Goal: Task Accomplishment & Management: Use online tool/utility

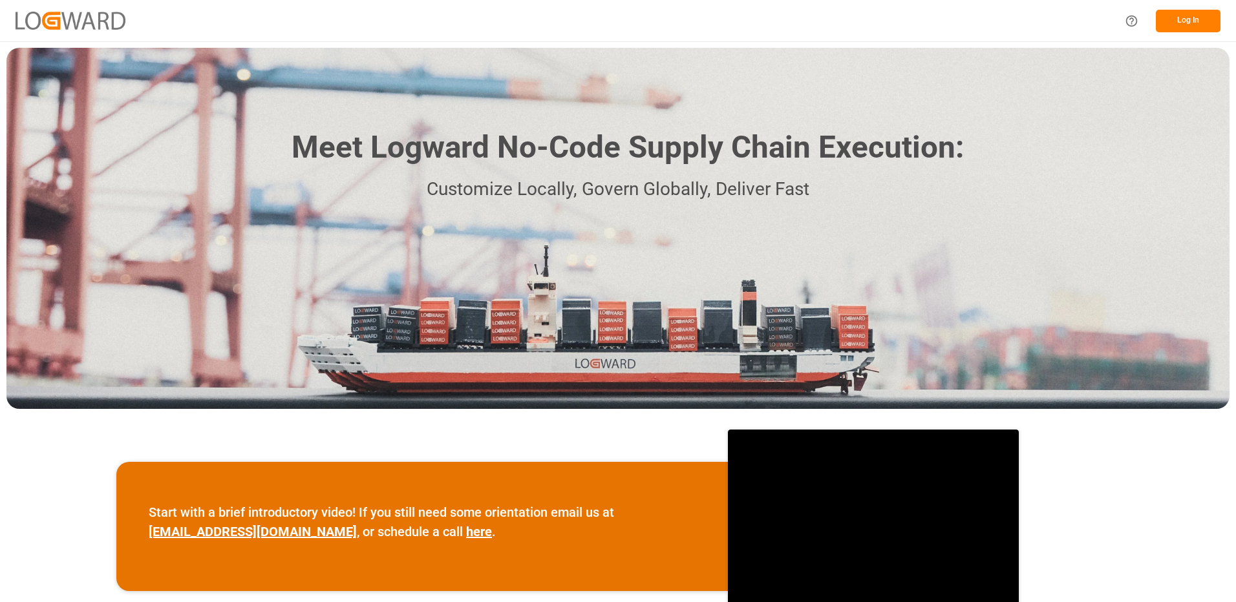
click at [1181, 21] on button "Log In" at bounding box center [1188, 21] width 65 height 23
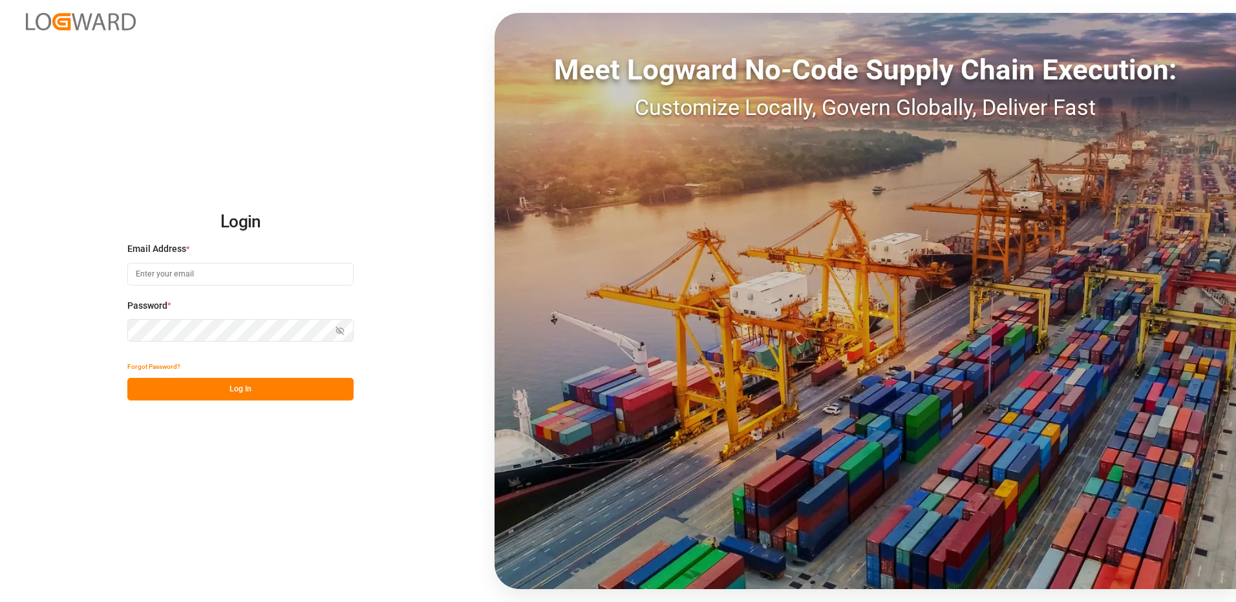
click at [165, 275] on input at bounding box center [240, 274] width 226 height 23
type input "[PERSON_NAME][EMAIL_ADDRESS][DOMAIN_NAME]"
click at [114, 329] on div "Login Email Address * [EMAIL_ADDRESS][DOMAIN_NAME] Password * Show password For…" at bounding box center [618, 301] width 1236 height 602
click at [142, 388] on button "Log In" at bounding box center [240, 389] width 226 height 23
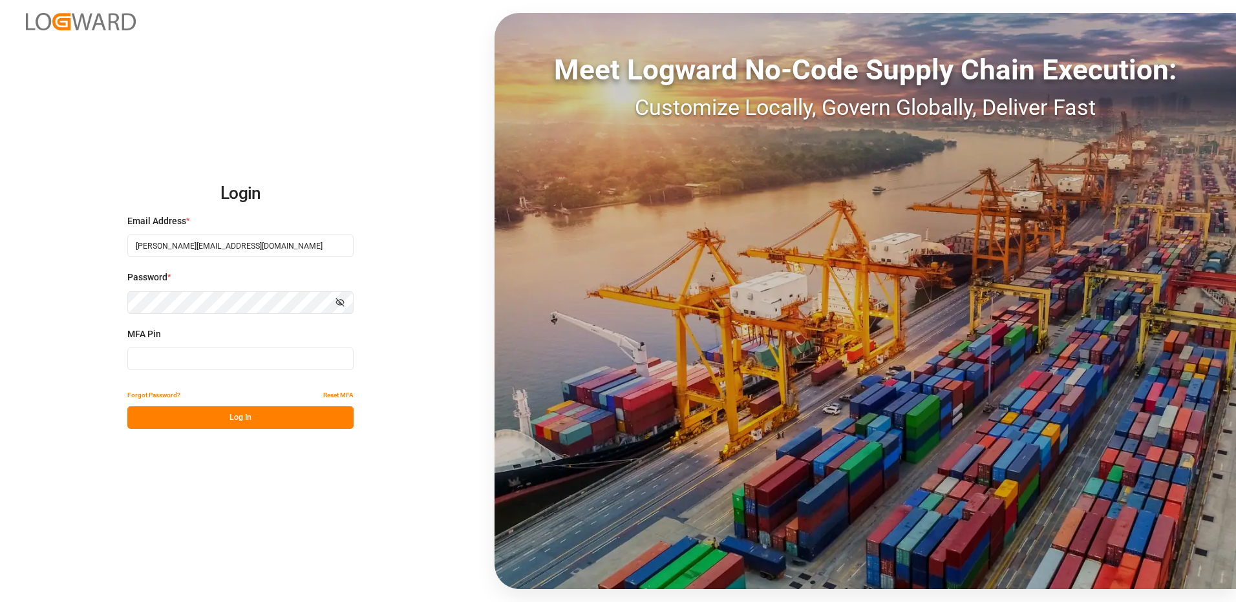
click at [173, 361] on input at bounding box center [240, 359] width 226 height 23
click at [148, 362] on input "01+6864" at bounding box center [240, 359] width 226 height 23
type input "016864"
click at [246, 421] on button "Log In" at bounding box center [240, 418] width 226 height 23
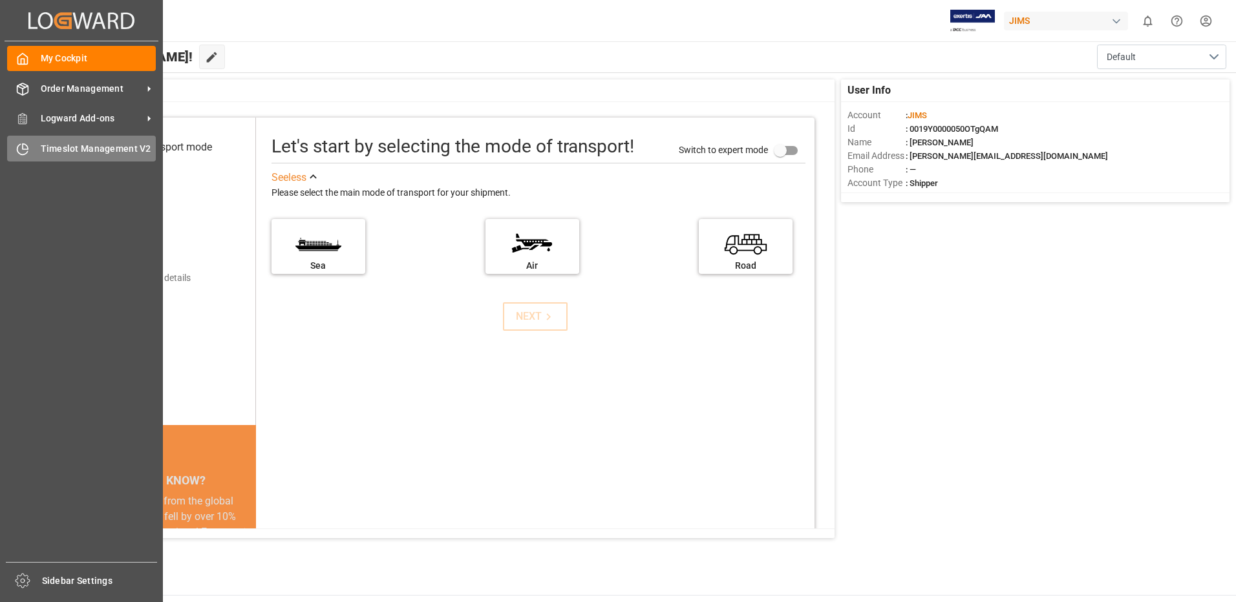
click at [68, 148] on span "Timeslot Management V2" at bounding box center [99, 149] width 116 height 14
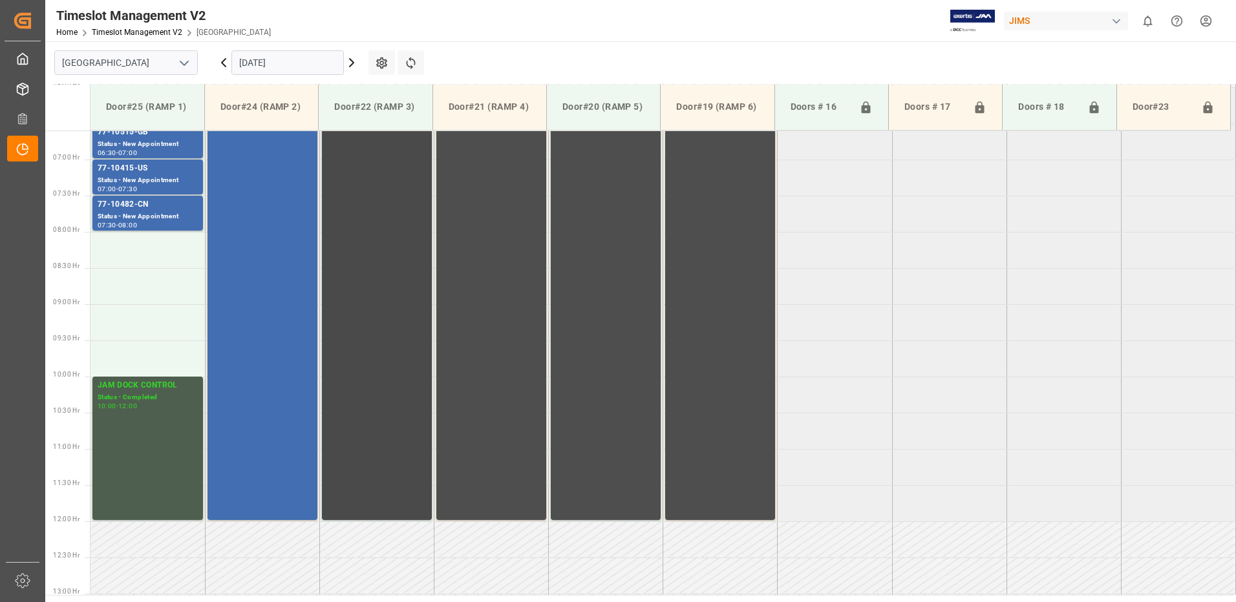
scroll to position [483, 0]
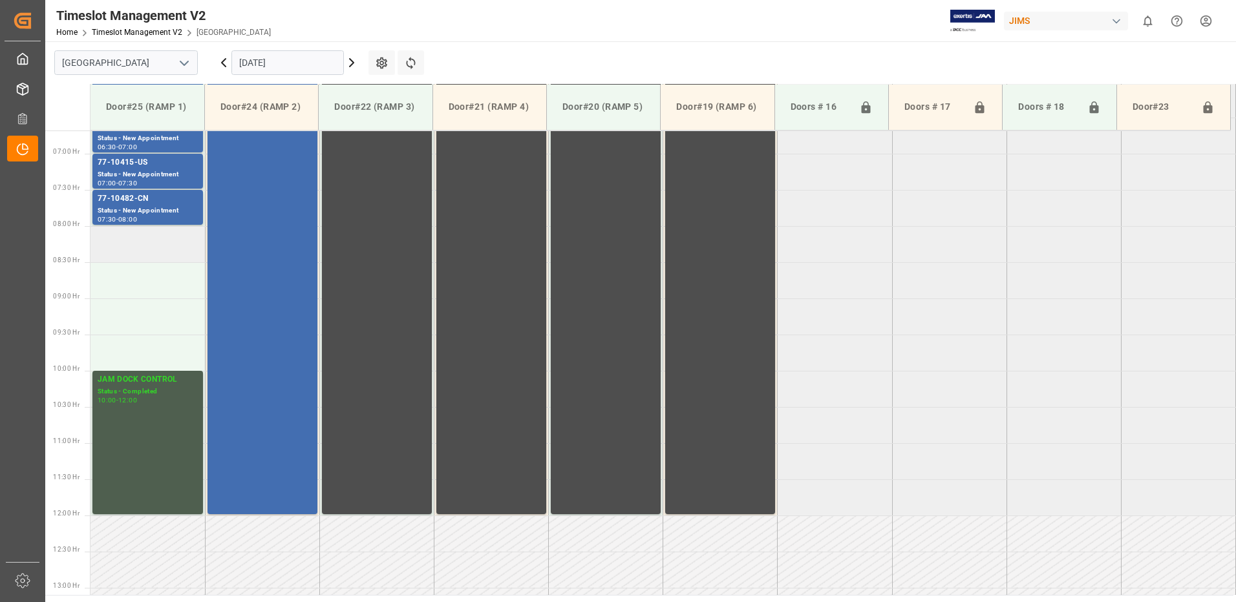
click at [138, 247] on td at bounding box center [147, 244] width 114 height 36
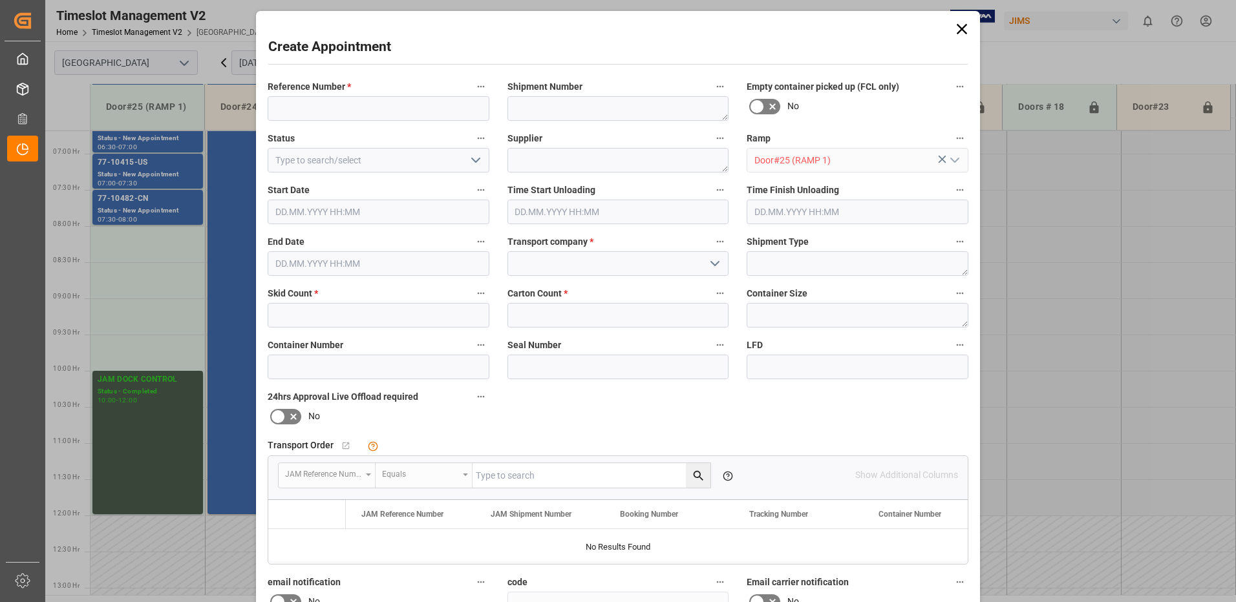
type input "[DATE] 08:00"
type input "[DATE] 08:30"
click at [368, 109] on input at bounding box center [379, 108] width 222 height 25
type input "NO SAMEDAY APPOINTMENT"
click at [472, 162] on polyline "open menu" at bounding box center [476, 160] width 8 height 4
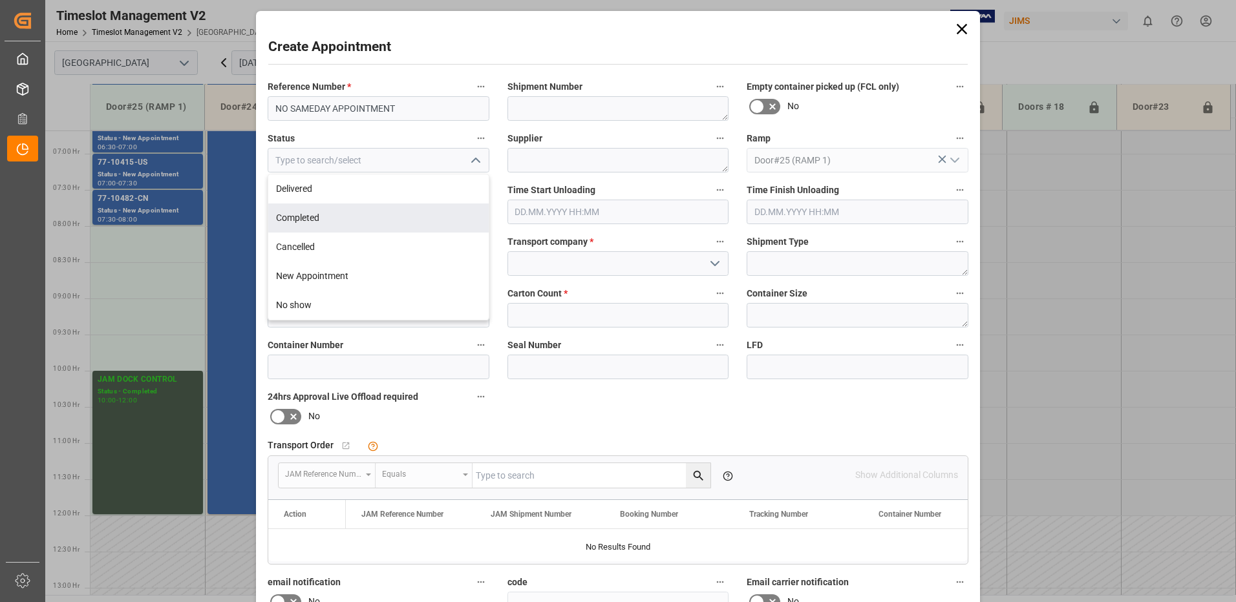
drag, startPoint x: 393, startPoint y: 216, endPoint x: 438, endPoint y: 196, distance: 49.5
click at [393, 215] on div "Completed" at bounding box center [378, 218] width 220 height 29
type input "Completed"
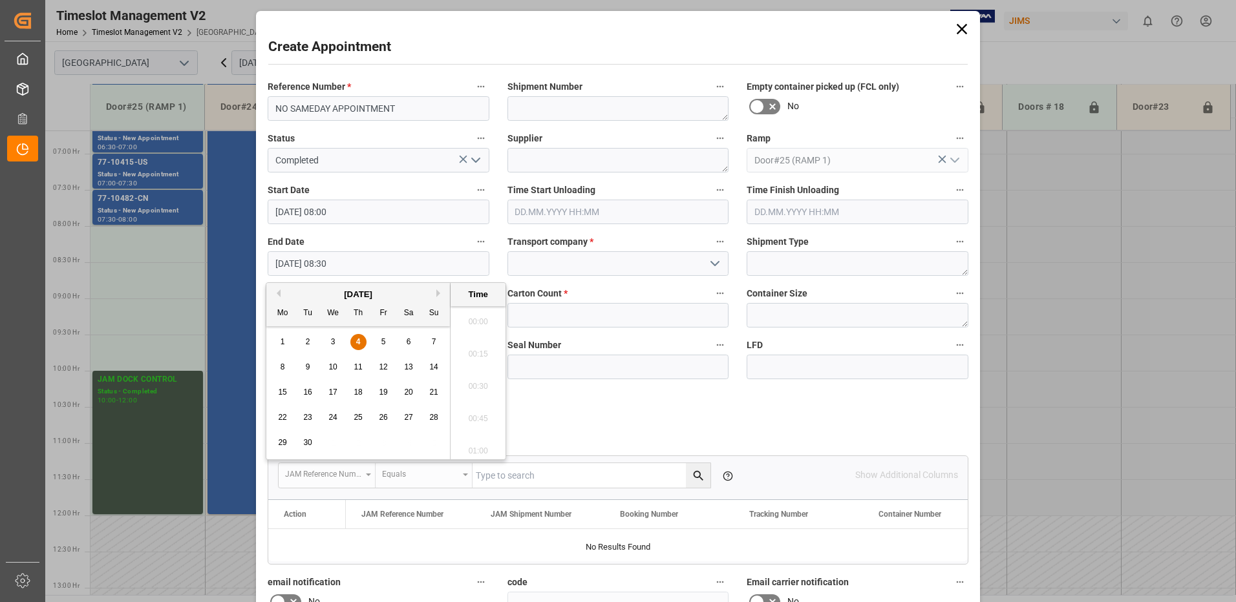
click at [399, 267] on input "[DATE] 08:30" at bounding box center [379, 263] width 222 height 25
click at [359, 341] on span "4" at bounding box center [358, 341] width 5 height 9
click at [474, 381] on li "10:00" at bounding box center [478, 382] width 55 height 32
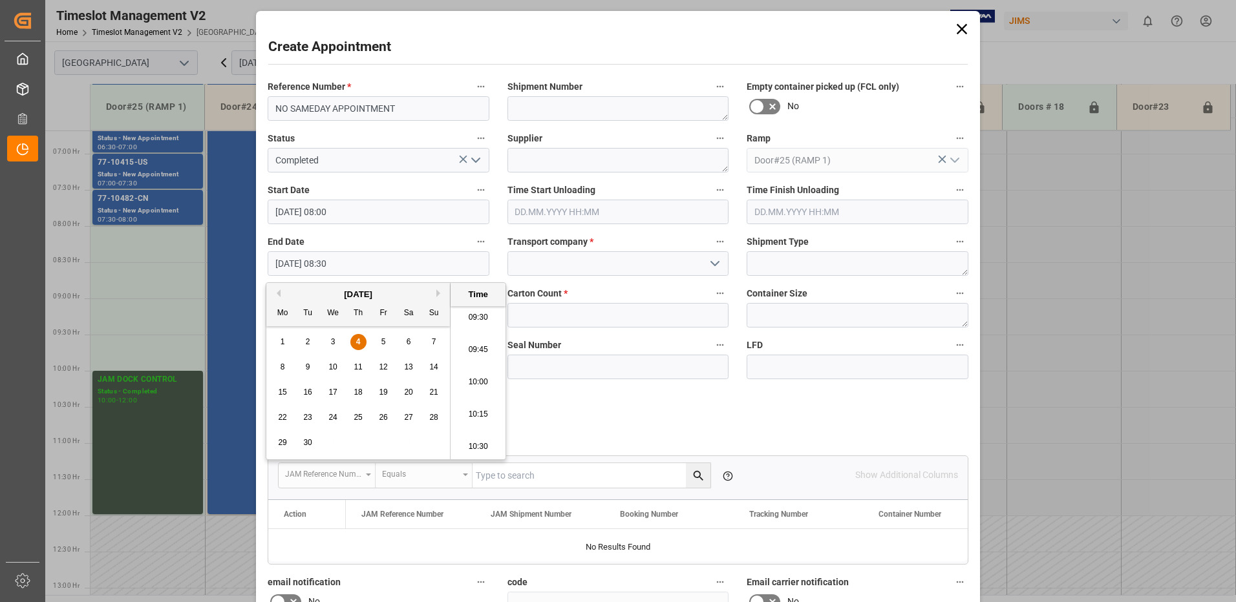
type input "[DATE] 10:00"
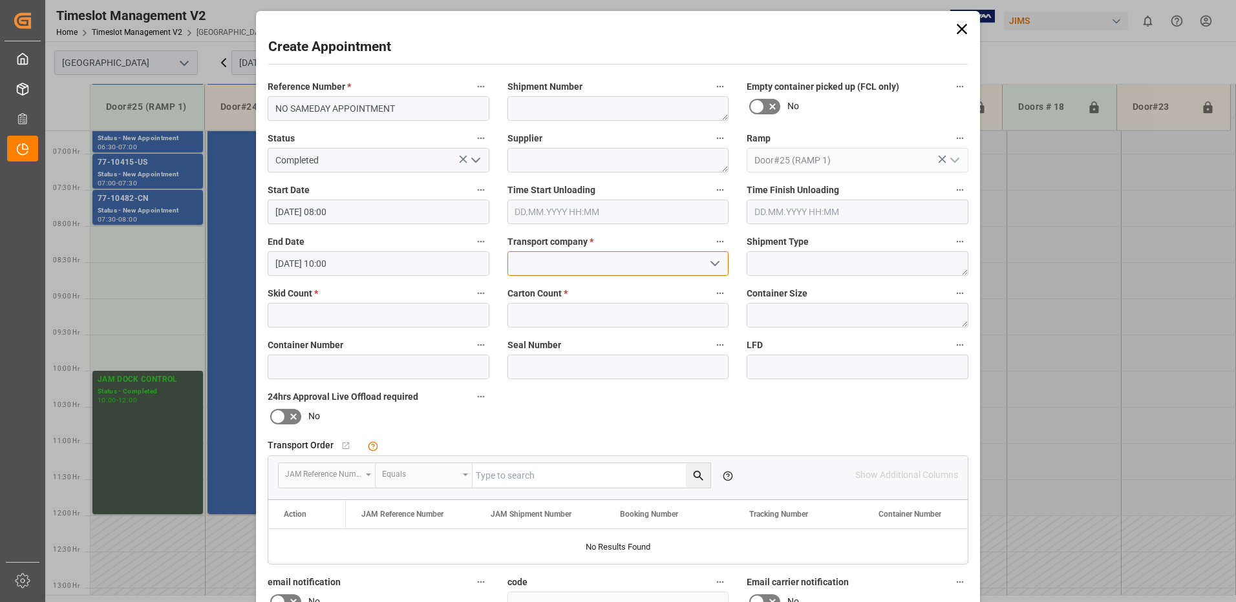
click at [586, 266] on input at bounding box center [618, 263] width 222 height 25
click at [560, 294] on div "JAM RESERVATION (NOT A CARRIER)" at bounding box center [618, 292] width 220 height 29
type input "JAM RESERVATION (NOT A CARRIER)"
click at [403, 318] on input "text" at bounding box center [379, 315] width 222 height 25
type input "0"
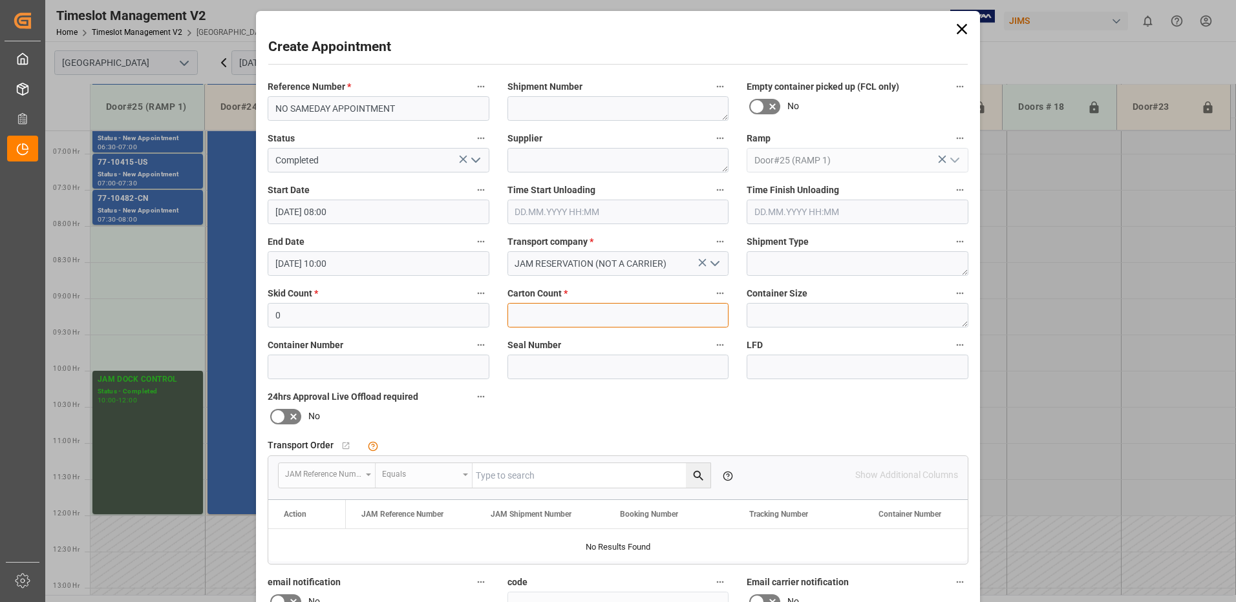
click at [554, 320] on input "text" at bounding box center [618, 315] width 222 height 25
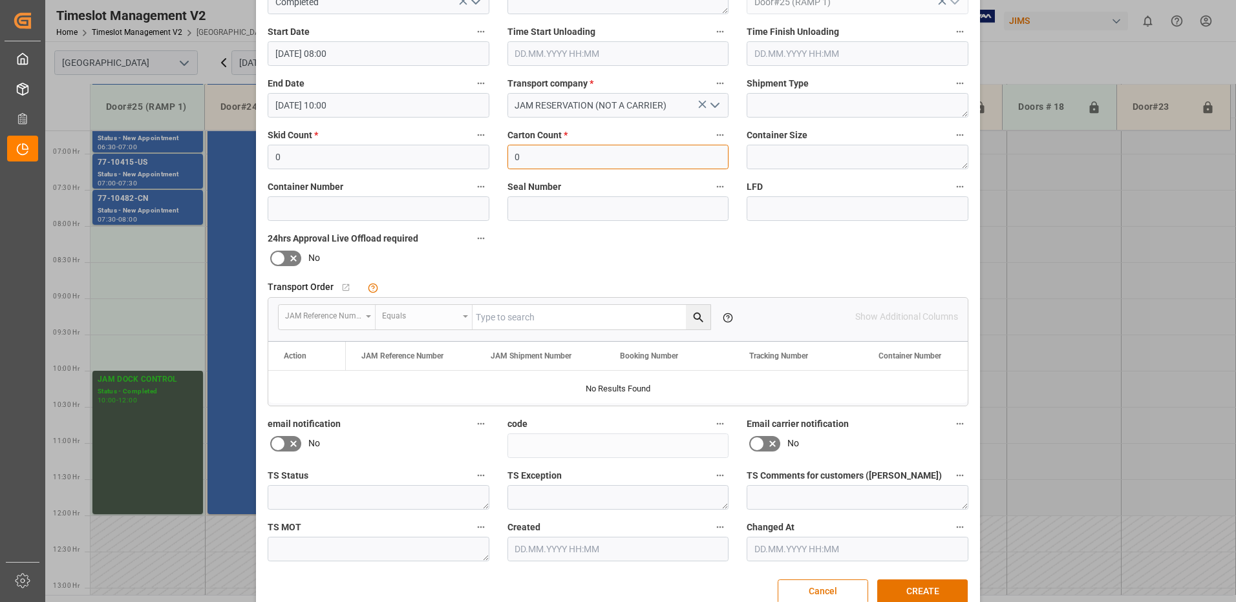
scroll to position [184, 0]
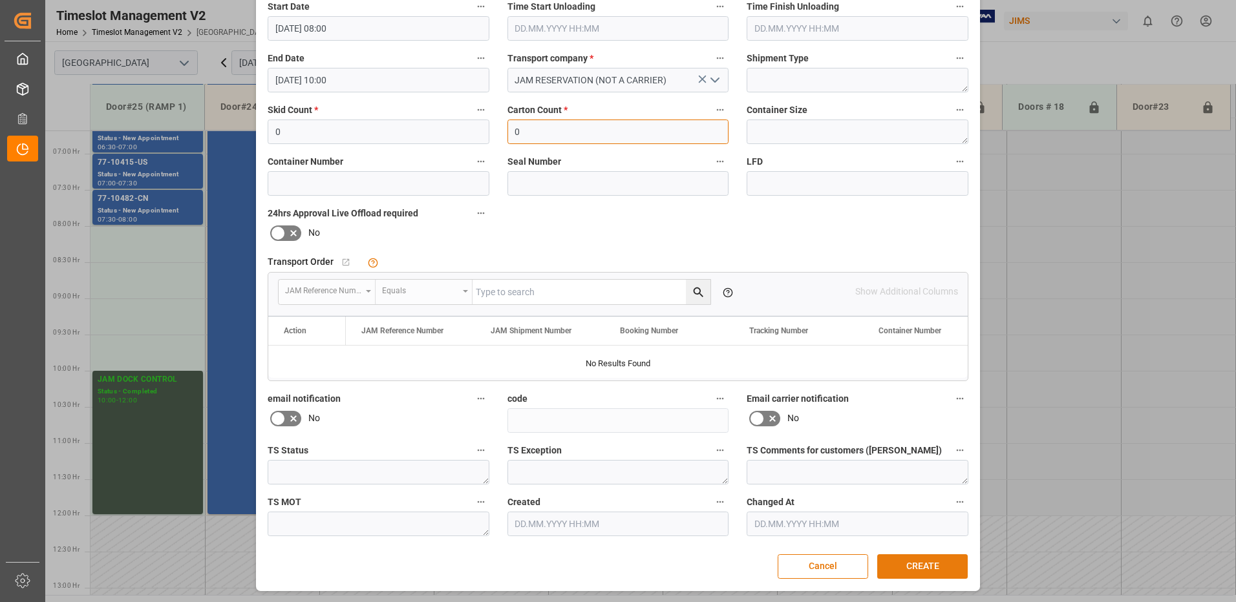
type input "0"
click at [920, 566] on button "CREATE" at bounding box center [922, 567] width 90 height 25
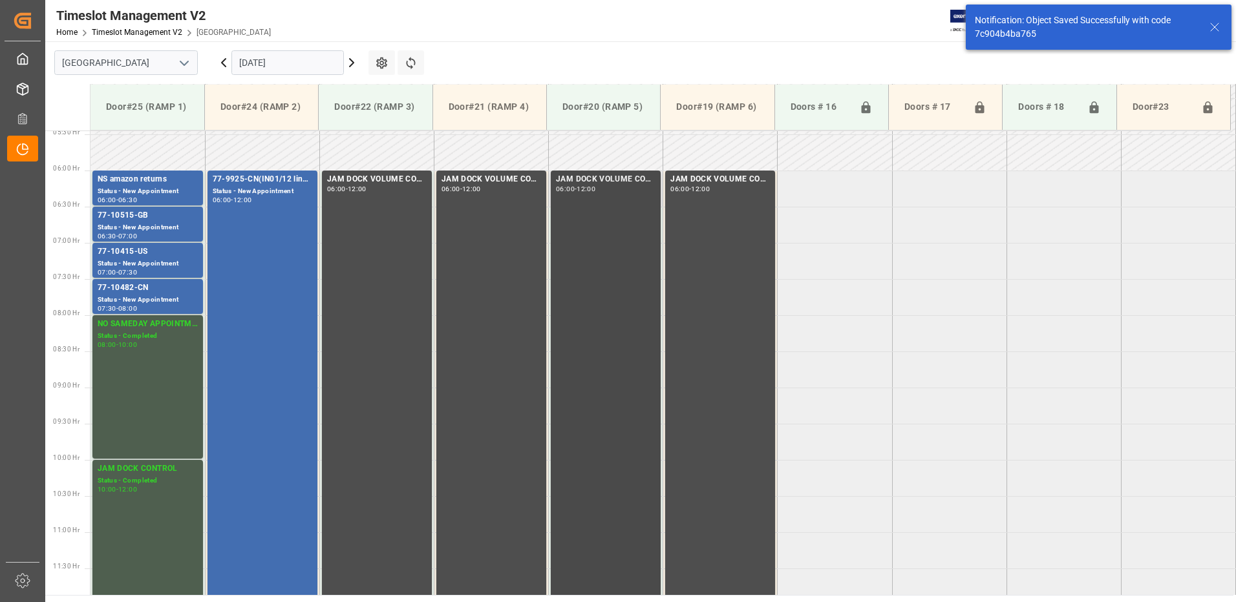
scroll to position [370, 0]
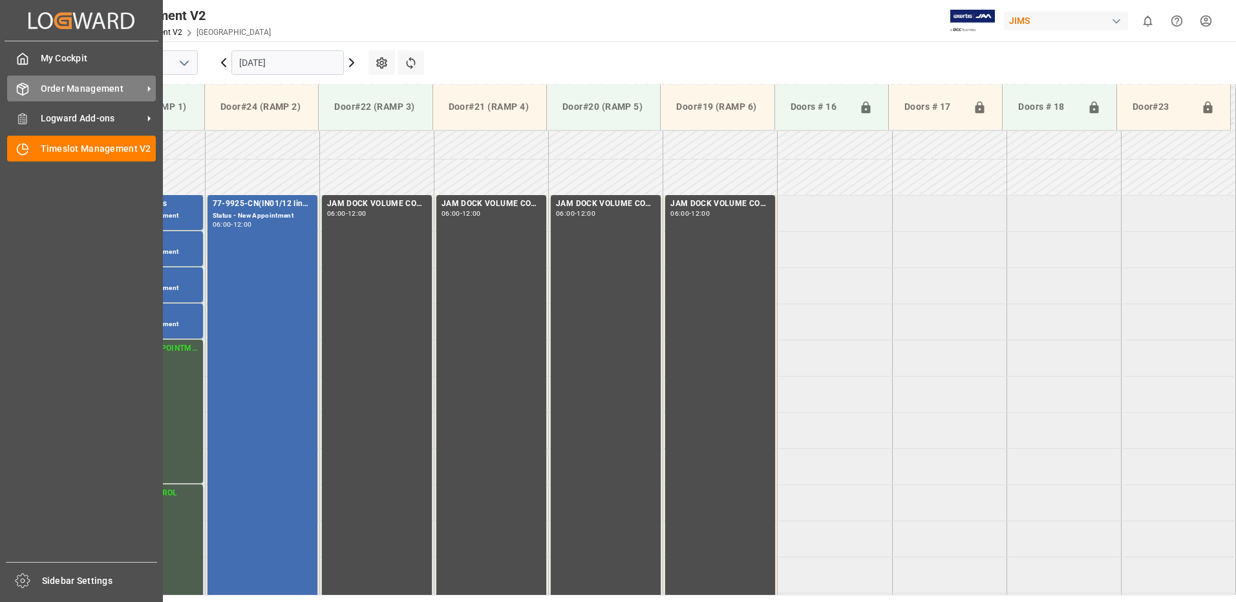
click at [70, 90] on span "Order Management" at bounding box center [92, 89] width 102 height 14
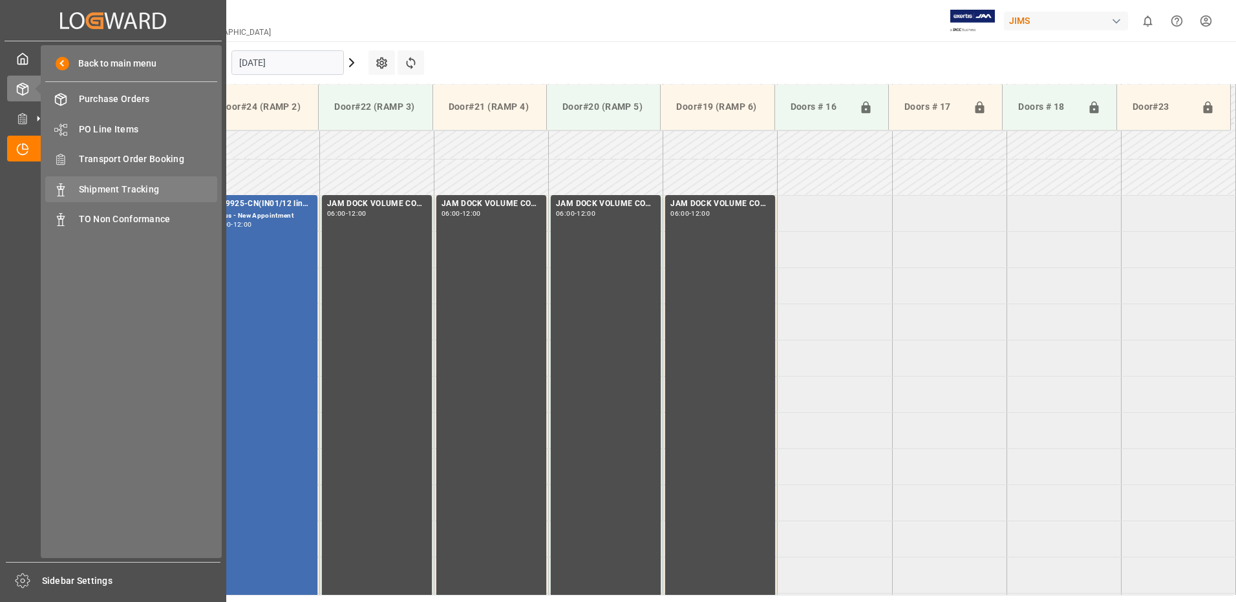
click at [116, 184] on span "Shipment Tracking" at bounding box center [148, 190] width 139 height 14
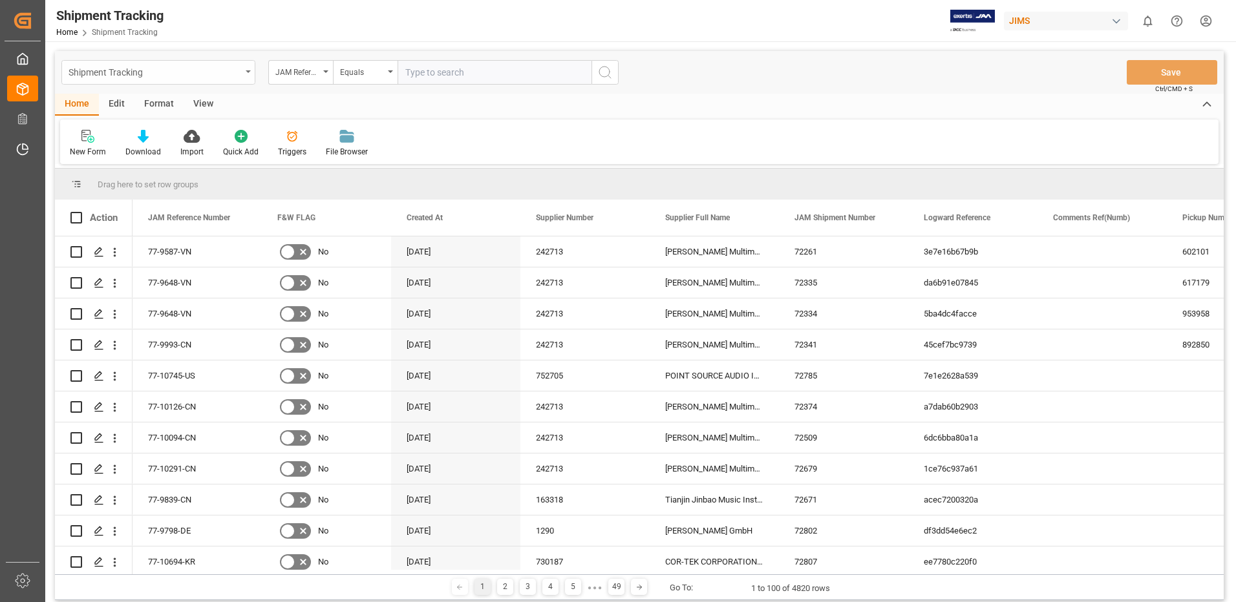
click at [248, 70] on div "Shipment Tracking" at bounding box center [158, 72] width 194 height 25
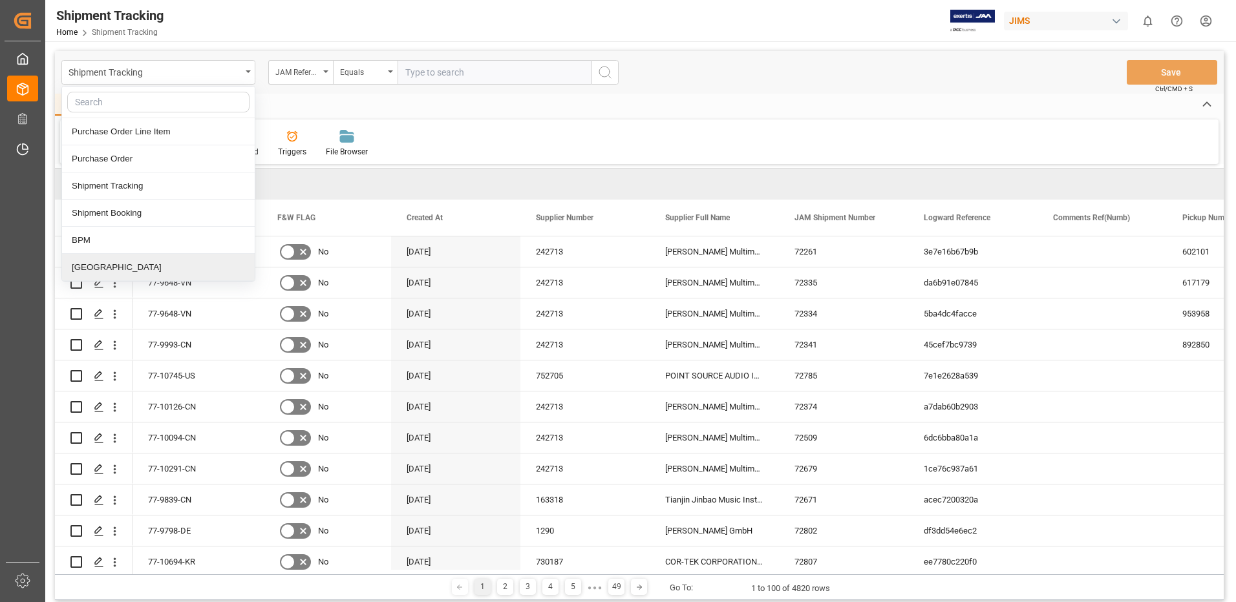
click at [101, 263] on div "[GEOGRAPHIC_DATA]" at bounding box center [158, 267] width 193 height 27
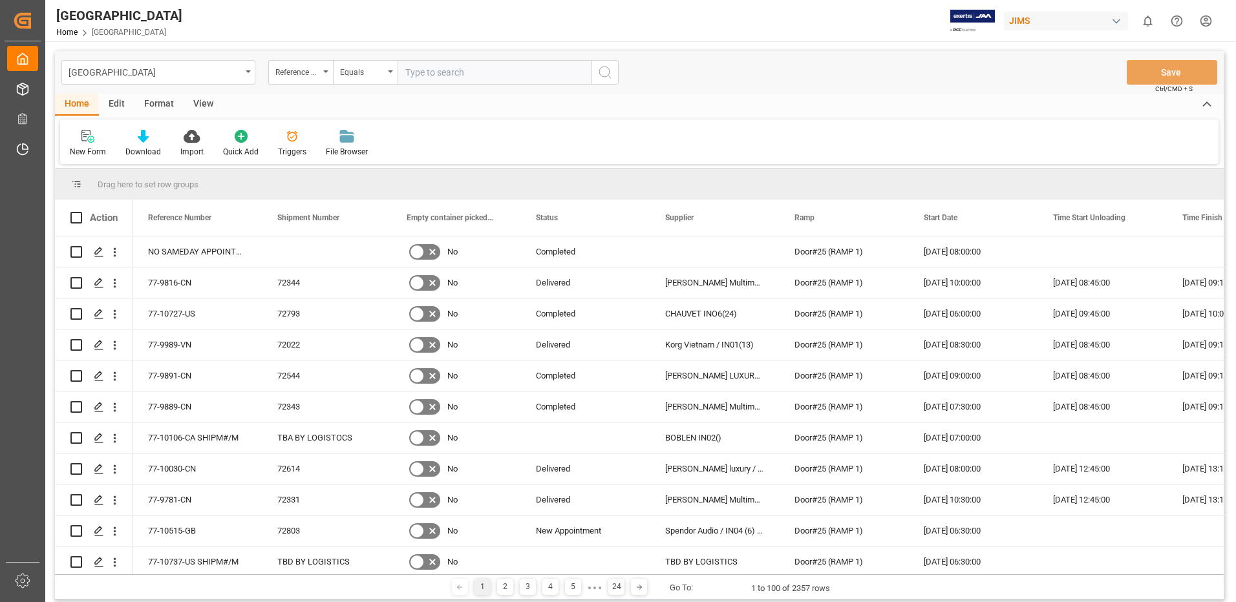
click at [202, 105] on div "View" at bounding box center [203, 105] width 39 height 22
click at [81, 143] on div "Default" at bounding box center [82, 143] width 45 height 28
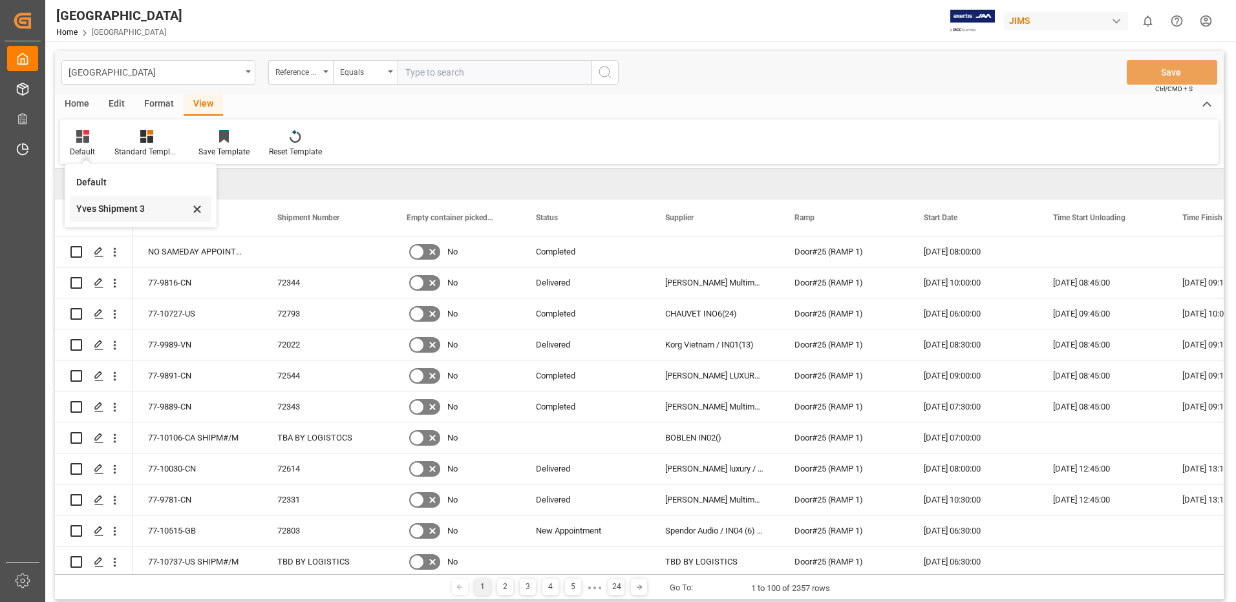
click at [122, 208] on div "Yves Shipment 3" at bounding box center [132, 209] width 113 height 14
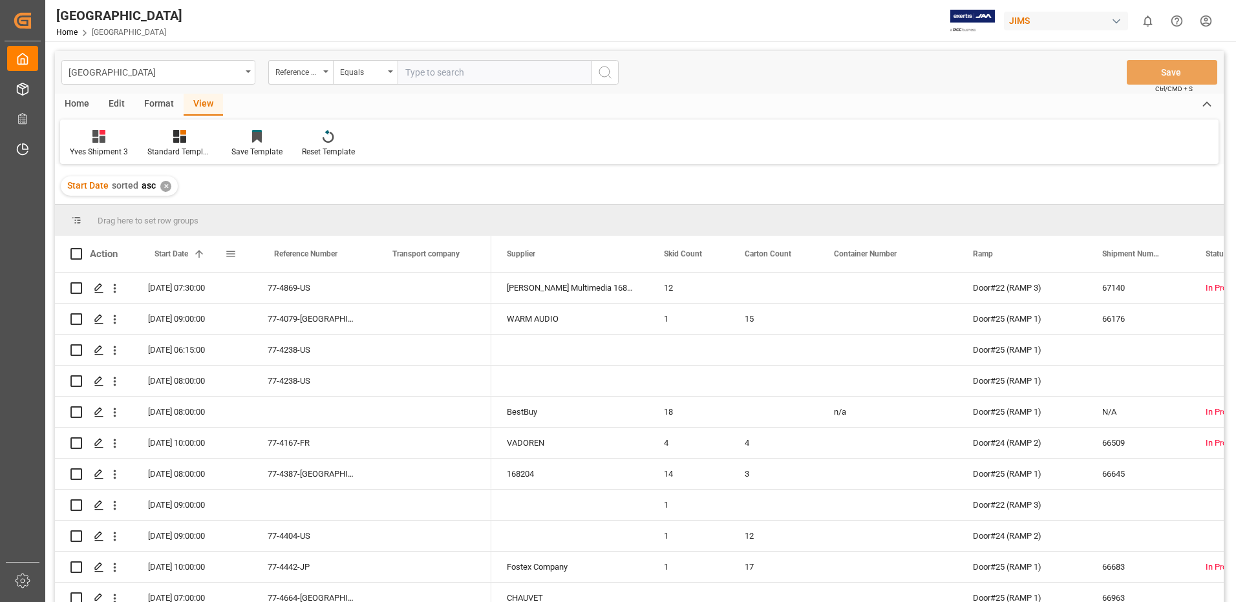
click at [231, 253] on span at bounding box center [231, 254] width 12 height 12
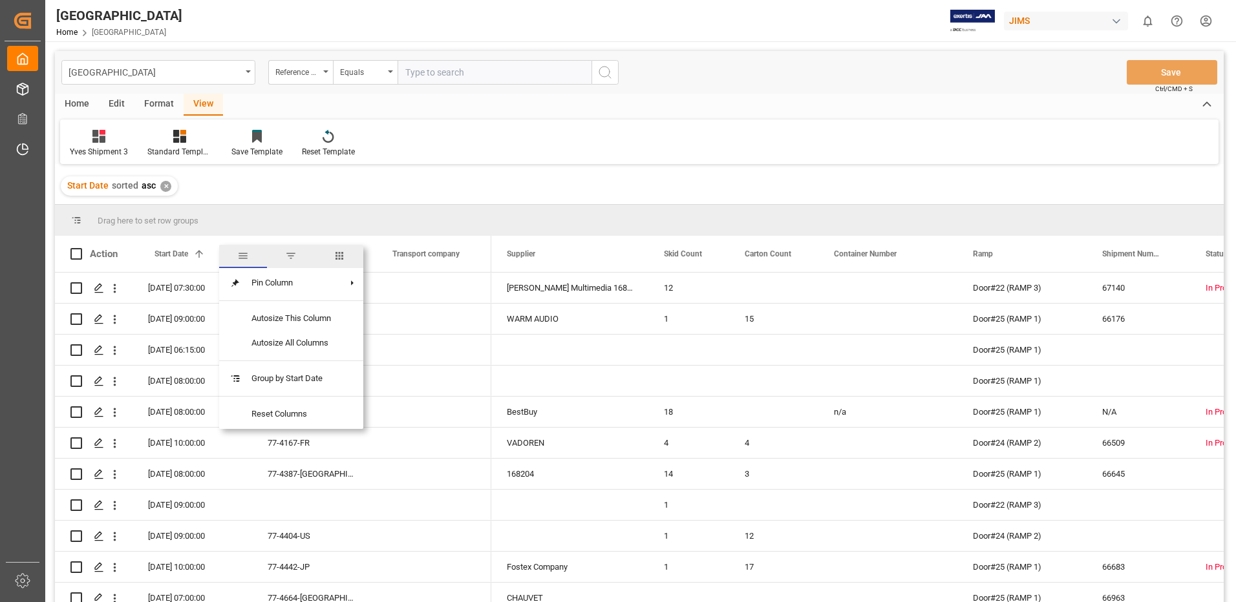
click at [292, 255] on span "filter" at bounding box center [291, 256] width 12 height 12
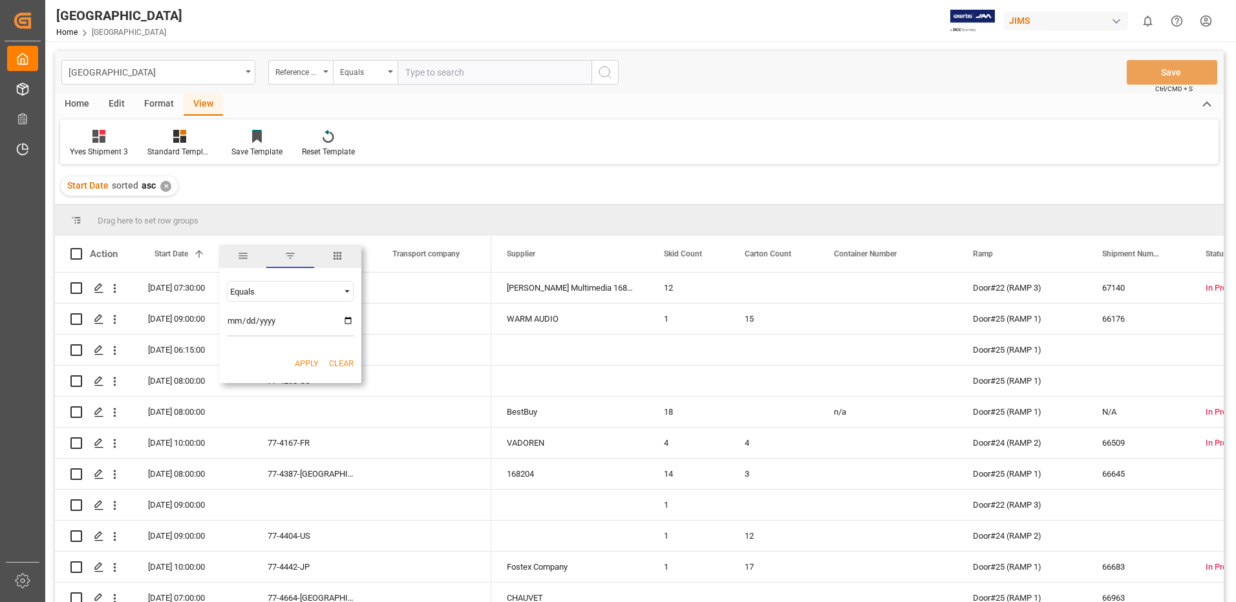
click at [345, 319] on input "date" at bounding box center [290, 324] width 127 height 26
click at [347, 320] on input "date" at bounding box center [290, 324] width 127 height 26
click at [346, 319] on input "date" at bounding box center [290, 324] width 127 height 26
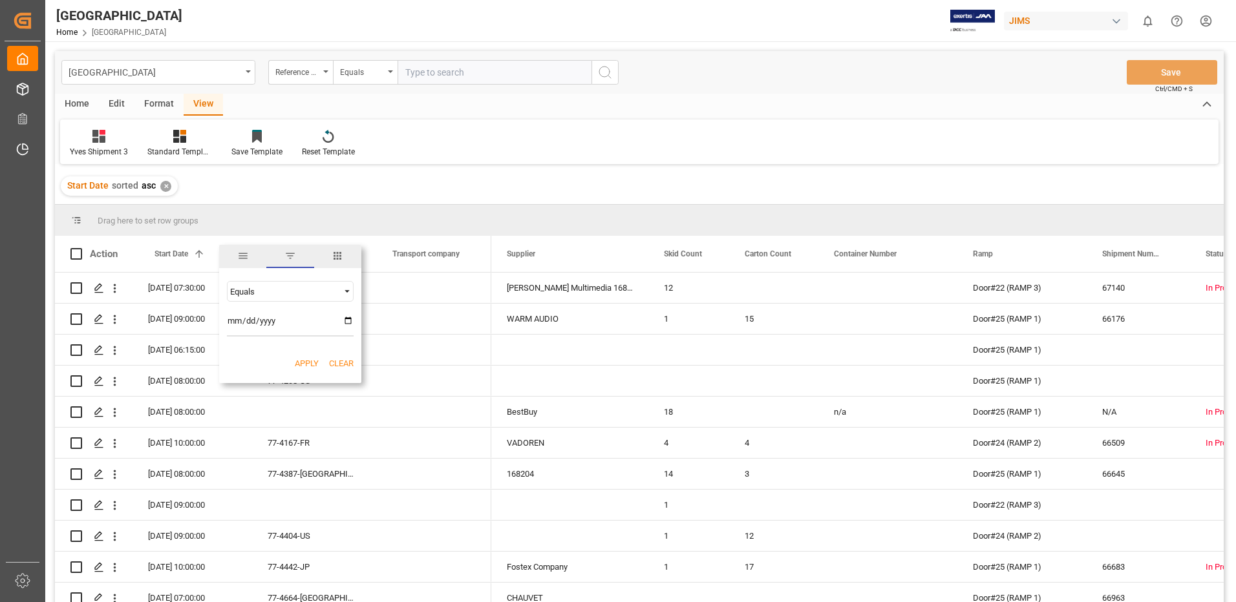
click at [343, 319] on input "date" at bounding box center [290, 324] width 127 height 26
type input "[DATE]"
click at [307, 362] on button "Apply" at bounding box center [307, 363] width 24 height 13
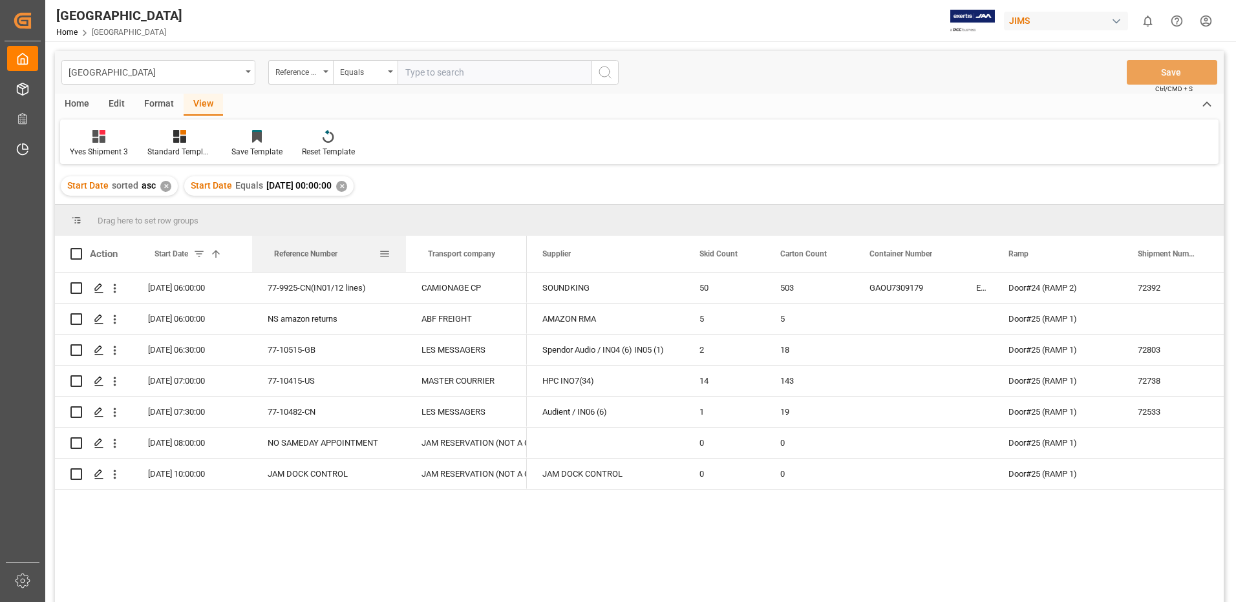
drag, startPoint x: 370, startPoint y: 251, endPoint x: 405, endPoint y: 260, distance: 36.5
click at [405, 260] on div at bounding box center [405, 254] width 5 height 36
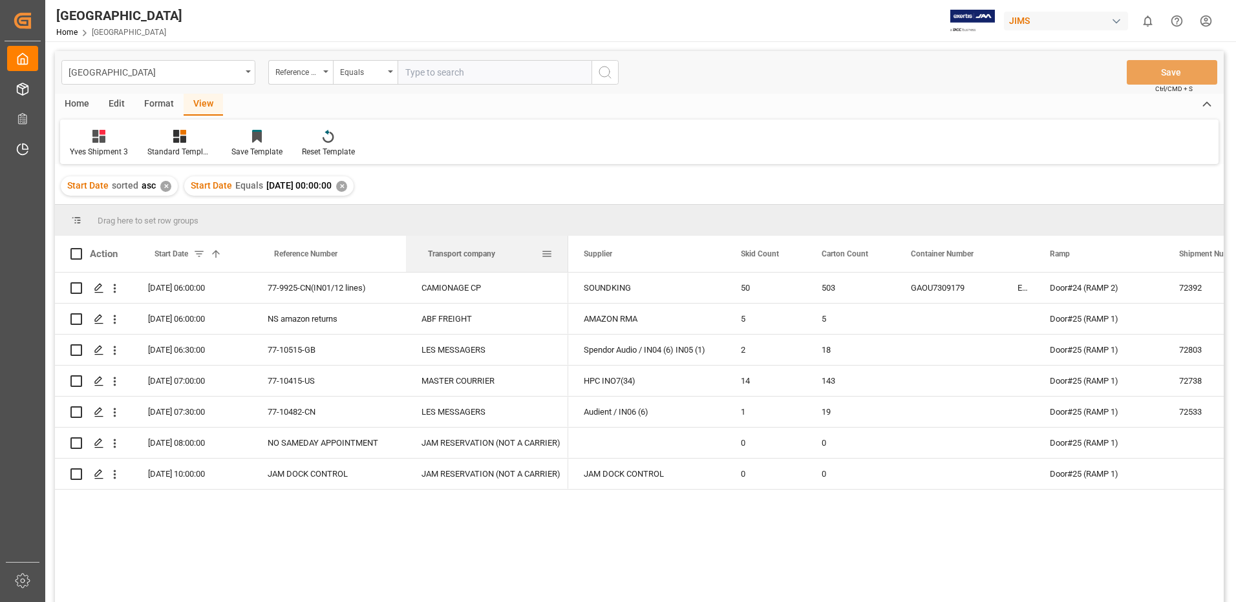
drag, startPoint x: 525, startPoint y: 251, endPoint x: 567, endPoint y: 258, distance: 42.0
click at [567, 258] on div at bounding box center [568, 254] width 5 height 36
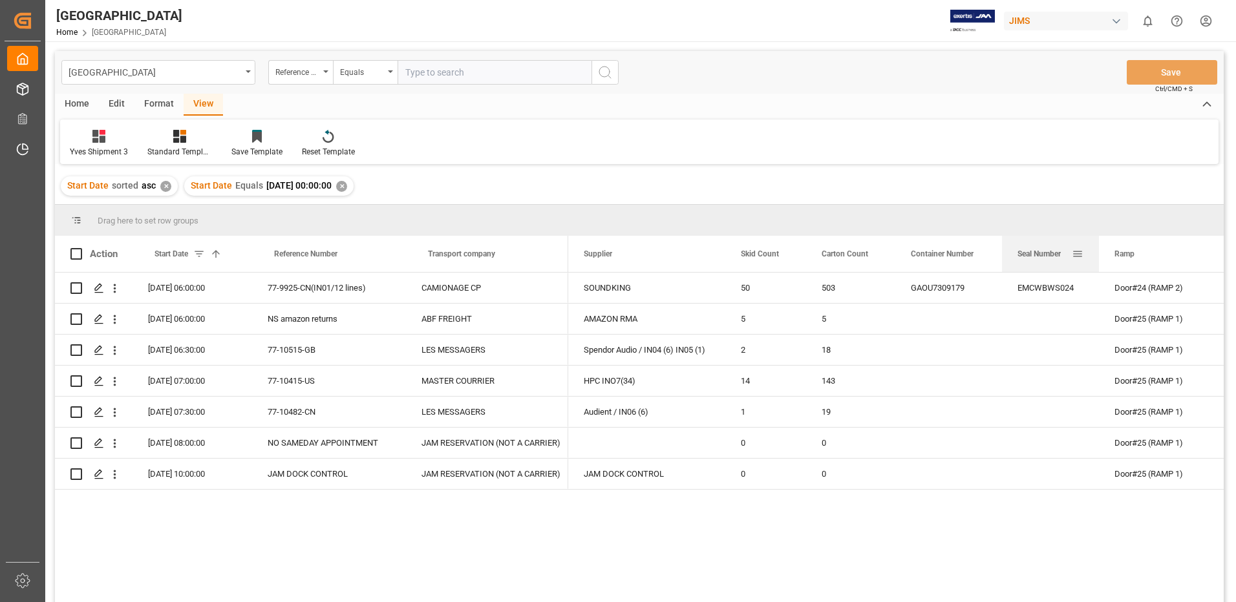
drag, startPoint x: 1032, startPoint y: 255, endPoint x: 1097, endPoint y: 254, distance: 64.6
click at [1097, 254] on div at bounding box center [1098, 254] width 5 height 36
click at [728, 251] on div at bounding box center [729, 254] width 5 height 36
click at [75, 254] on span at bounding box center [76, 254] width 12 height 12
click at [80, 248] on input "checkbox" at bounding box center [80, 248] width 0 height 0
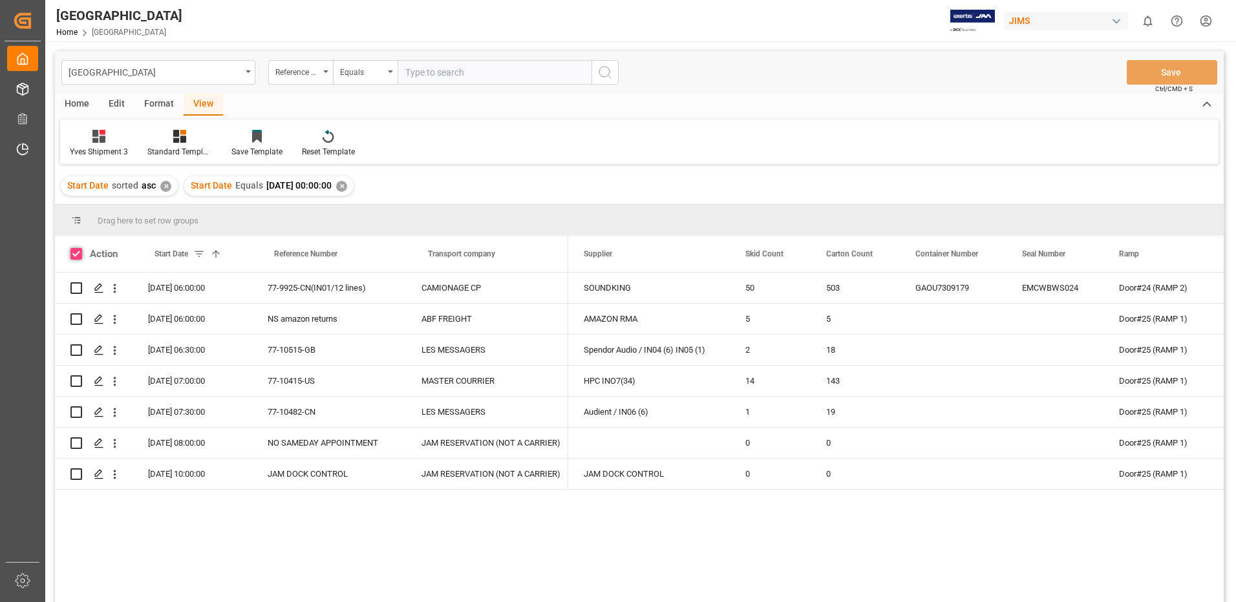
checkbox input "true"
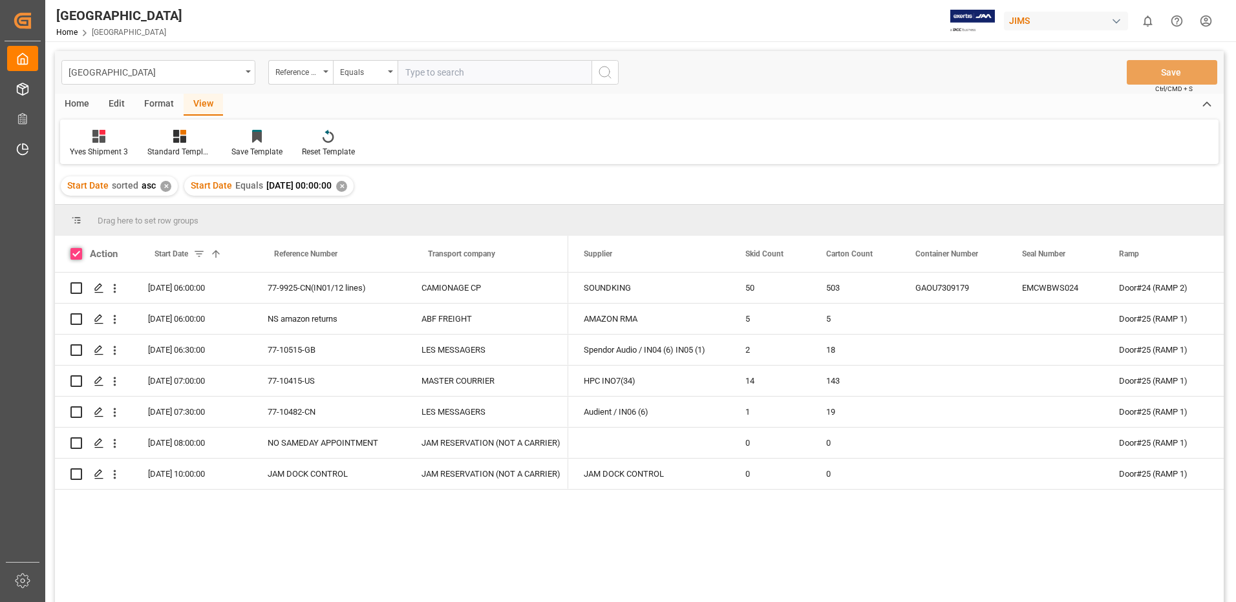
checkbox input "true"
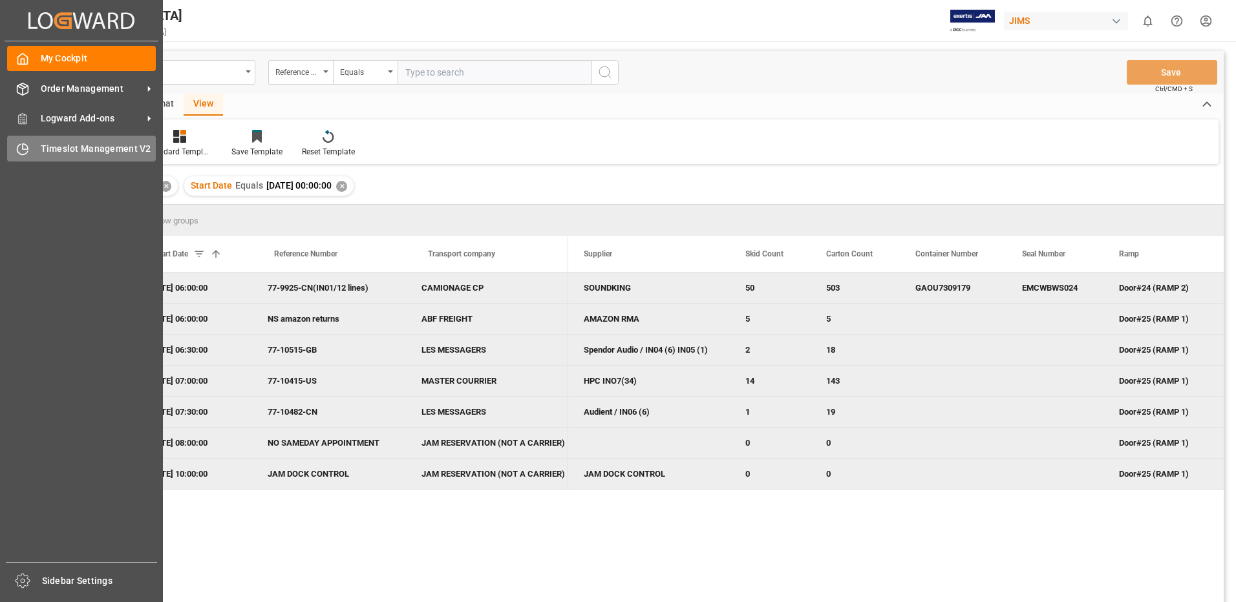
click at [35, 149] on div "Timeslot Management V2 Timeslot Management V2" at bounding box center [81, 148] width 149 height 25
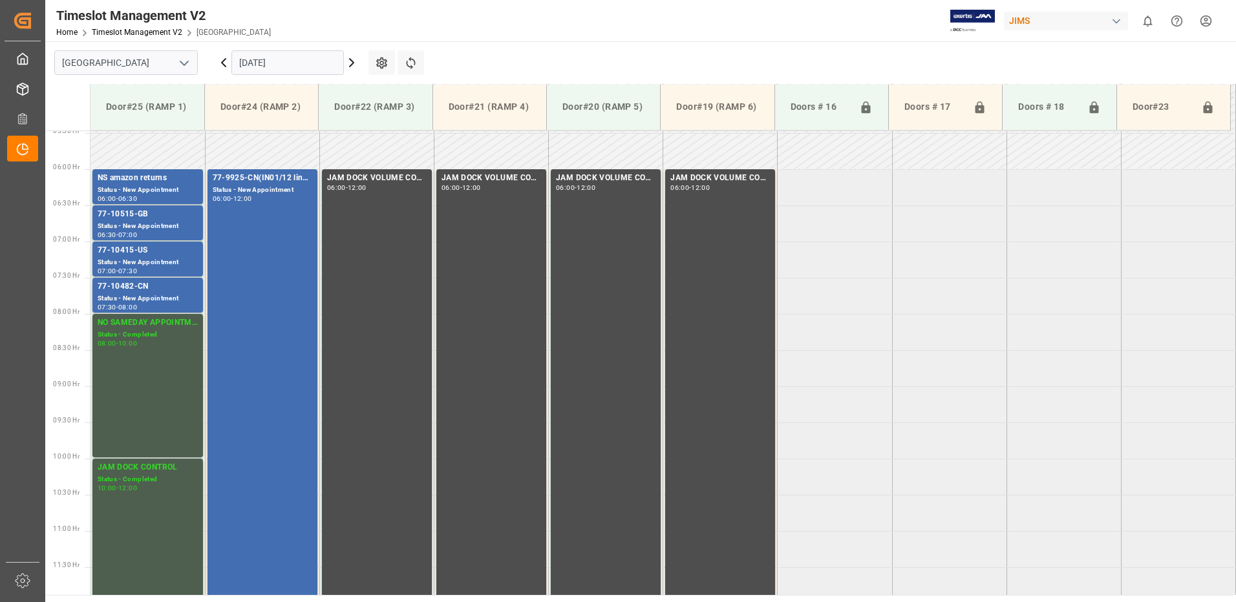
scroll to position [419, 0]
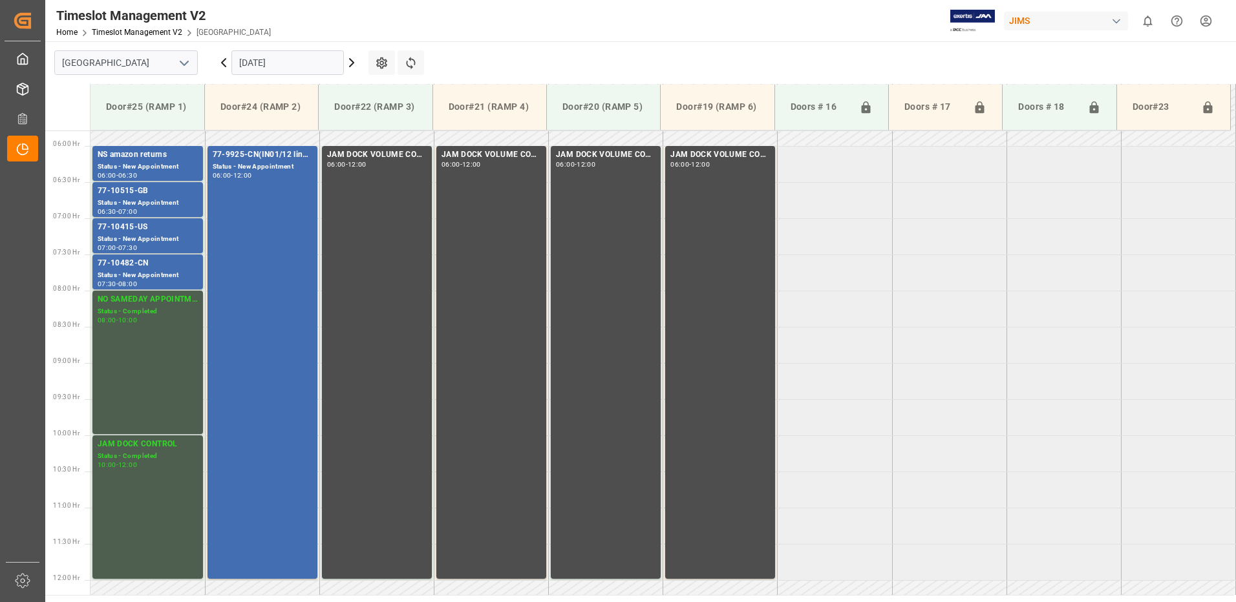
click at [352, 61] on icon at bounding box center [352, 63] width 4 height 8
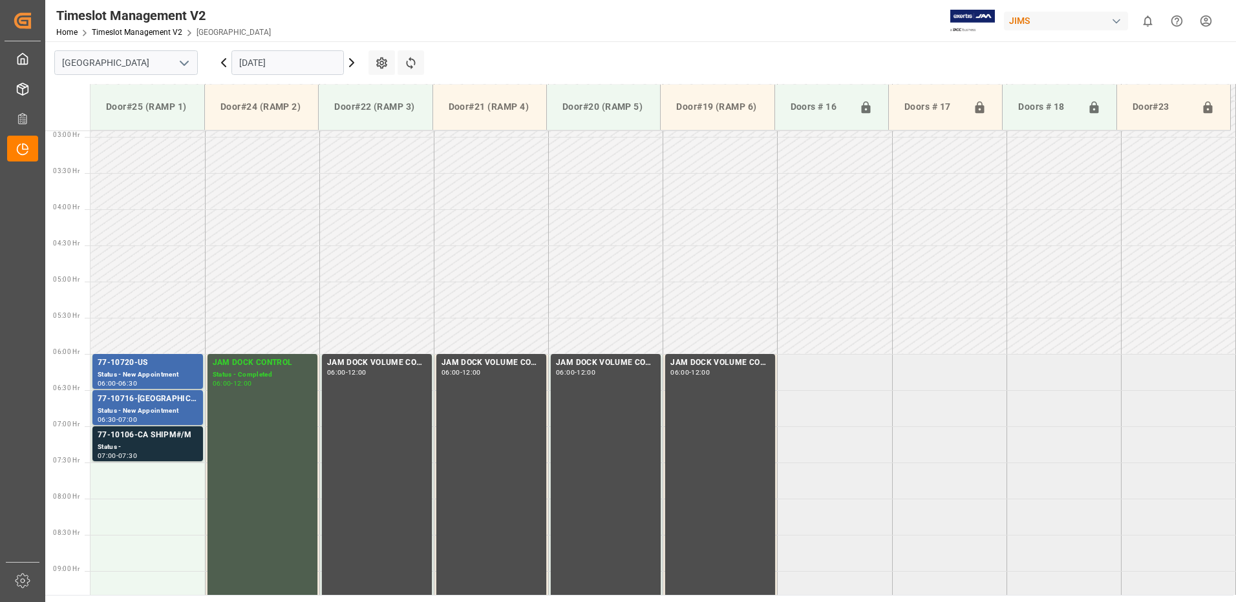
scroll to position [354, 0]
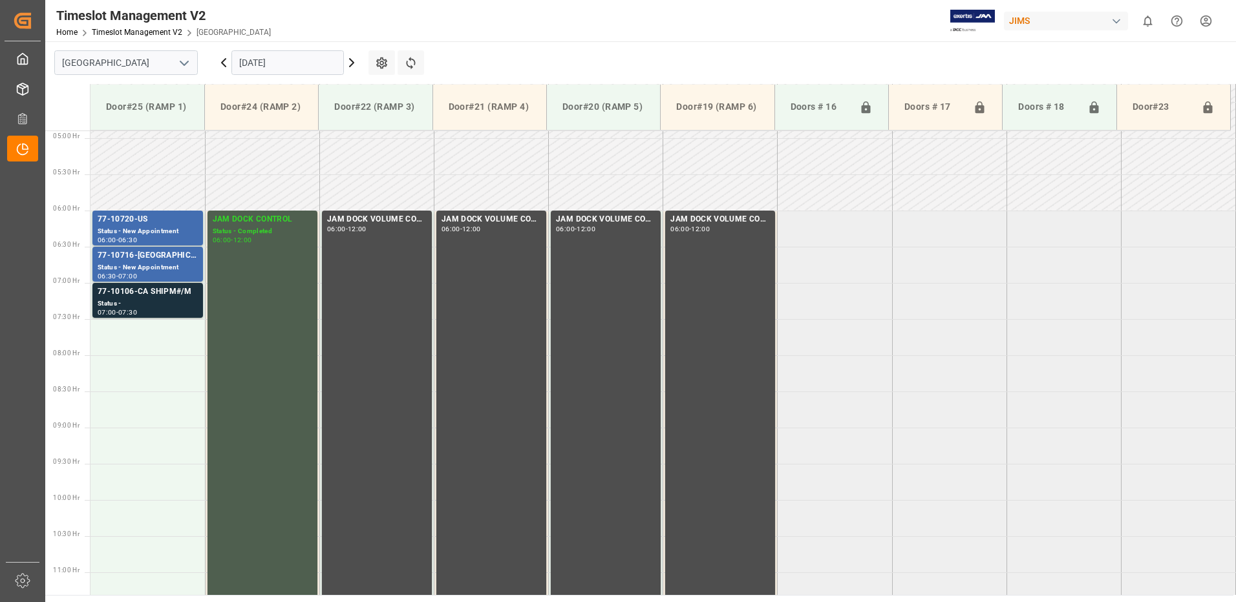
click at [352, 61] on icon at bounding box center [352, 63] width 4 height 8
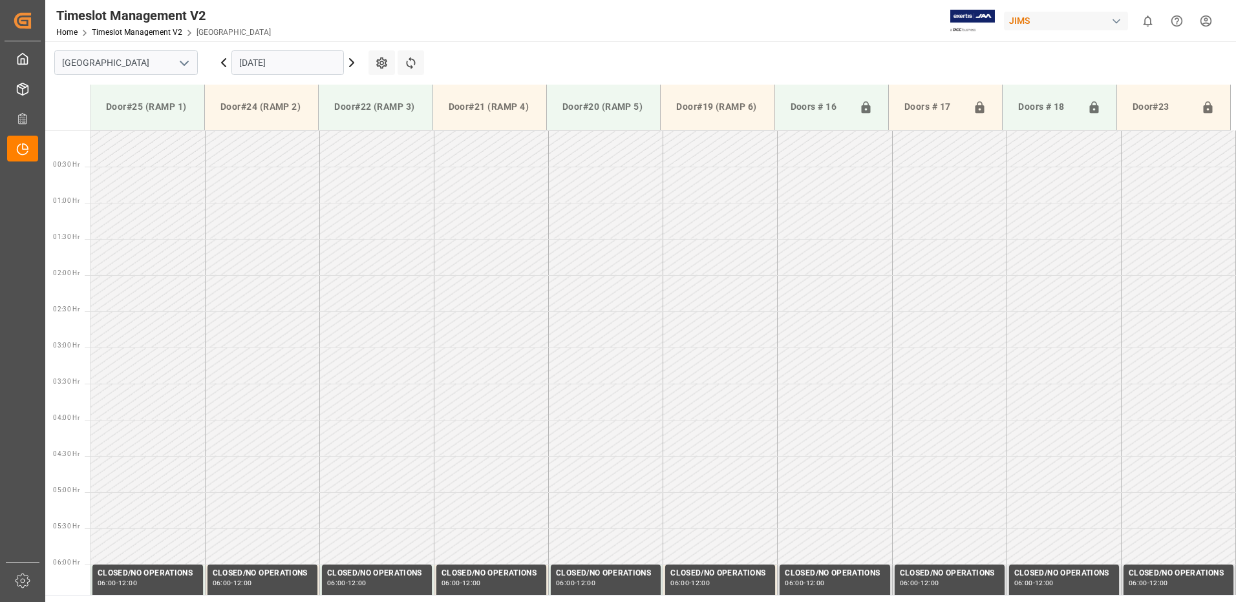
scroll to position [66, 0]
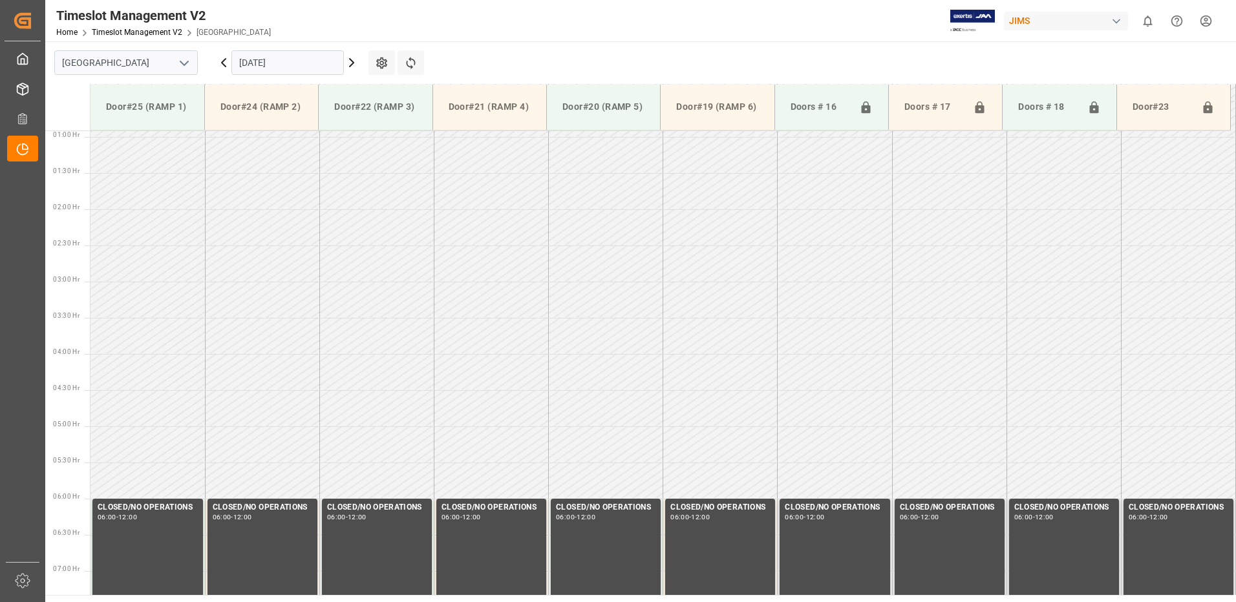
click at [352, 61] on icon at bounding box center [352, 63] width 4 height 8
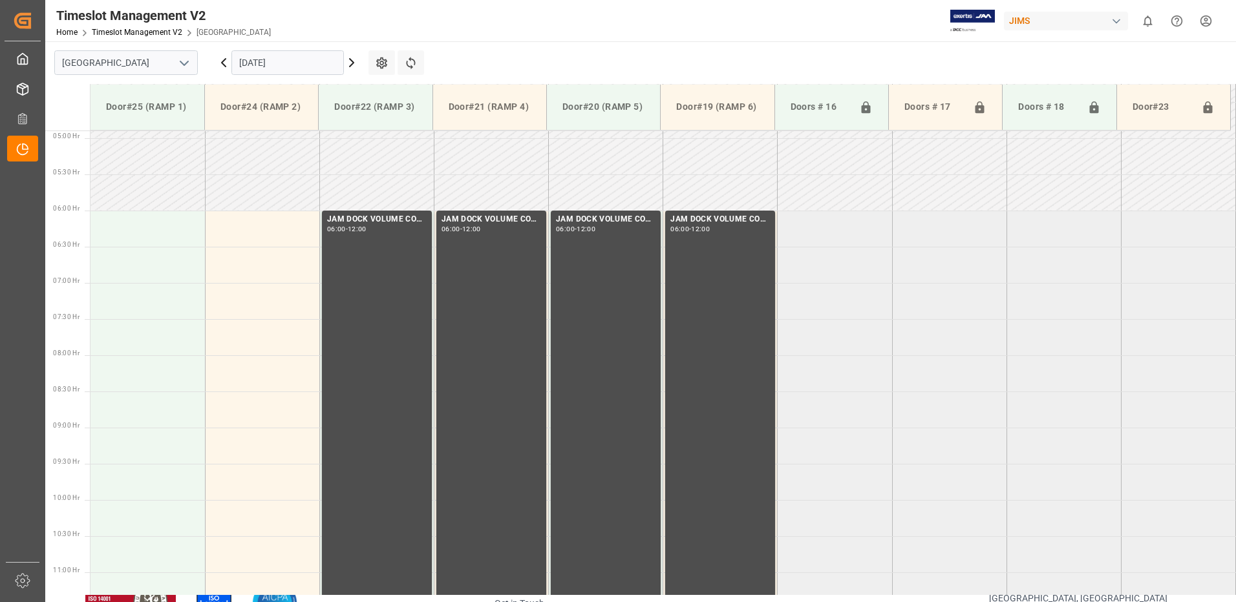
scroll to position [76, 0]
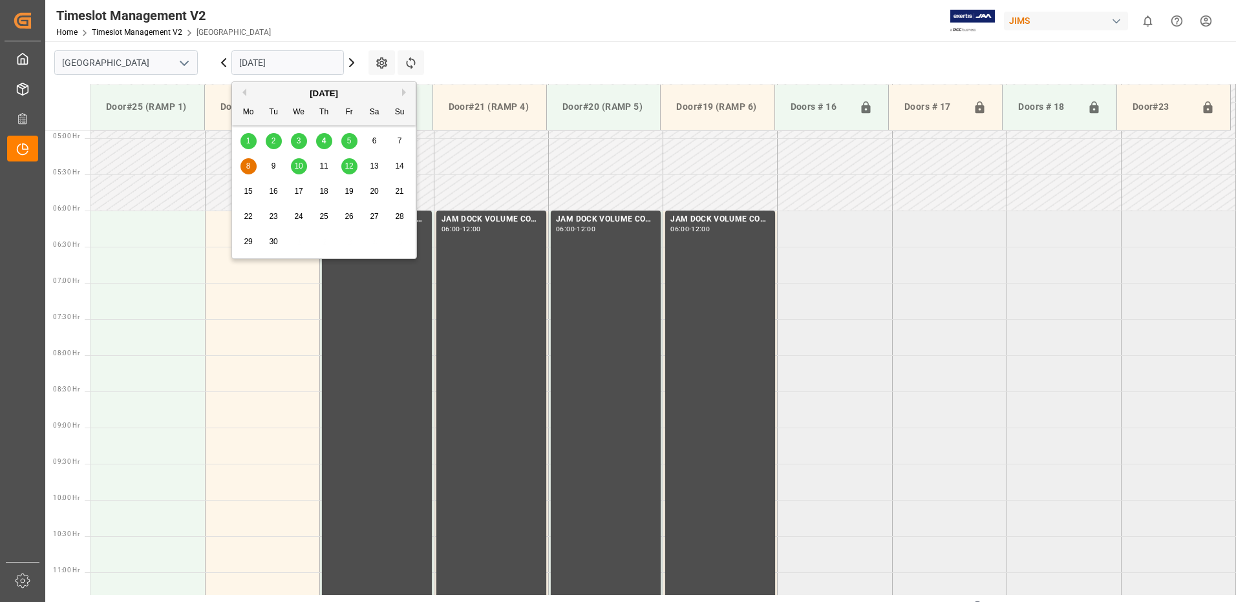
click at [296, 63] on input "[DATE]" at bounding box center [287, 62] width 112 height 25
click at [297, 169] on span "10" at bounding box center [298, 166] width 8 height 9
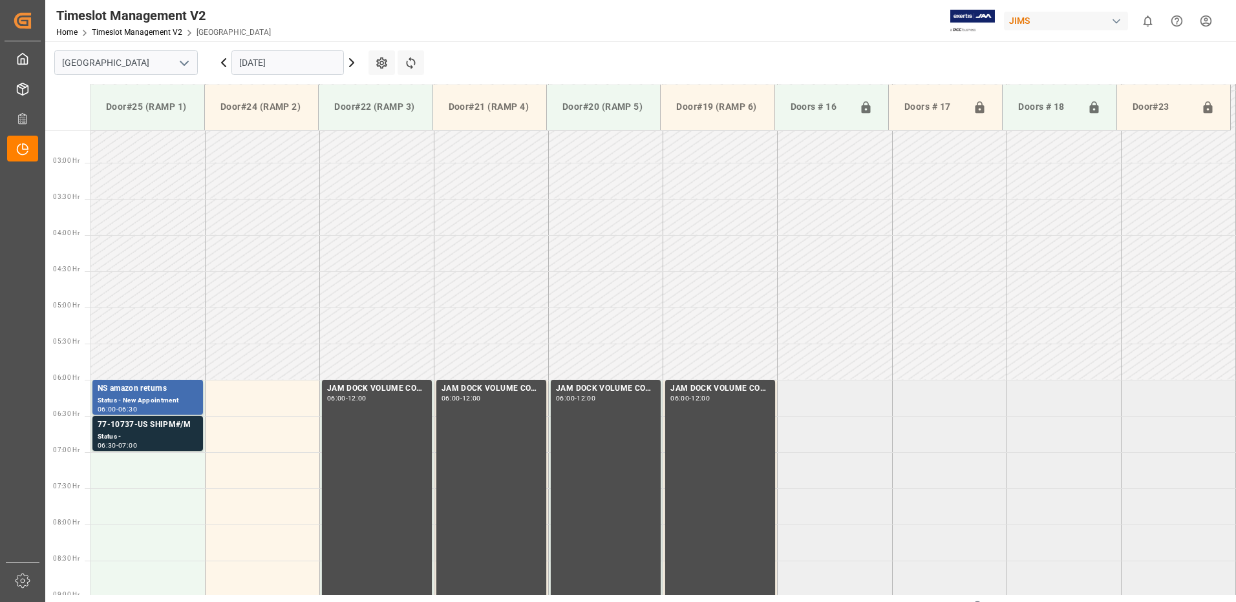
scroll to position [354, 0]
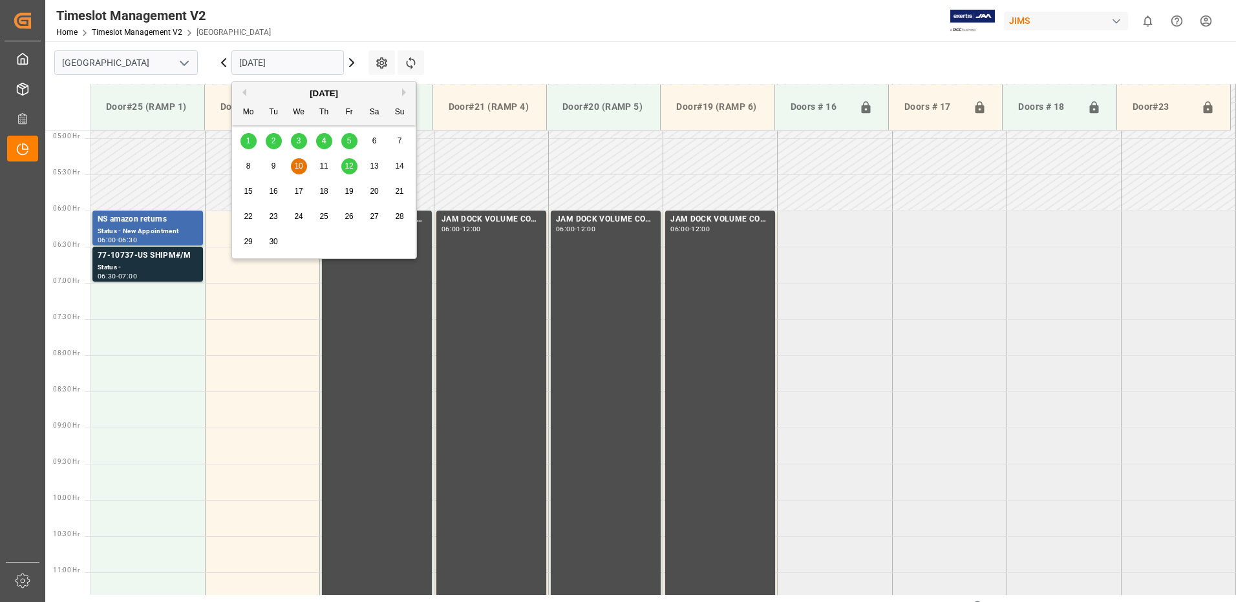
click at [318, 62] on input "[DATE]" at bounding box center [287, 62] width 112 height 25
click at [351, 167] on span "12" at bounding box center [349, 166] width 8 height 9
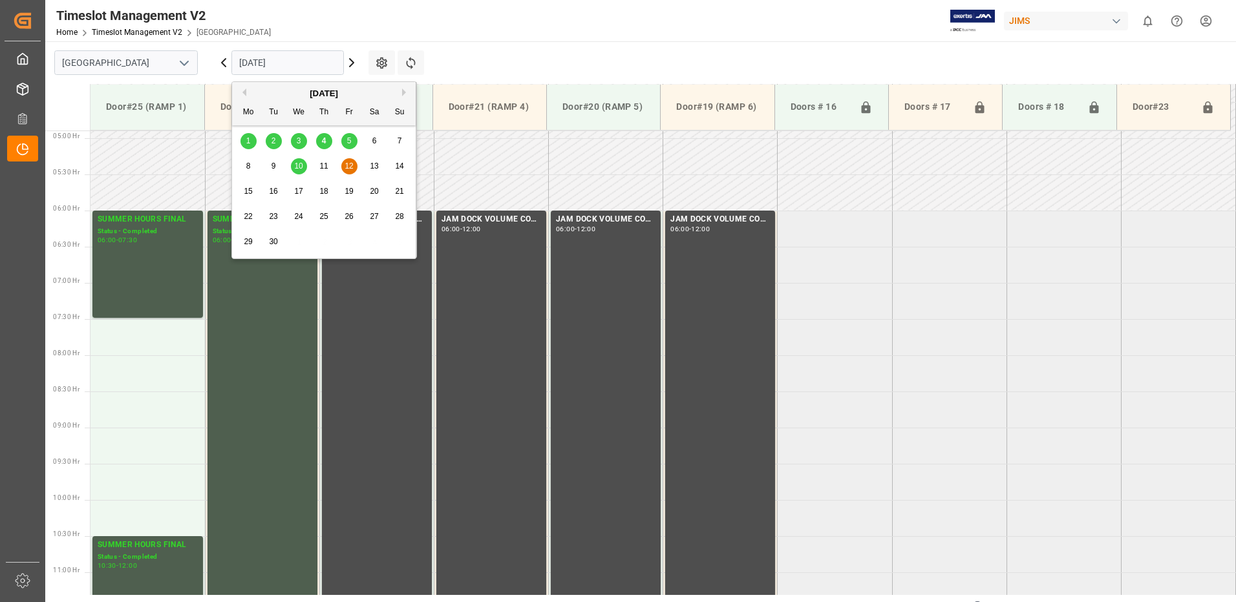
click at [306, 67] on input "[DATE]" at bounding box center [287, 62] width 112 height 25
click at [325, 142] on span "4" at bounding box center [324, 140] width 5 height 9
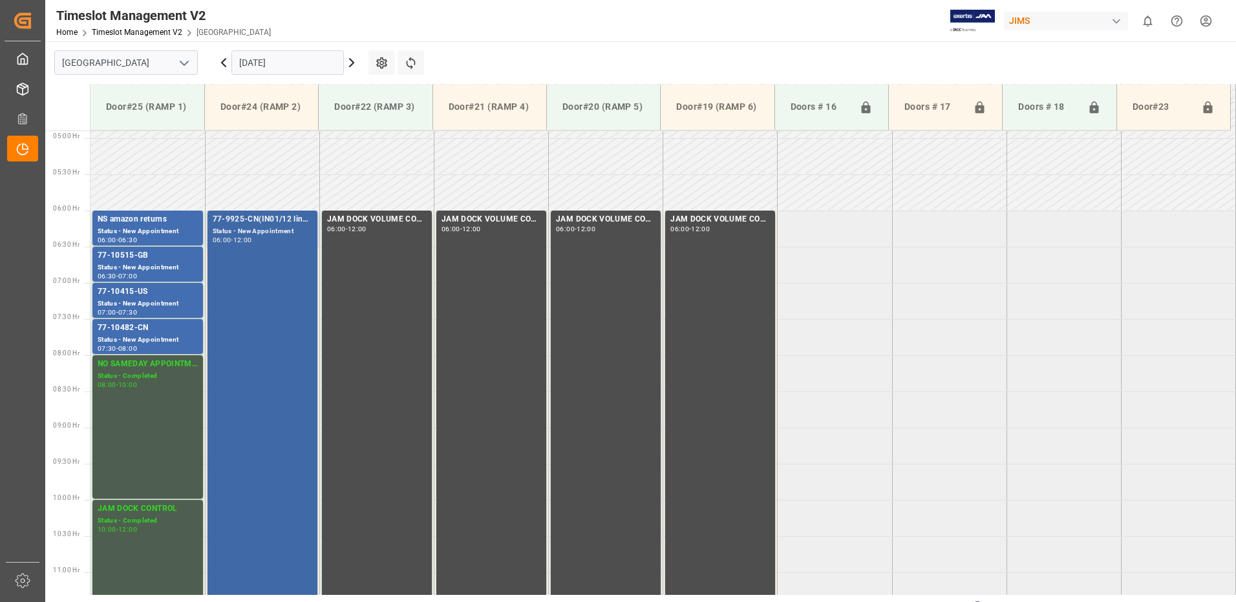
click at [265, 284] on div "77-9925-CN(IN01/12 lines) Status - New Appointment 06:00 - 12:00" at bounding box center [263, 427] width 100 height 428
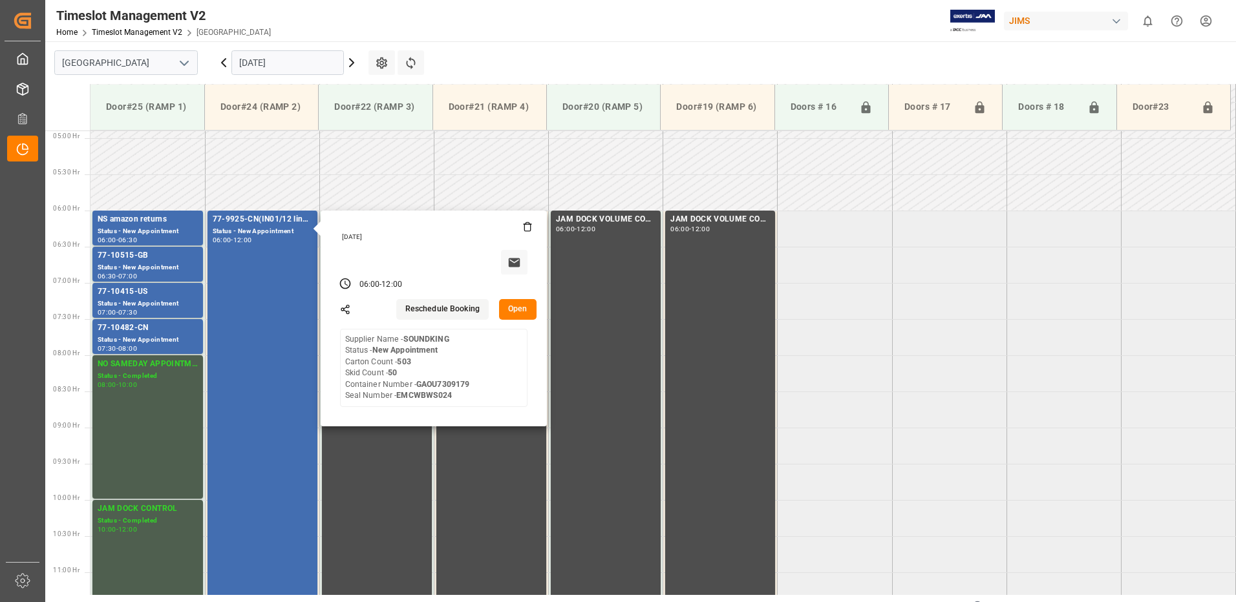
click at [516, 306] on button "Open" at bounding box center [517, 309] width 37 height 21
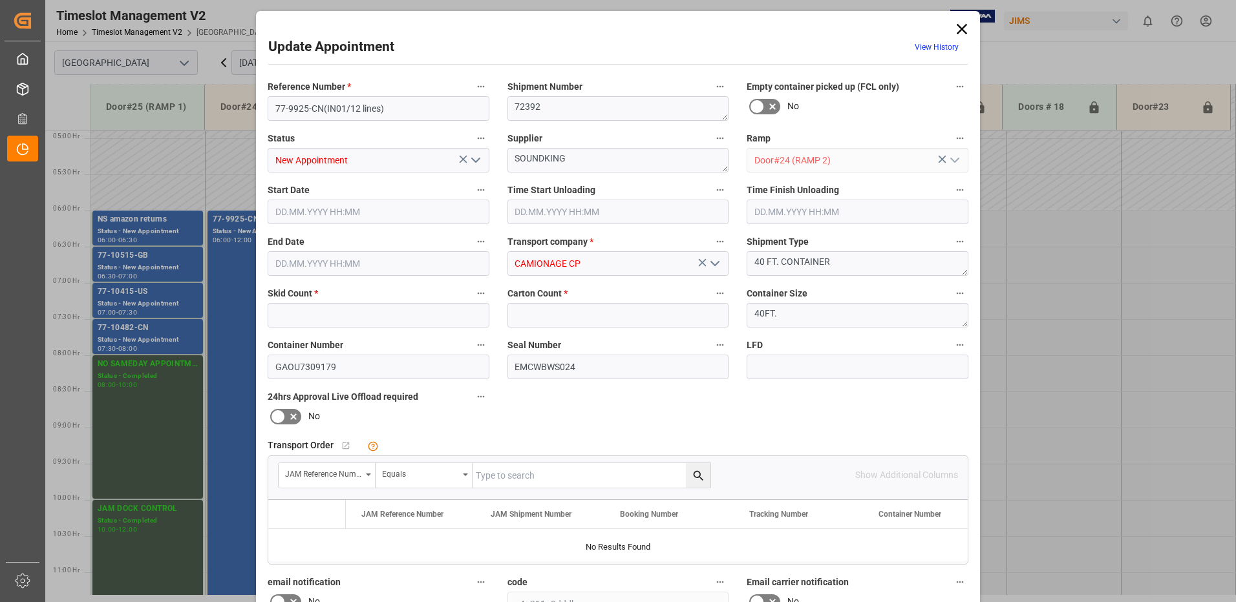
type input "50"
type input "503"
type input "[DATE] 06:00"
type input "[DATE] 12:00"
type input "[DATE] 10:17"
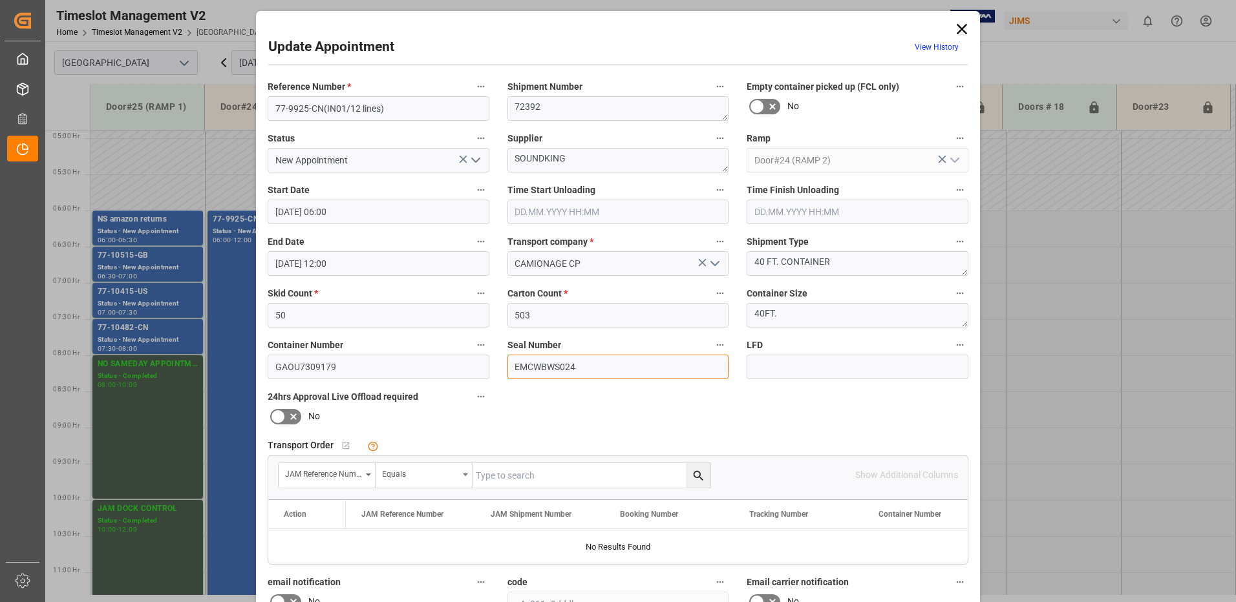
click at [546, 366] on input "EMCWBWS024" at bounding box center [618, 367] width 222 height 25
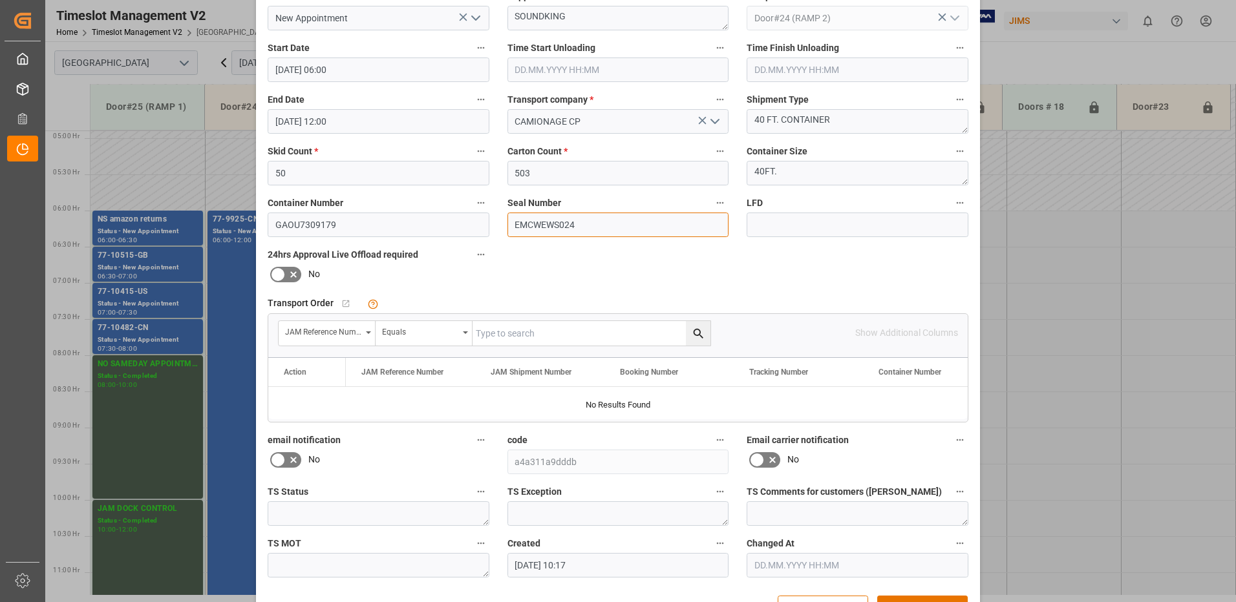
scroll to position [184, 0]
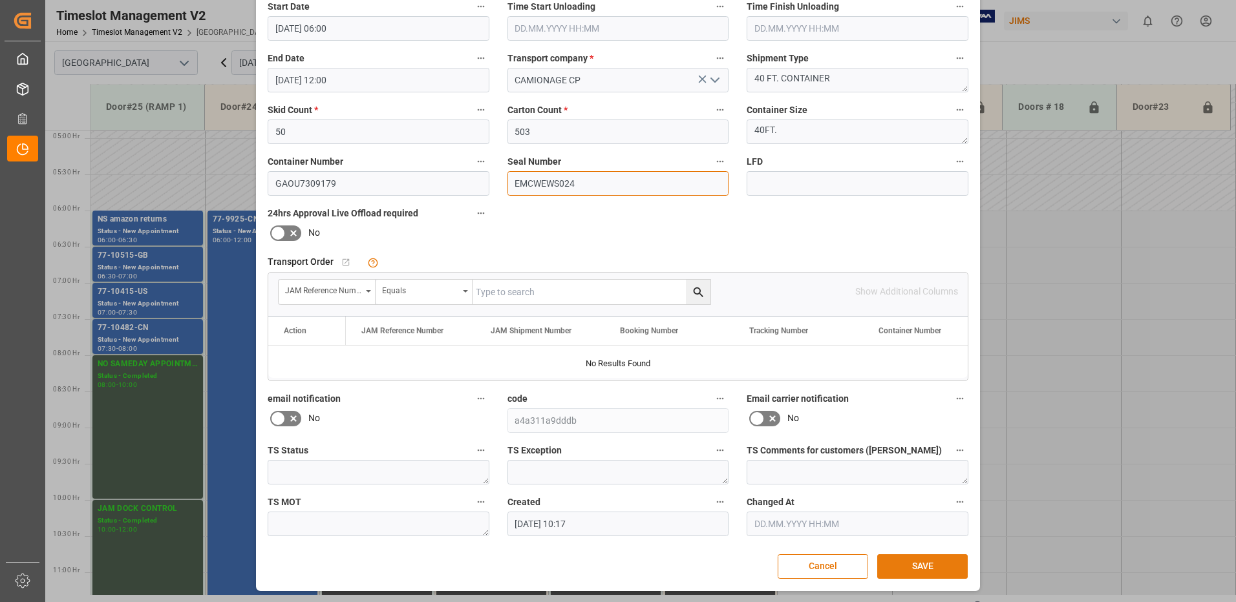
type input "EMCWEWS024"
click at [924, 568] on button "SAVE" at bounding box center [922, 567] width 90 height 25
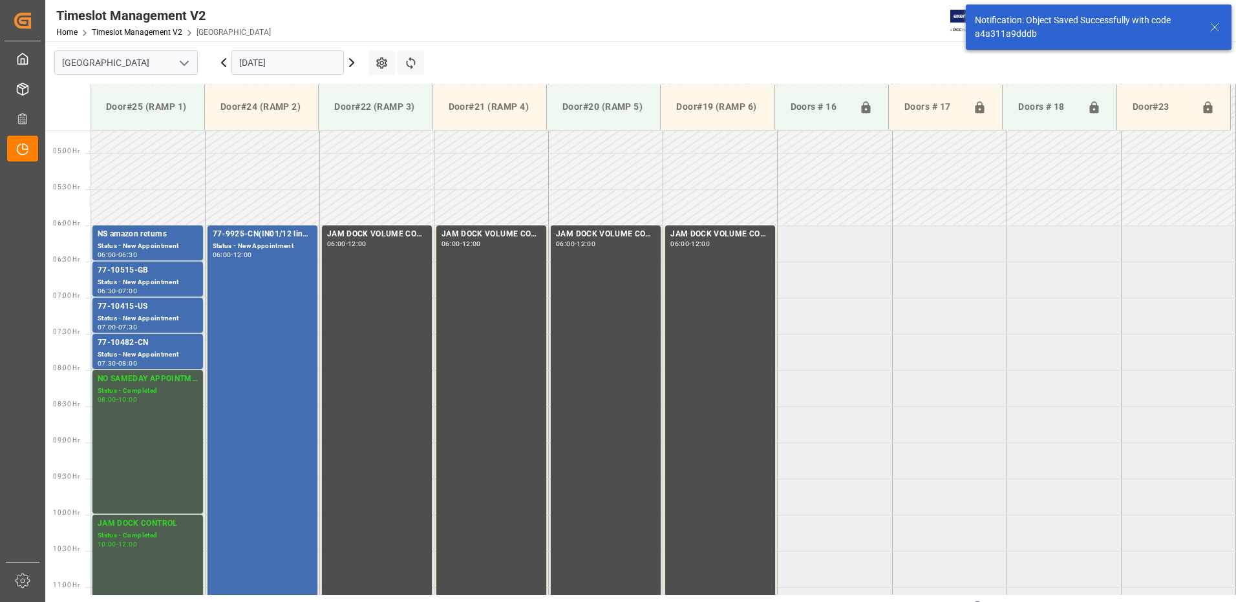
scroll to position [354, 0]
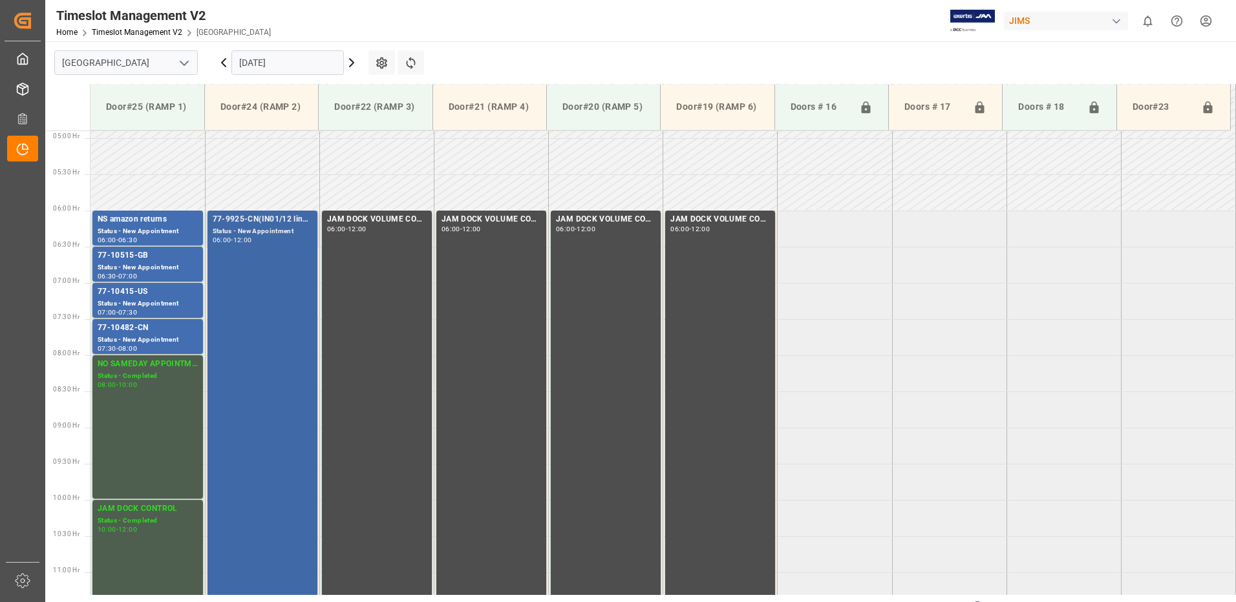
click at [268, 278] on div "77-9925-CN(IN01/12 lines) Status - New Appointment 06:00 - 12:00" at bounding box center [263, 427] width 100 height 428
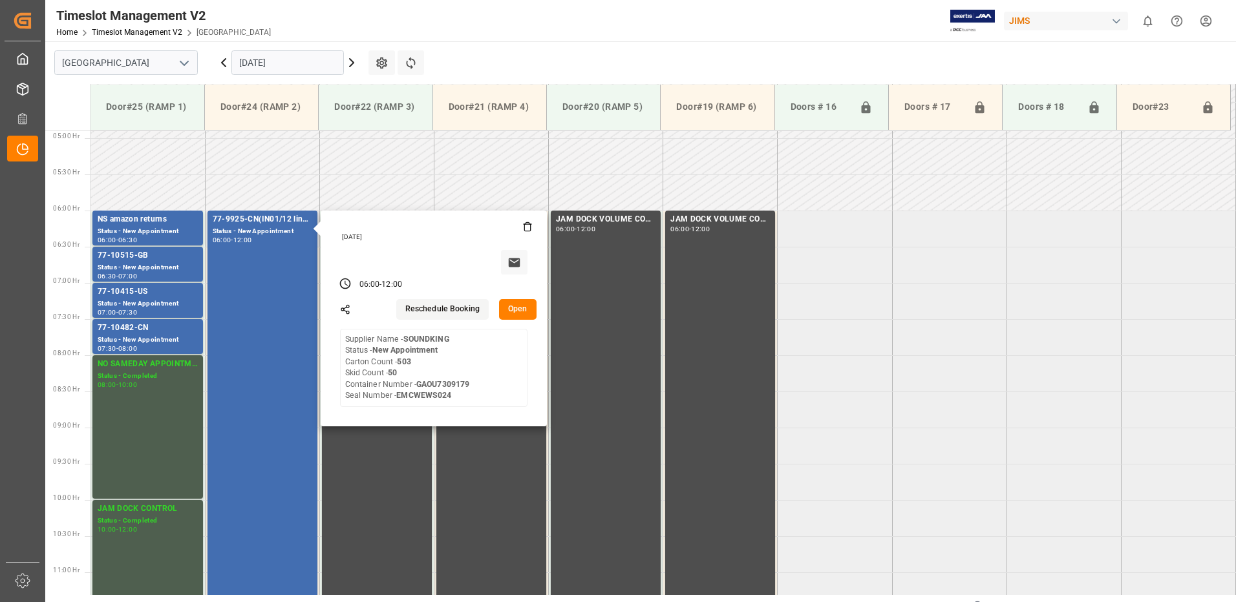
click at [513, 310] on button "Open" at bounding box center [517, 309] width 37 height 21
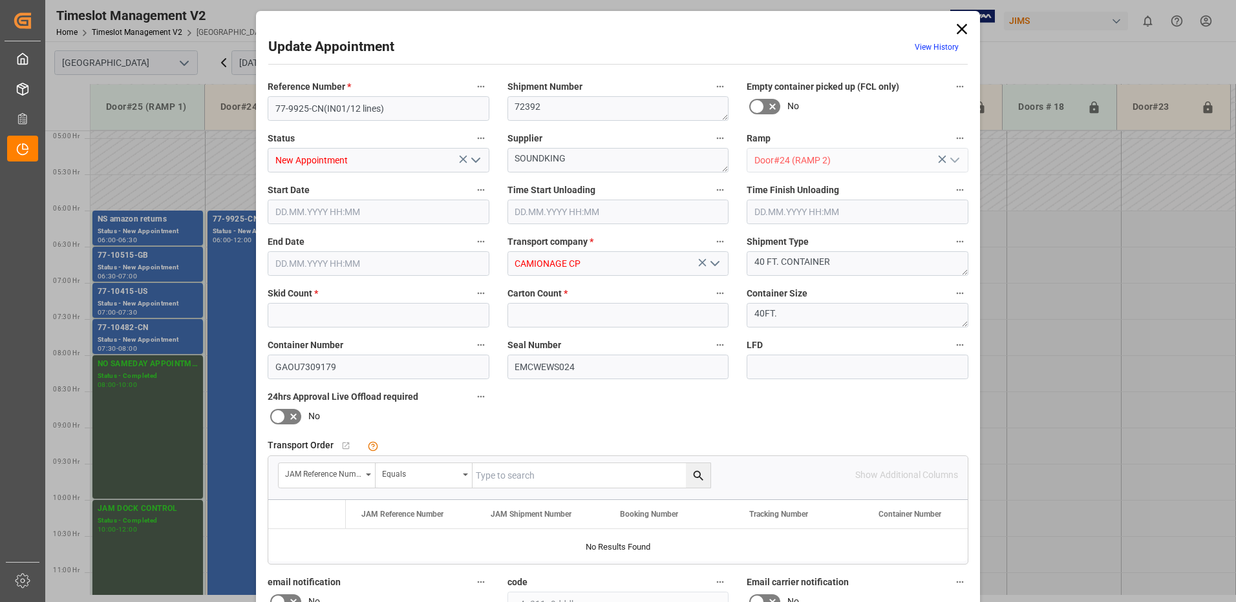
type input "50"
type input "503"
type input "[DATE] 06:00"
type input "[DATE] 12:00"
type input "[DATE] 10:17"
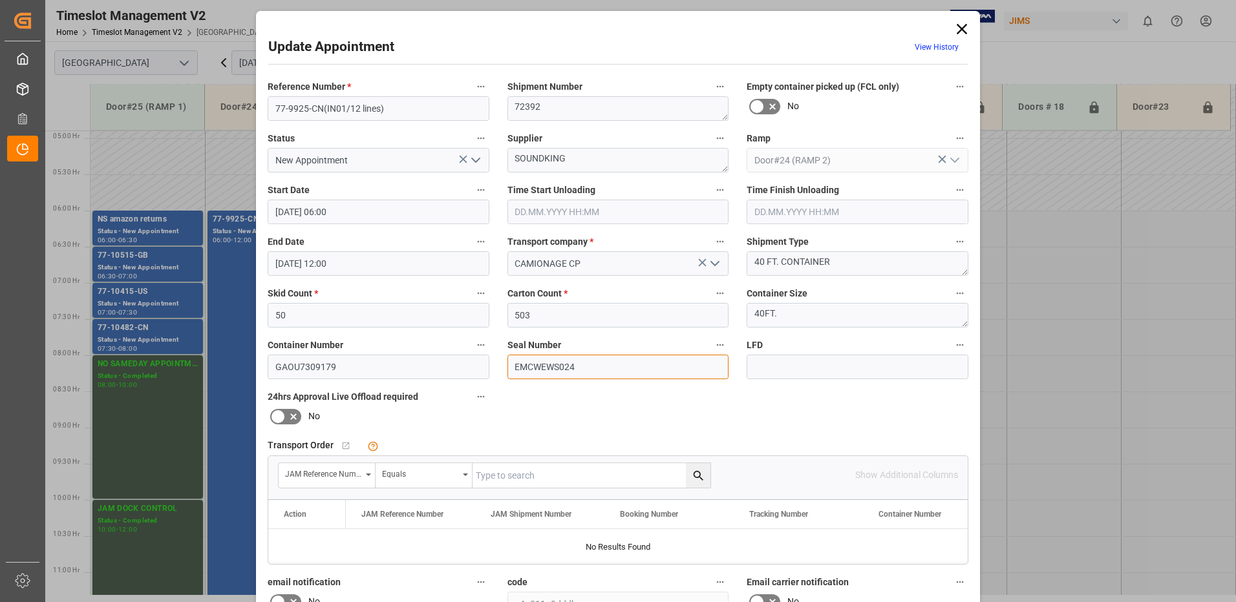
click at [544, 366] on input "EMCWEWS024" at bounding box center [618, 367] width 222 height 25
type input "EMCWBWS024"
click at [560, 216] on input "text" at bounding box center [618, 212] width 222 height 25
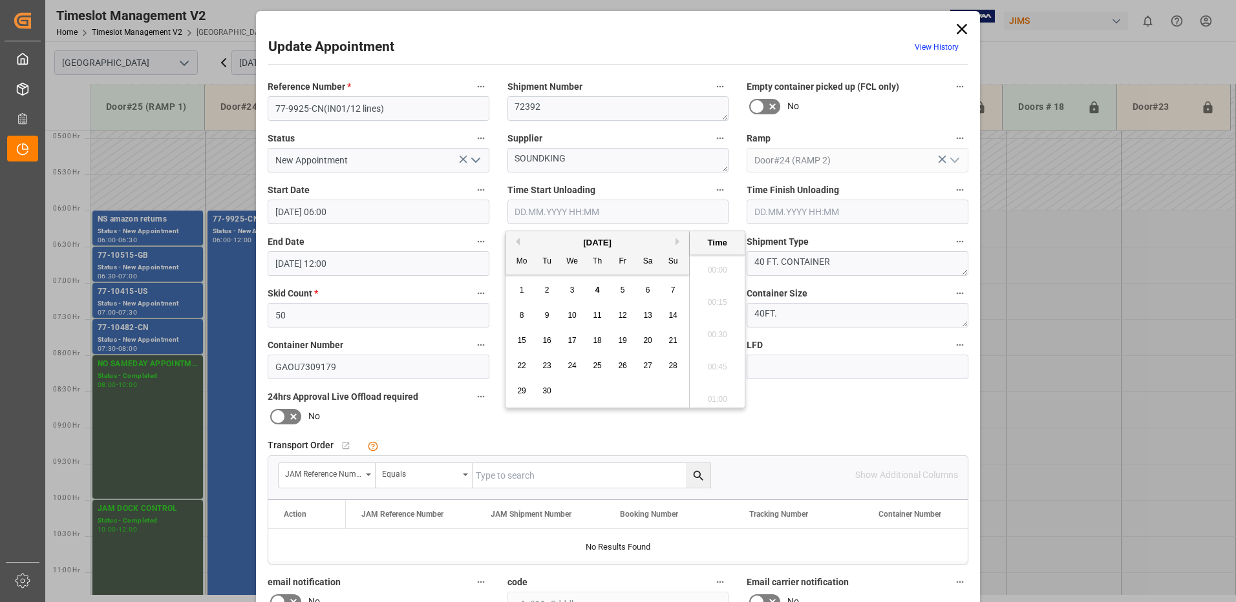
scroll to position [812, 0]
click at [597, 289] on span "4" at bounding box center [597, 290] width 5 height 9
click at [719, 331] on li "06:45" at bounding box center [717, 331] width 55 height 32
type input "[DATE] 06:45"
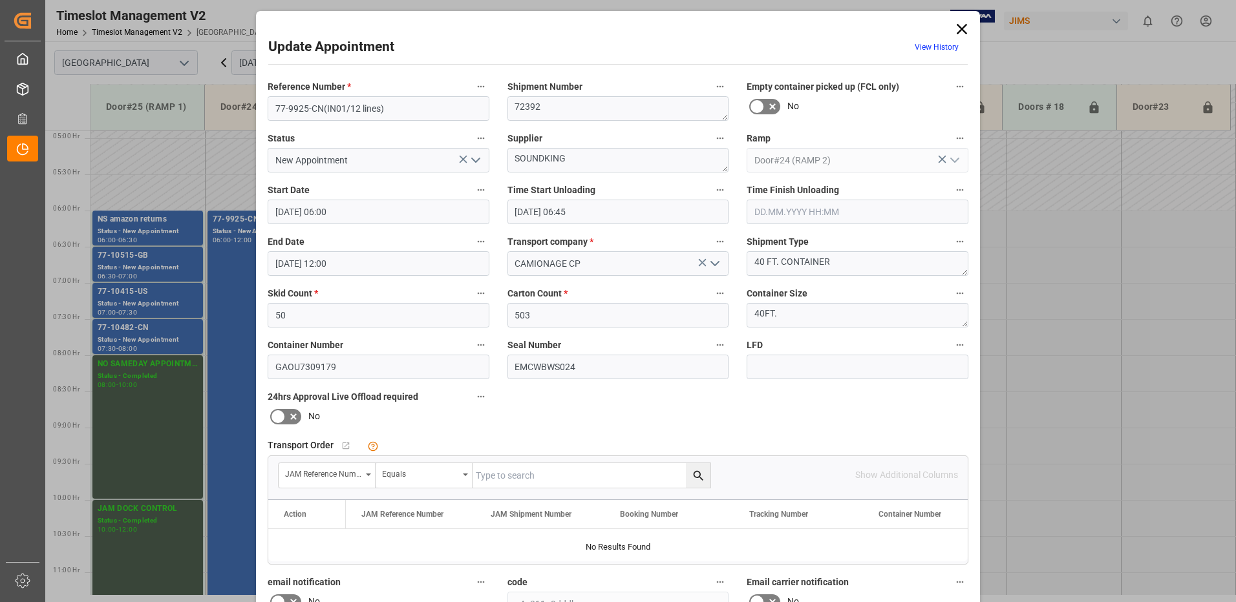
click at [475, 158] on icon "open menu" at bounding box center [476, 161] width 16 height 16
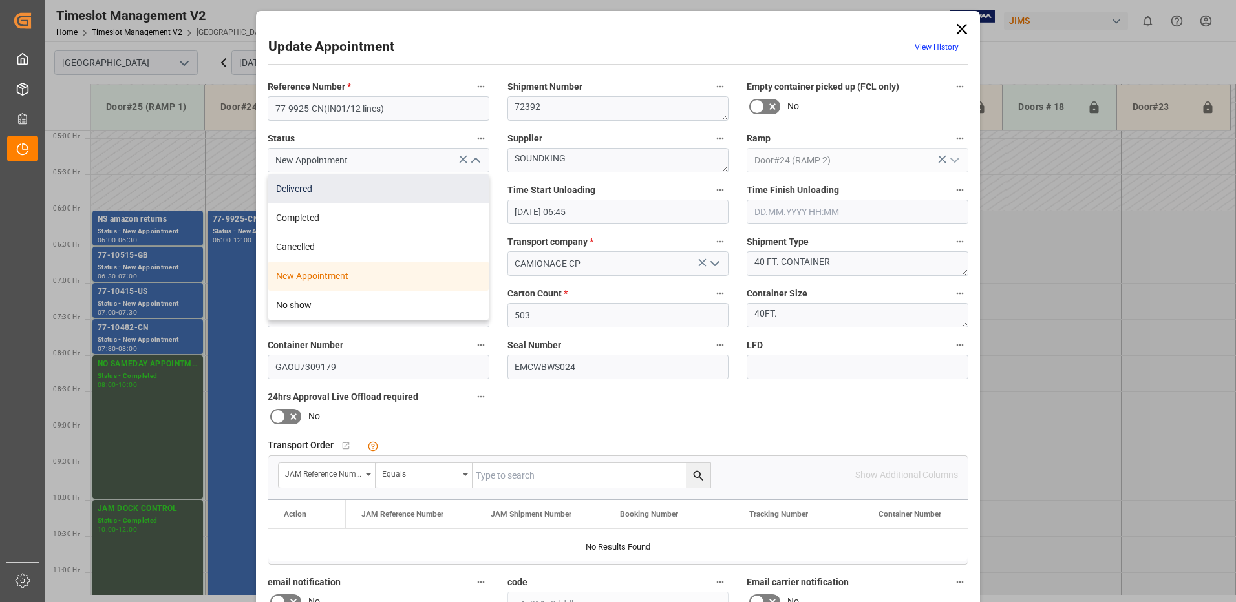
click at [408, 185] on div "Delivered" at bounding box center [378, 189] width 220 height 29
type input "Delivered"
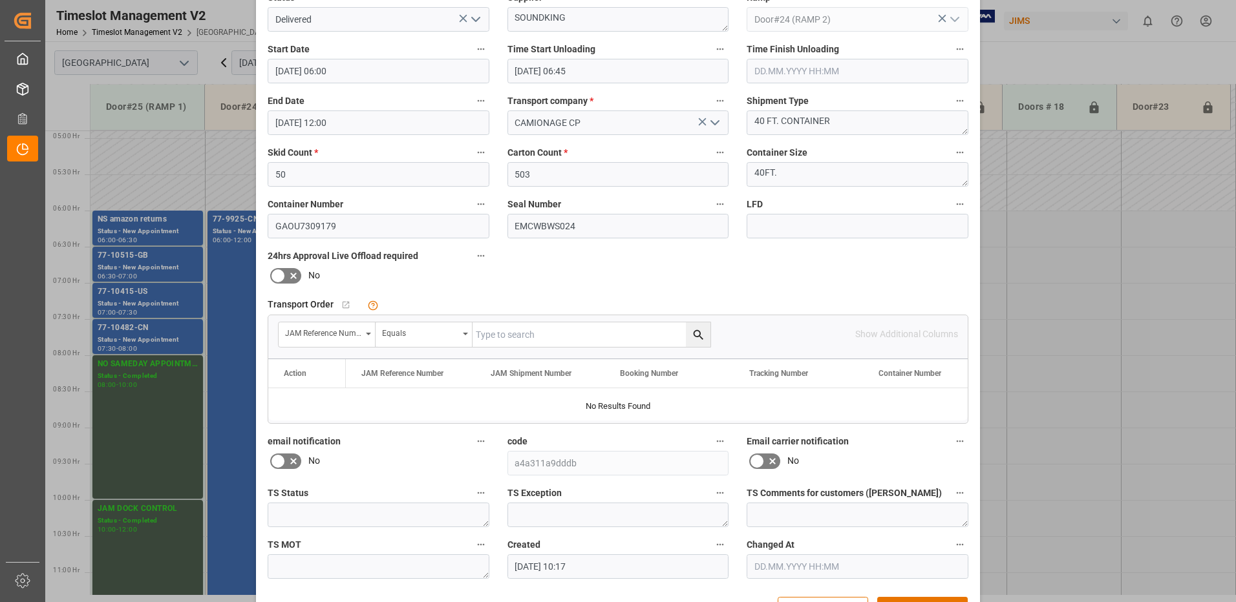
scroll to position [184, 0]
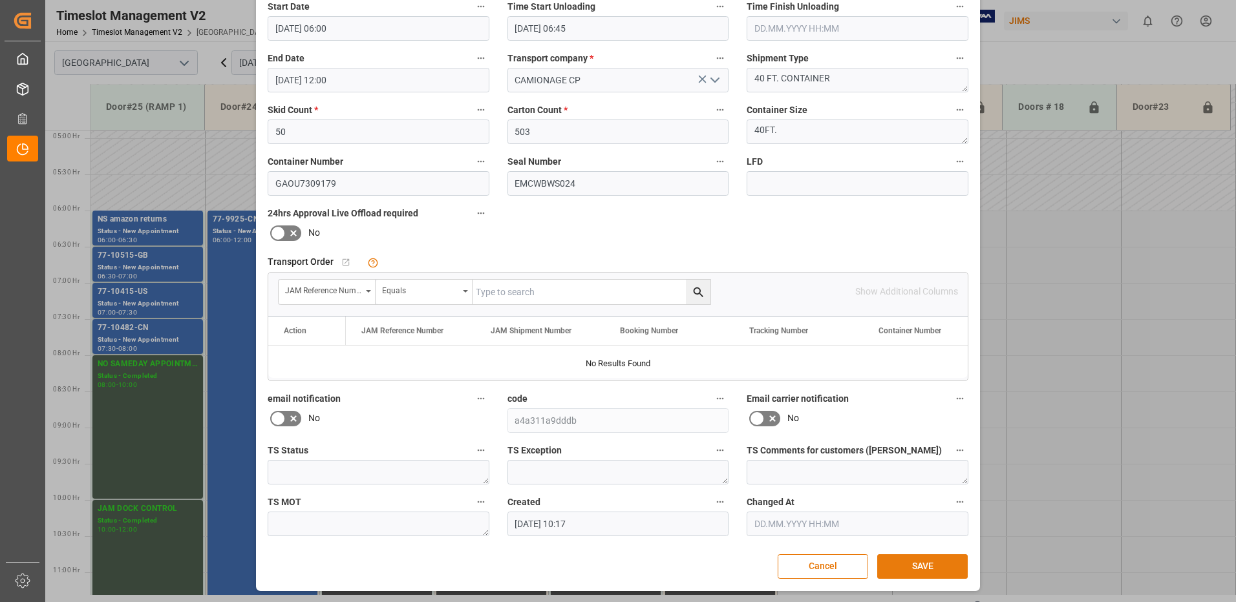
click at [941, 566] on button "SAVE" at bounding box center [922, 567] width 90 height 25
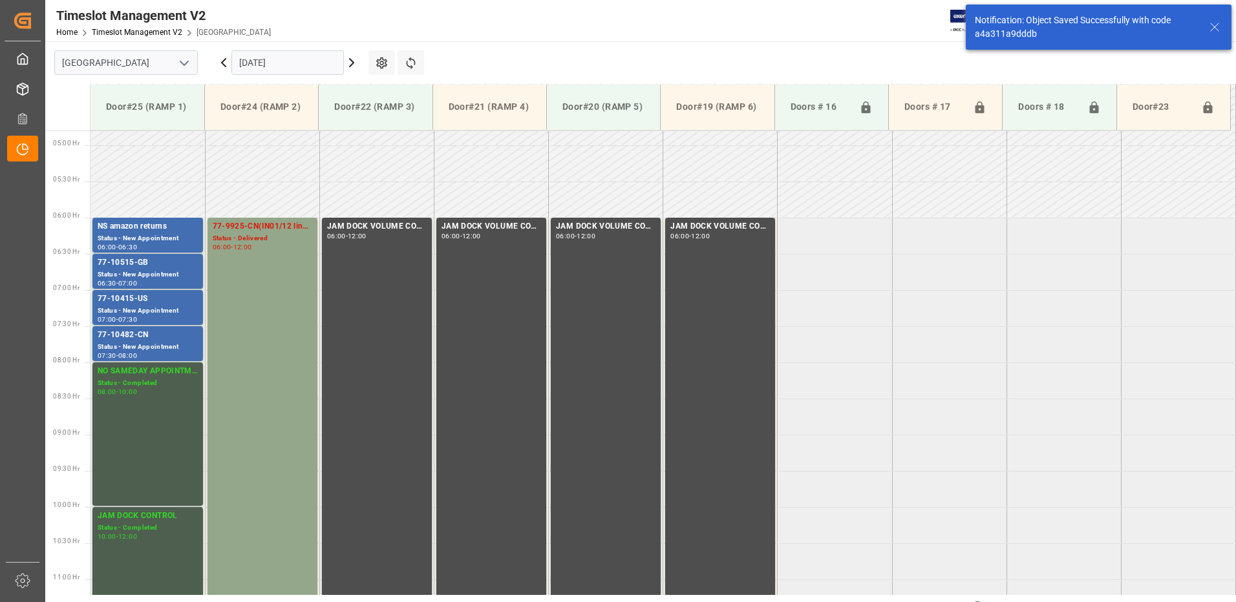
scroll to position [354, 0]
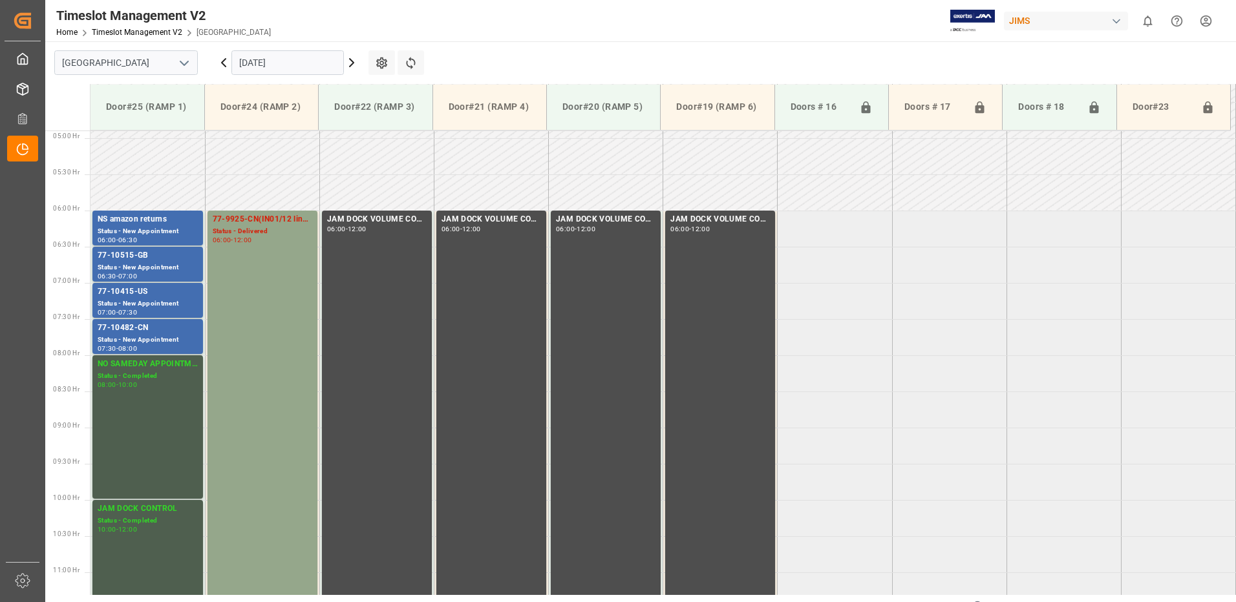
click at [293, 67] on input "[DATE]" at bounding box center [287, 62] width 112 height 25
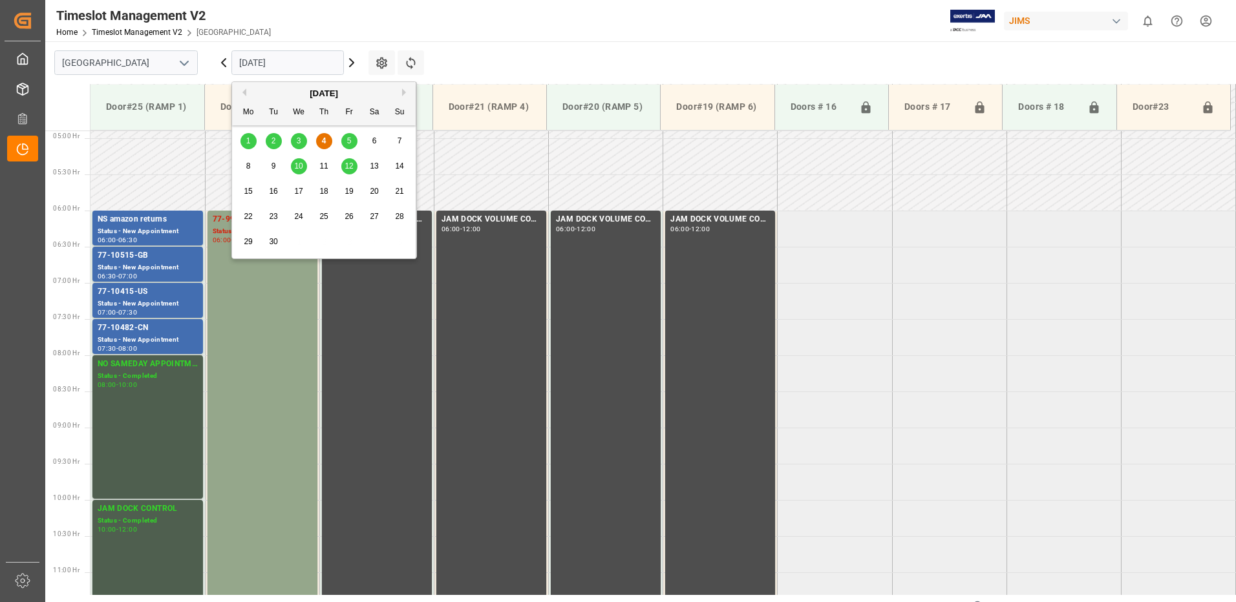
click at [351, 142] on span "5" at bounding box center [349, 140] width 5 height 9
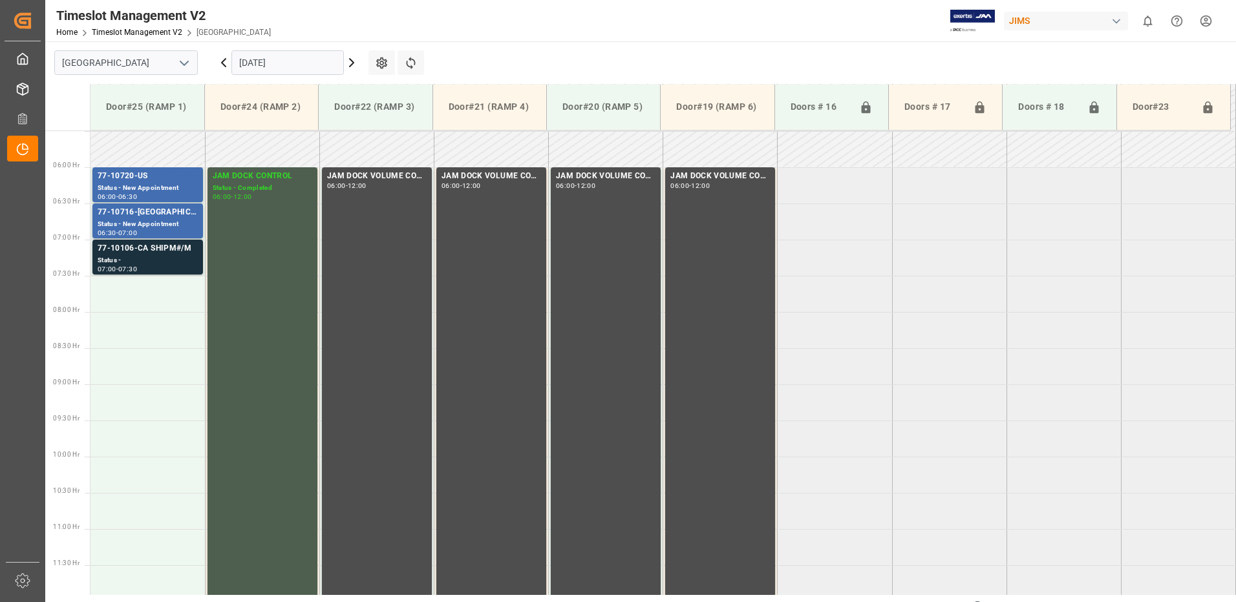
scroll to position [427, 0]
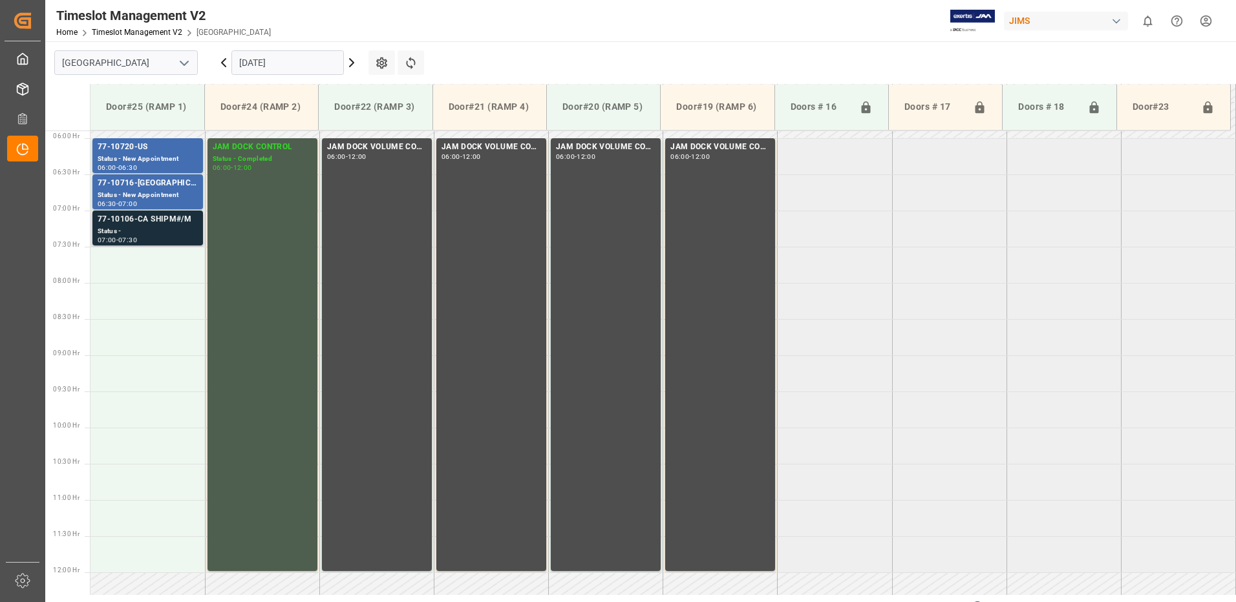
click at [142, 229] on div "Status -" at bounding box center [148, 231] width 100 height 11
click at [168, 226] on div "77-10106-CA SHIPM#/M" at bounding box center [148, 219] width 100 height 13
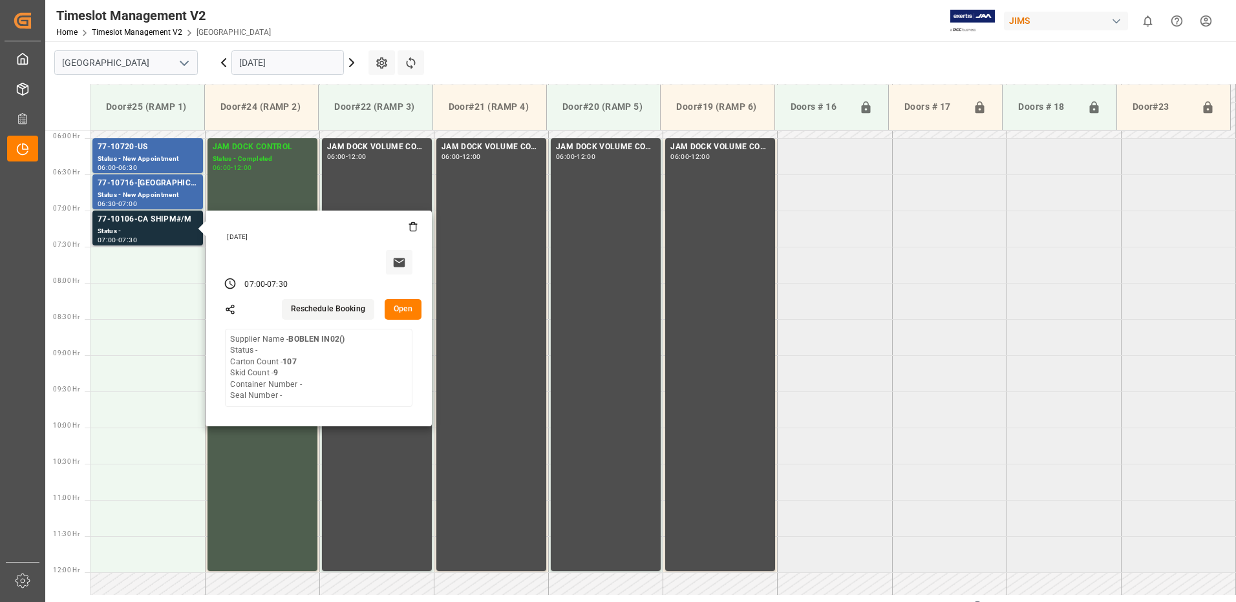
click at [399, 309] on button "Open" at bounding box center [403, 309] width 37 height 21
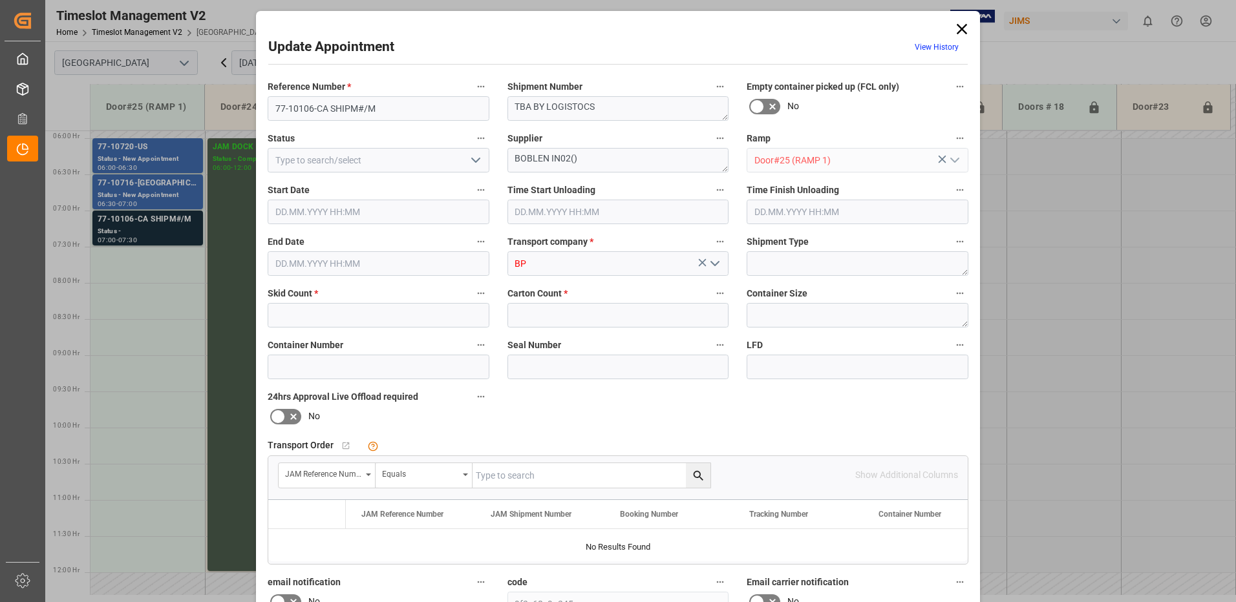
type input "9"
type input "107"
type input "[DATE] 07:00"
type input "[DATE] 07:30"
type input "[DATE] 16:44"
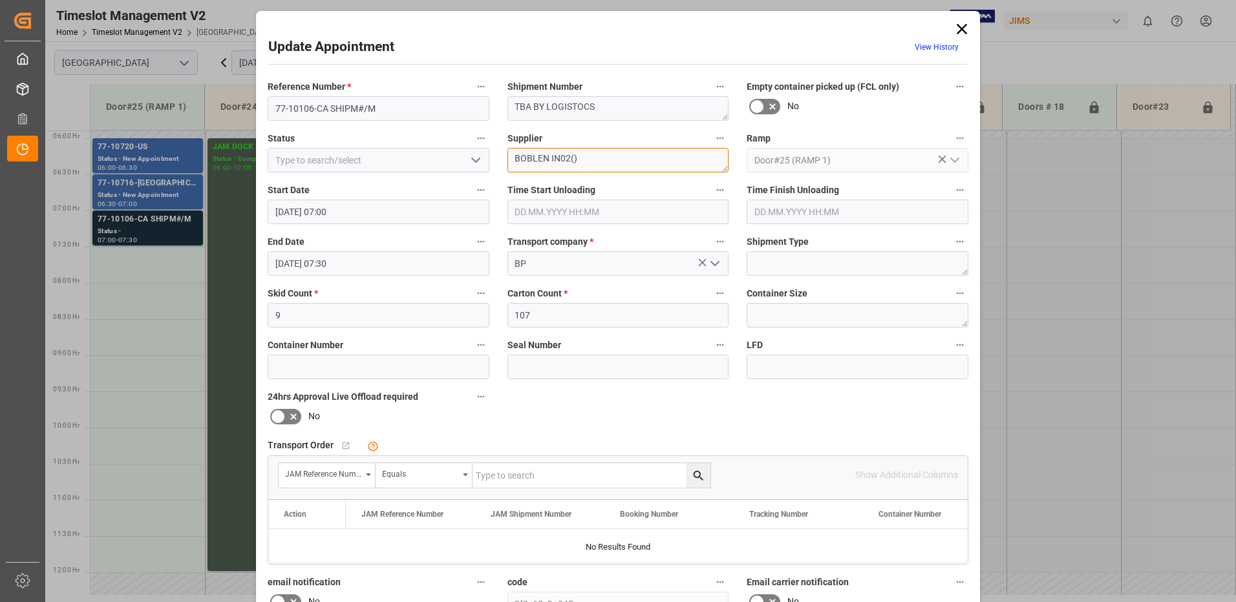
click at [571, 158] on textarea "BOBLEN IN02()" at bounding box center [618, 160] width 222 height 25
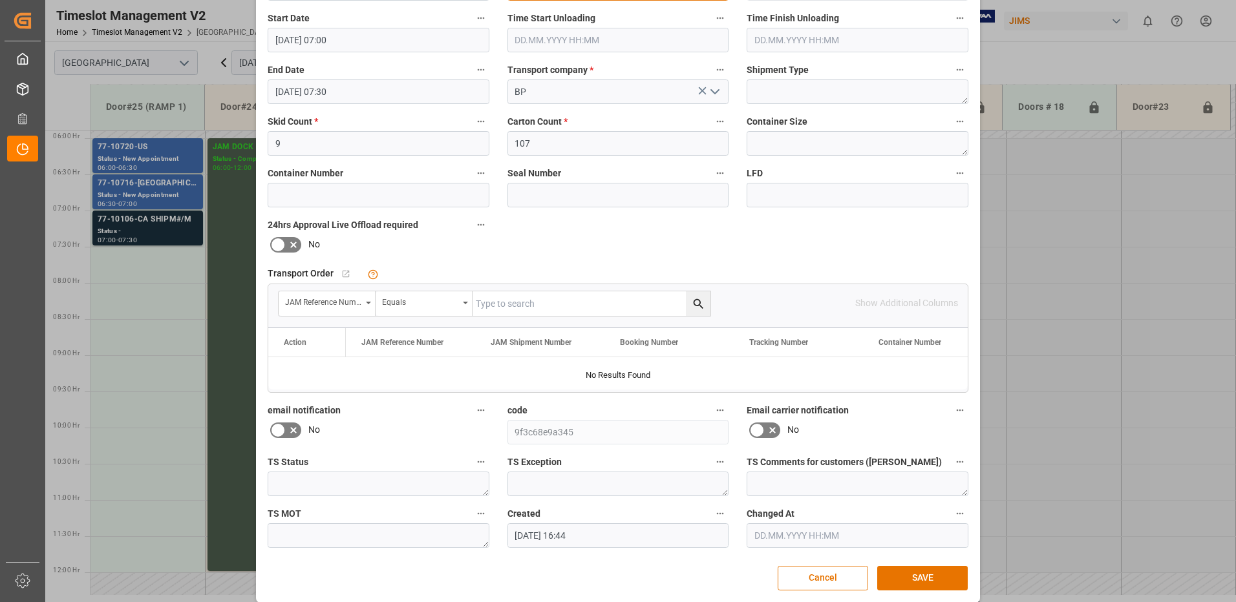
scroll to position [184, 0]
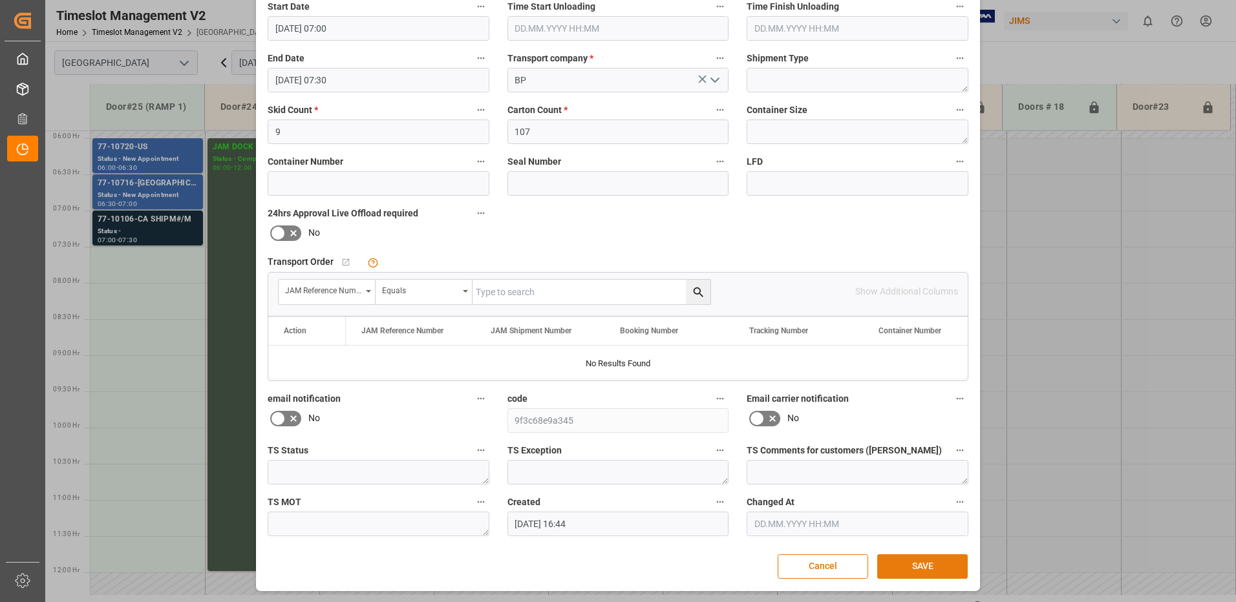
type textarea "BOBLEN IN02(15)"
click at [924, 564] on button "SAVE" at bounding box center [922, 567] width 90 height 25
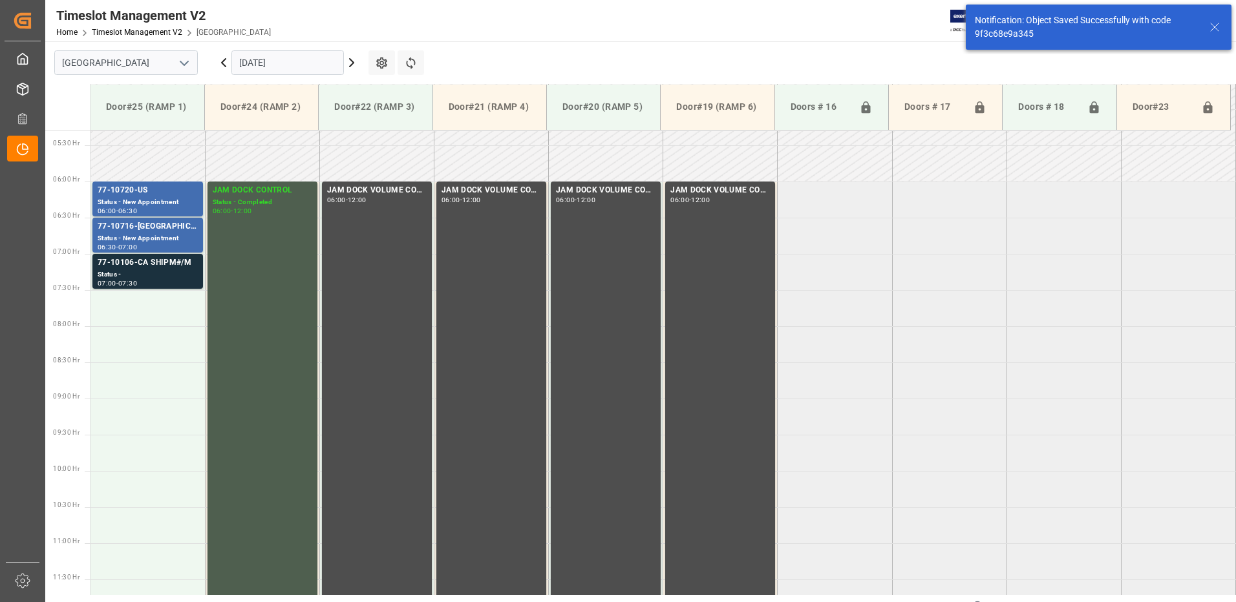
scroll to position [427, 0]
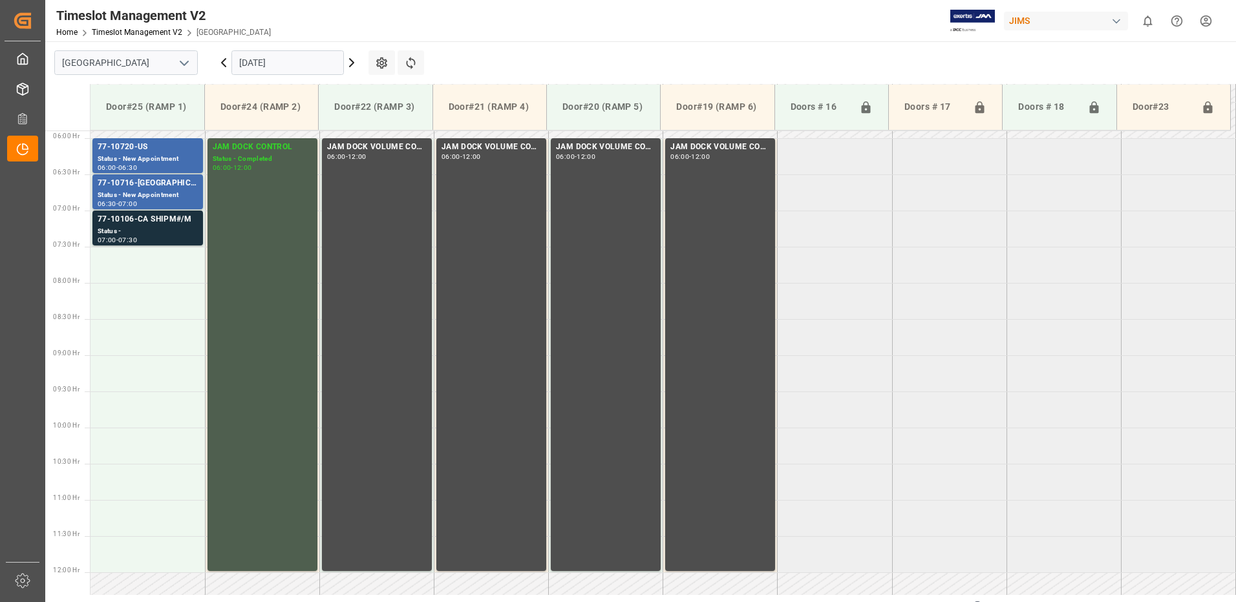
click at [220, 62] on icon at bounding box center [224, 63] width 16 height 16
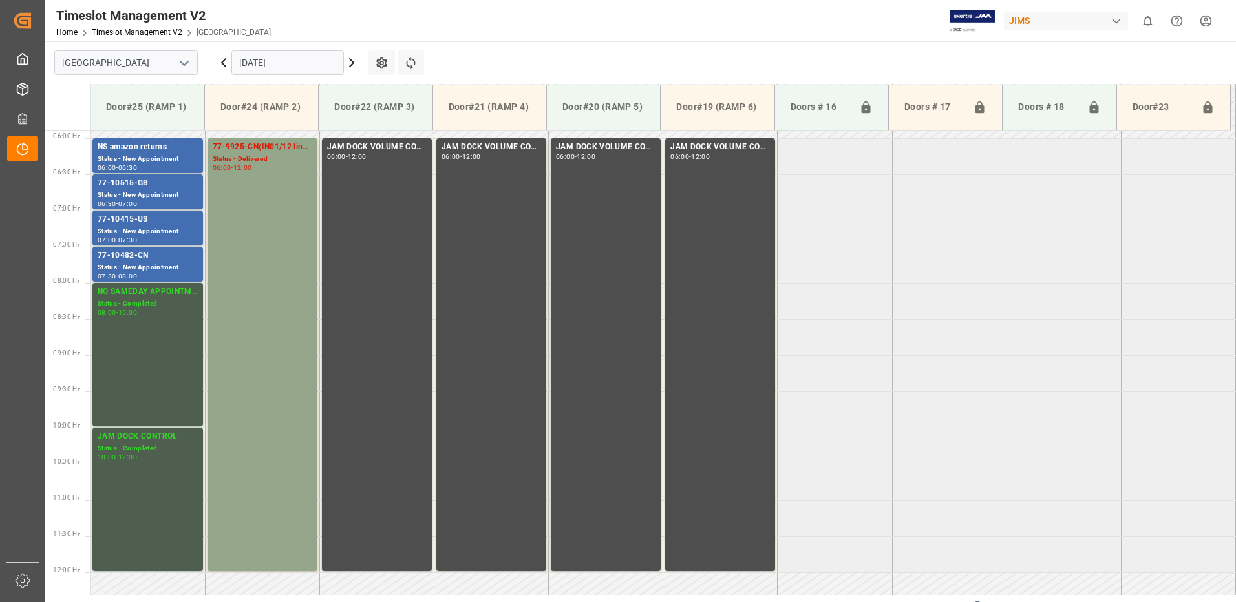
click at [223, 61] on icon at bounding box center [224, 63] width 4 height 8
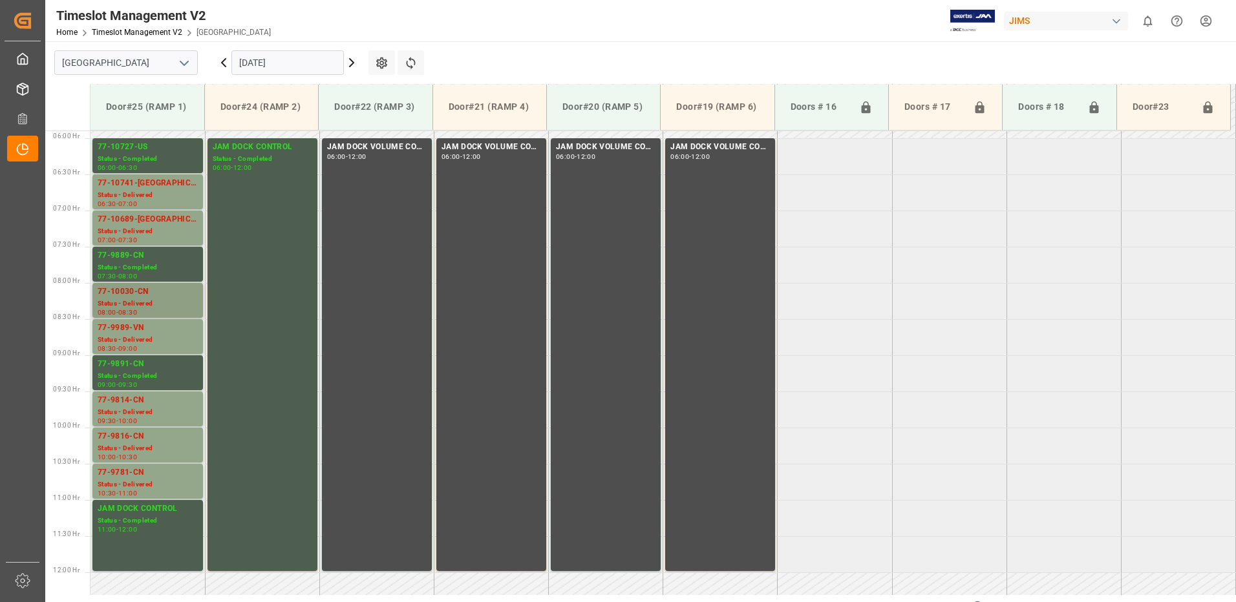
click at [125, 297] on div "77-10030-CN" at bounding box center [148, 292] width 100 height 13
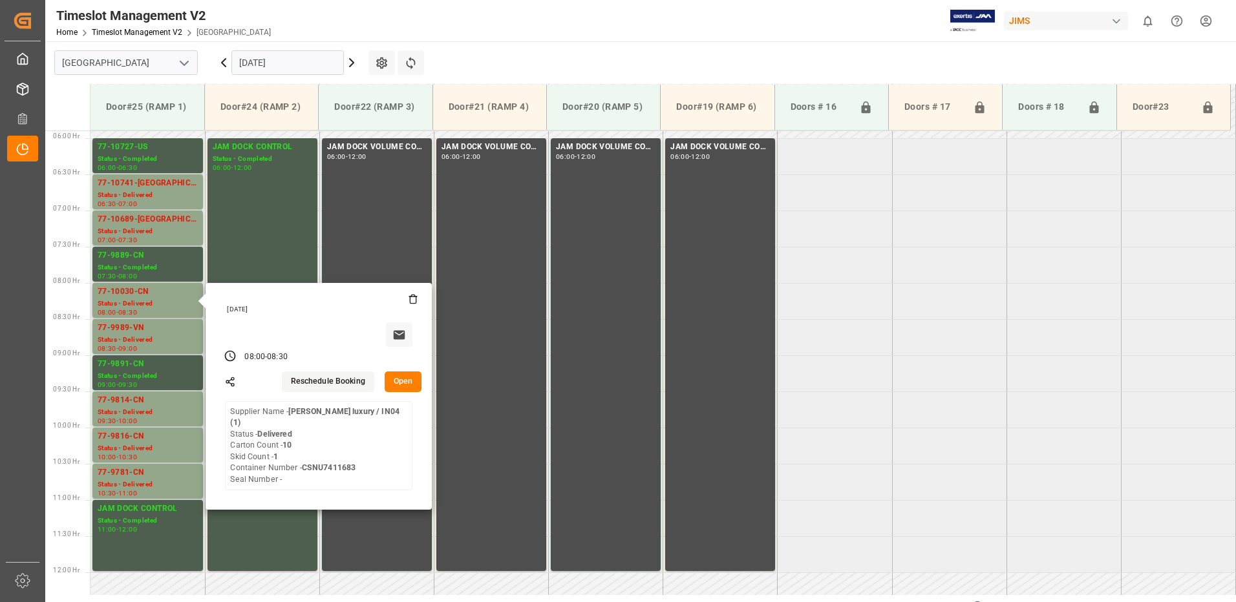
click at [403, 380] on button "Open" at bounding box center [403, 382] width 37 height 21
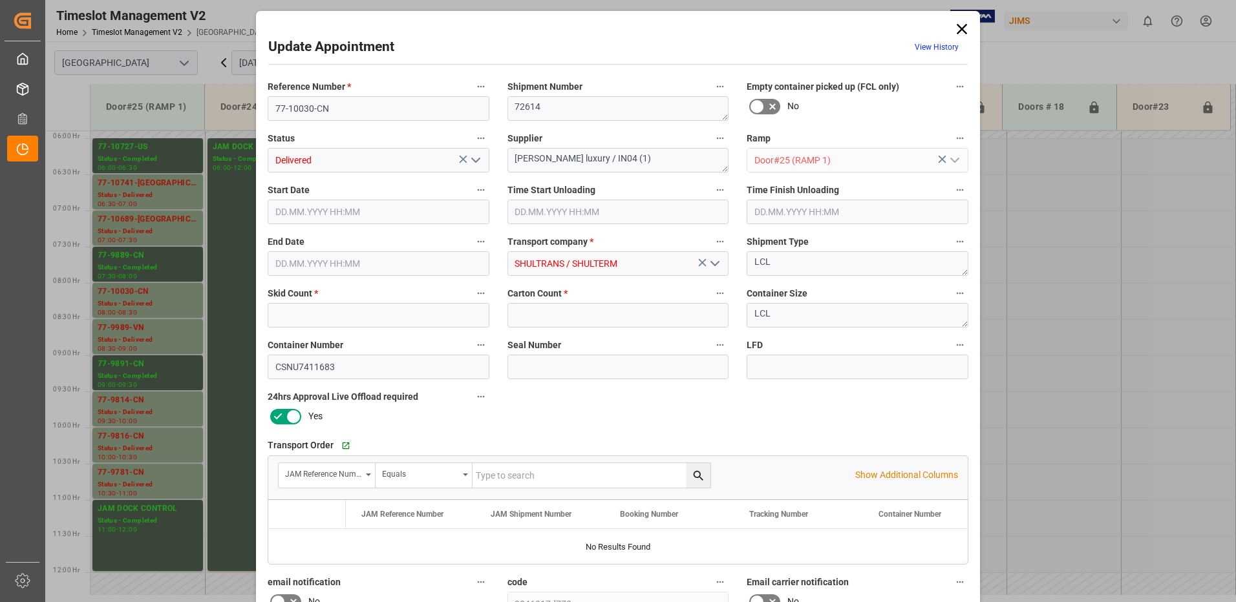
type input "1"
type input "10"
type input "[DATE] 08:00"
type input "[DATE] 12:45"
type input "[DATE] 13:15"
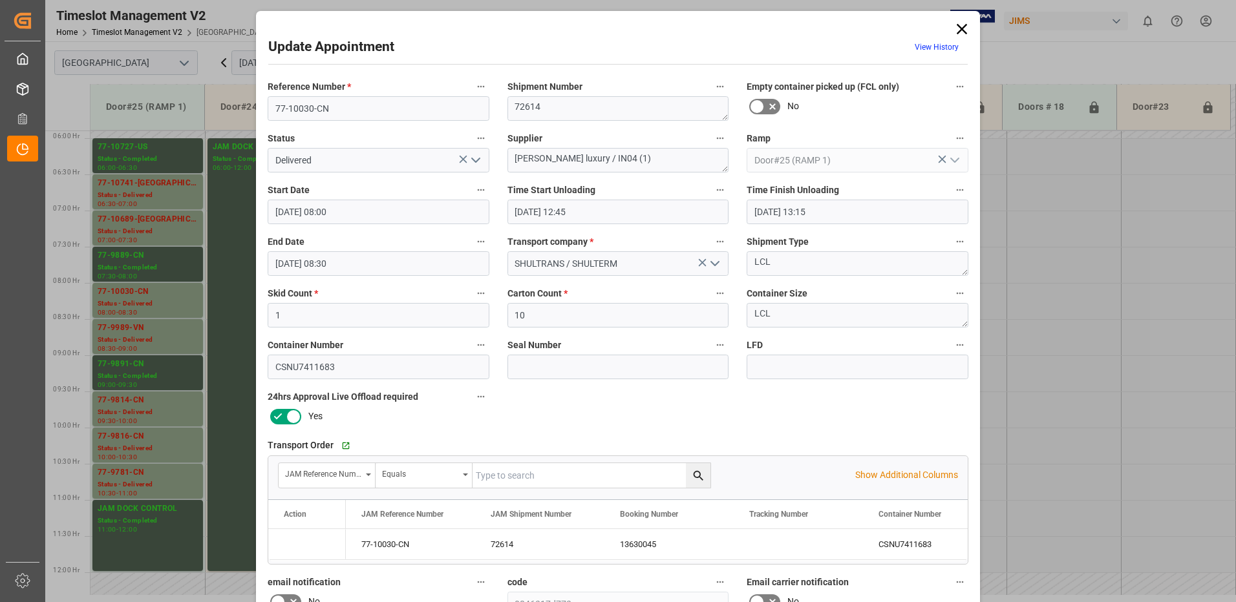
type input "[DATE] 08:30"
type input "[DATE] 17:59"
click at [472, 158] on icon "open menu" at bounding box center [476, 161] width 16 height 16
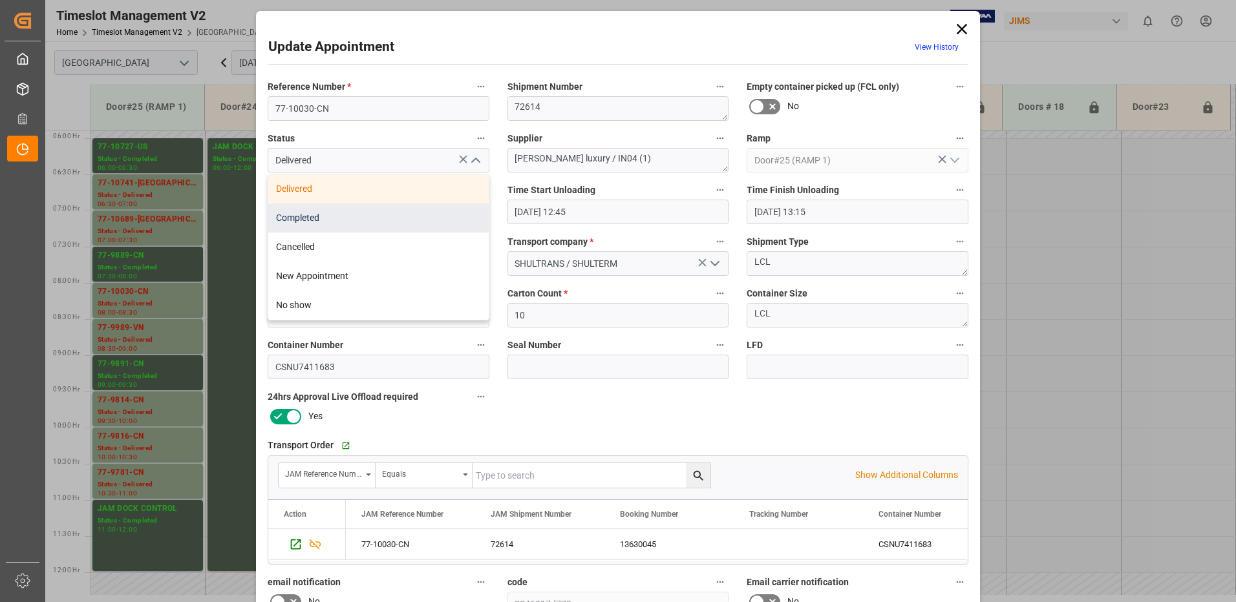
click at [440, 220] on div "Completed" at bounding box center [378, 218] width 220 height 29
type input "Completed"
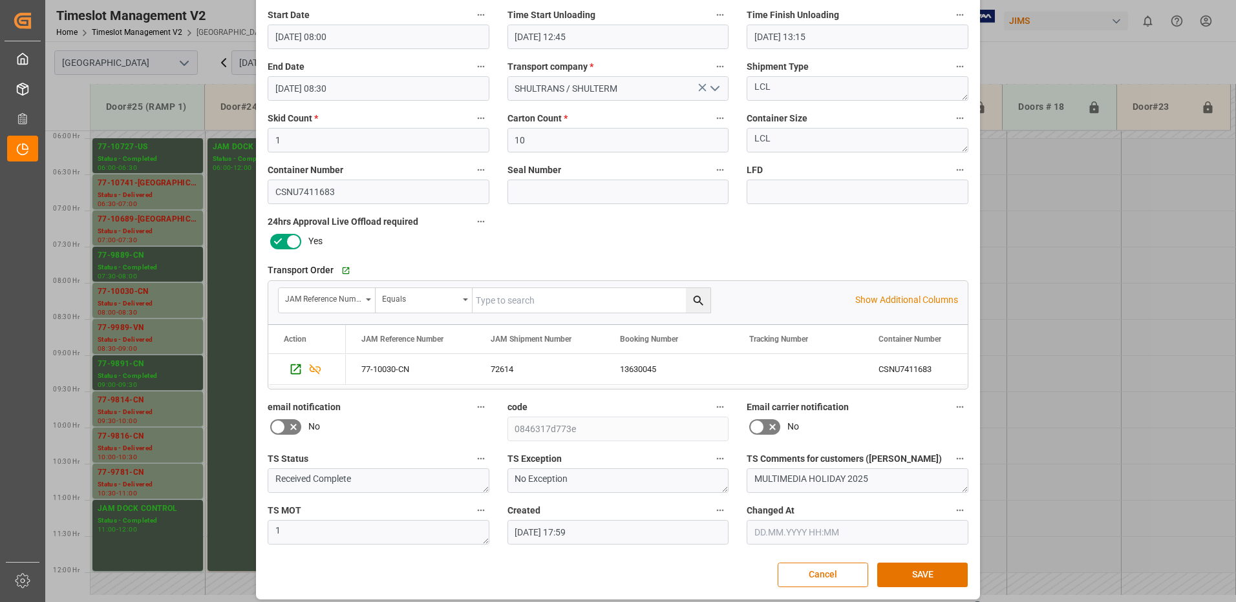
scroll to position [184, 0]
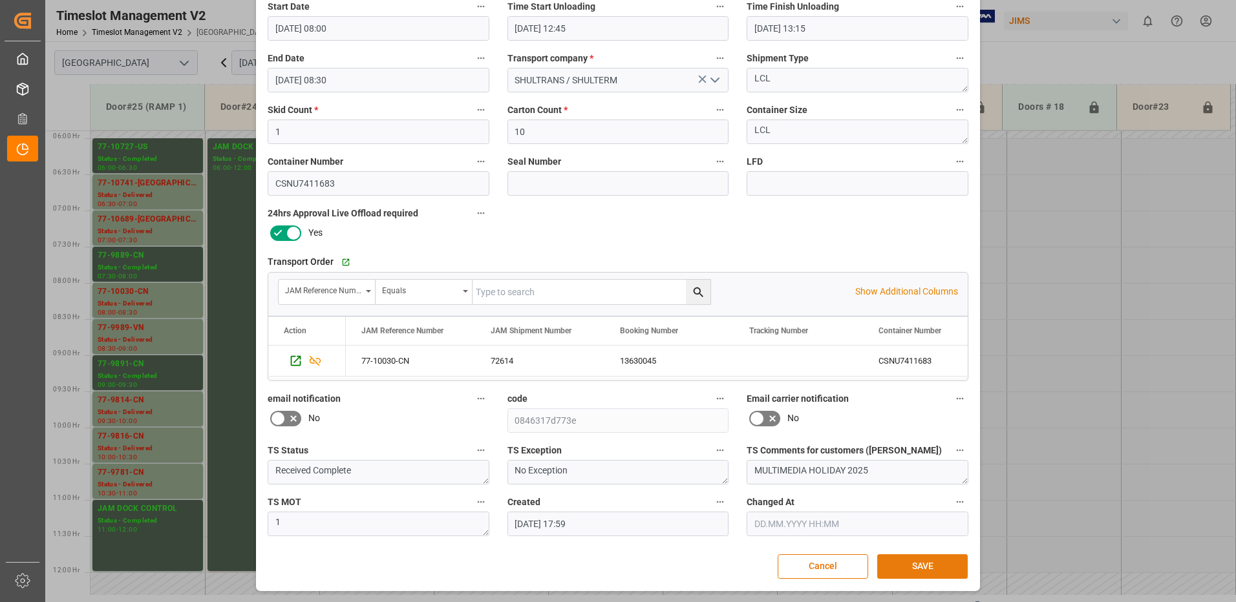
click at [929, 569] on button "SAVE" at bounding box center [922, 567] width 90 height 25
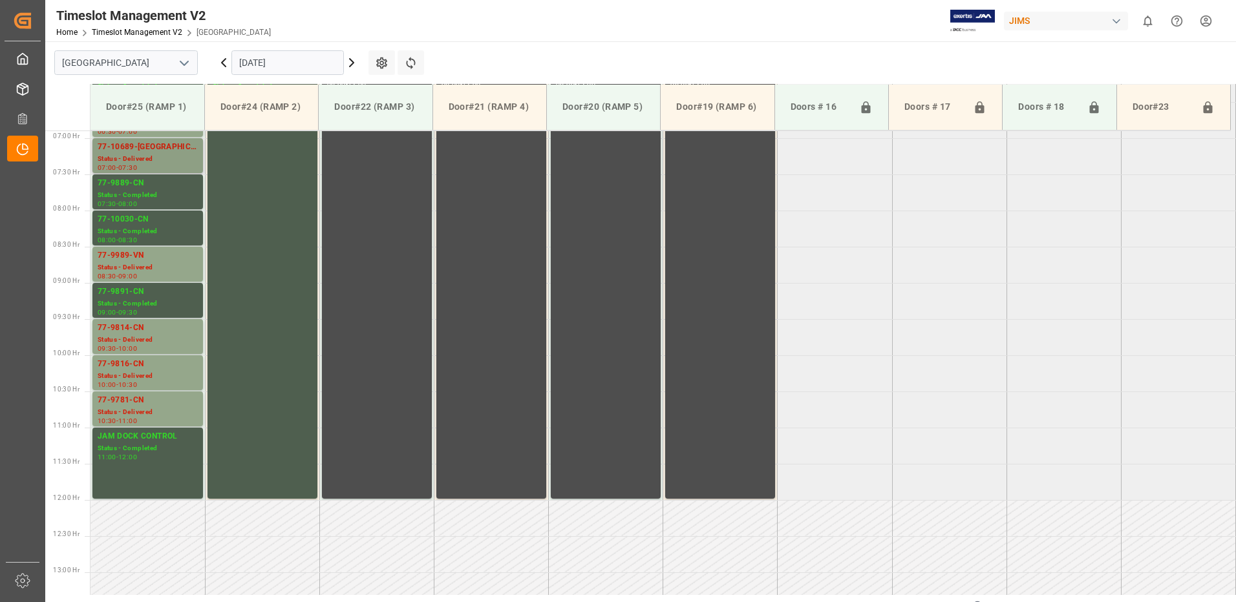
scroll to position [434, 0]
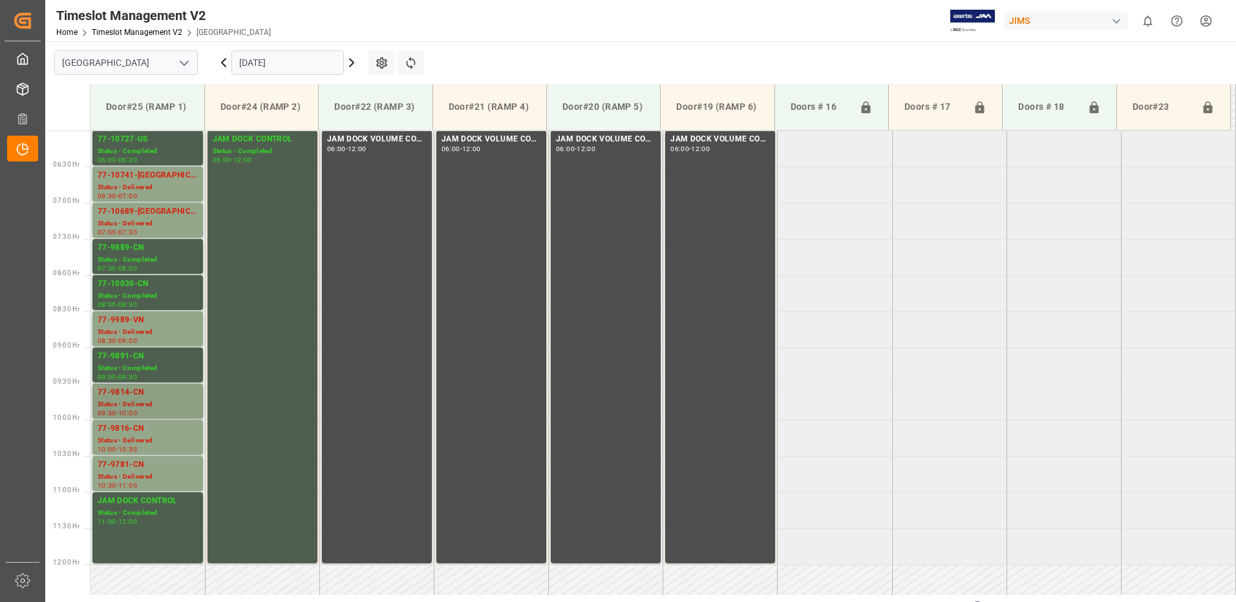
click at [142, 398] on div "77-9814-CN" at bounding box center [148, 393] width 100 height 13
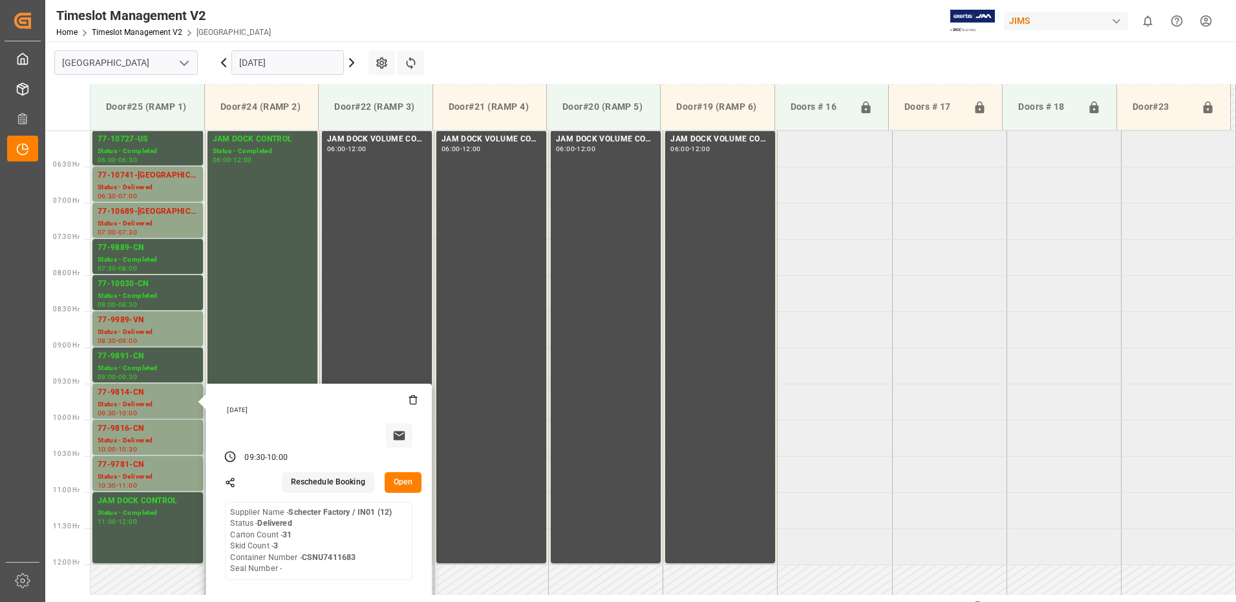
click at [402, 483] on button "Open" at bounding box center [403, 482] width 37 height 21
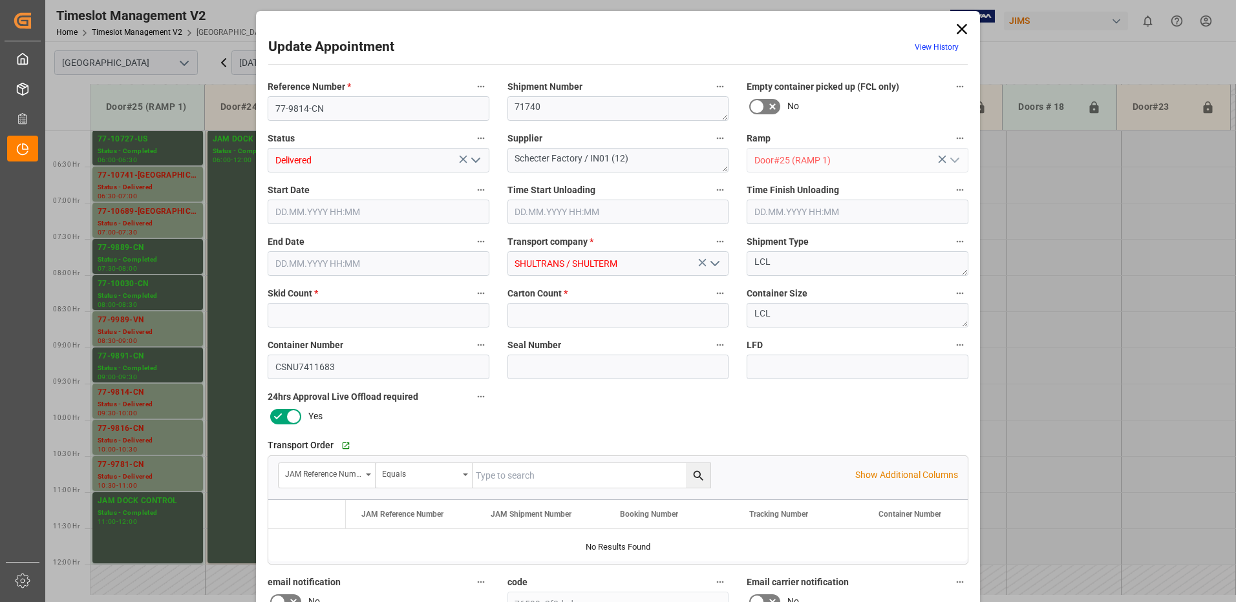
type input "3"
type input "31"
type input "[DATE] 09:30"
type input "[DATE] 08:45"
type input "[DATE] 09:15"
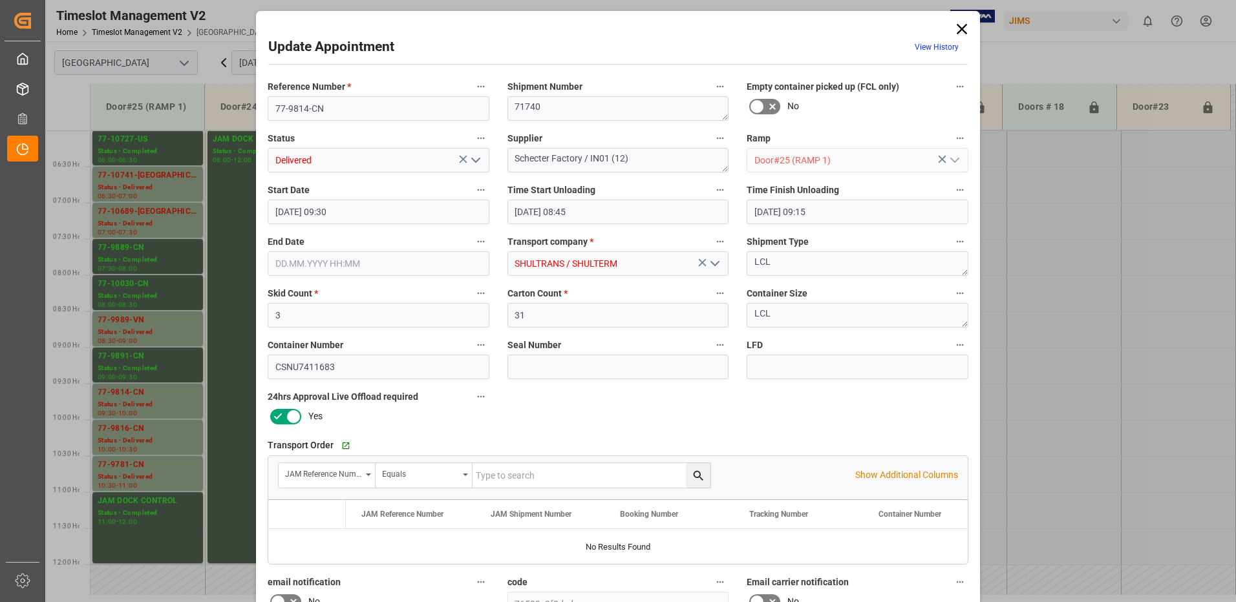
type input "[DATE] 10:00"
type input "[DATE] 18:01"
click at [471, 160] on icon "open menu" at bounding box center [476, 161] width 16 height 16
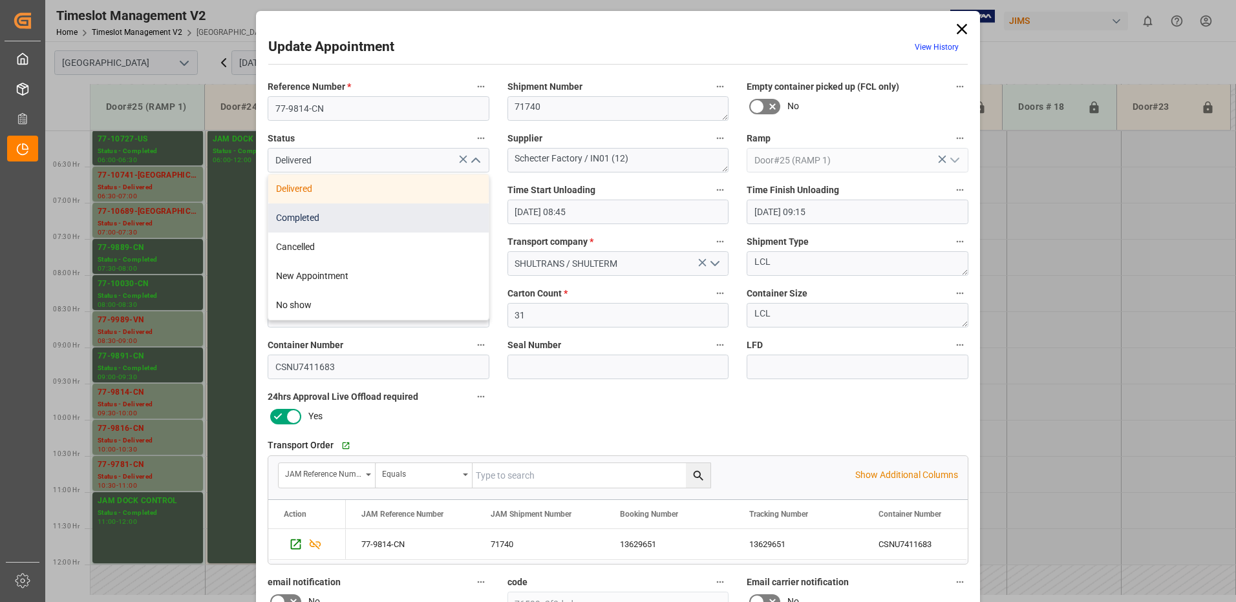
click at [358, 218] on div "Completed" at bounding box center [378, 218] width 220 height 29
type input "Completed"
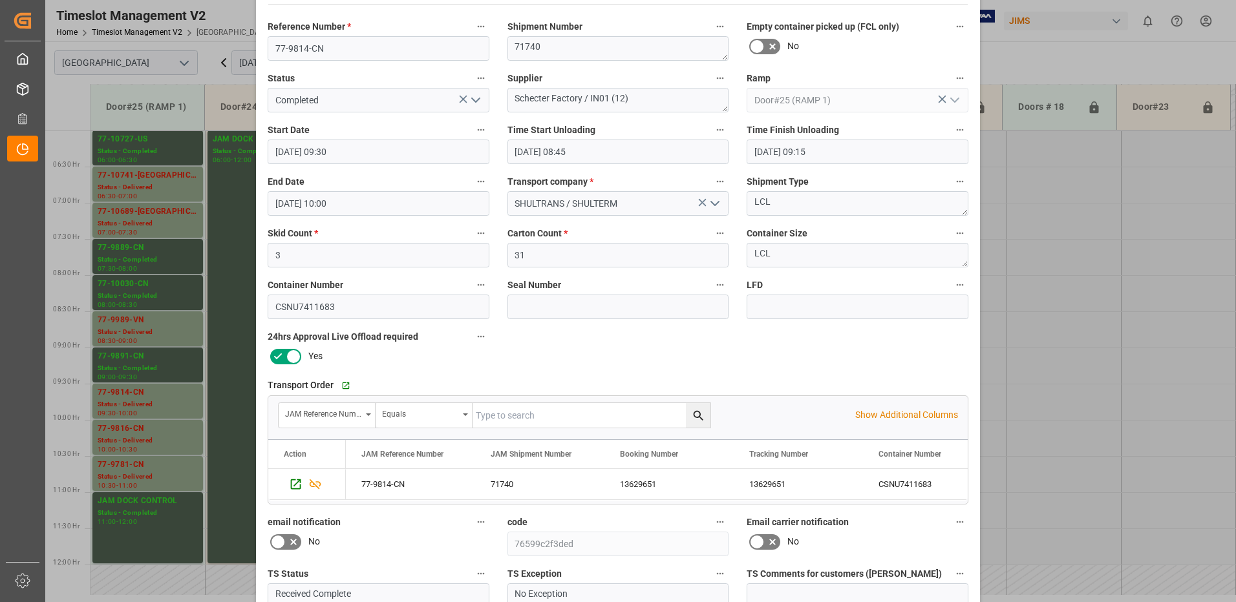
scroll to position [184, 0]
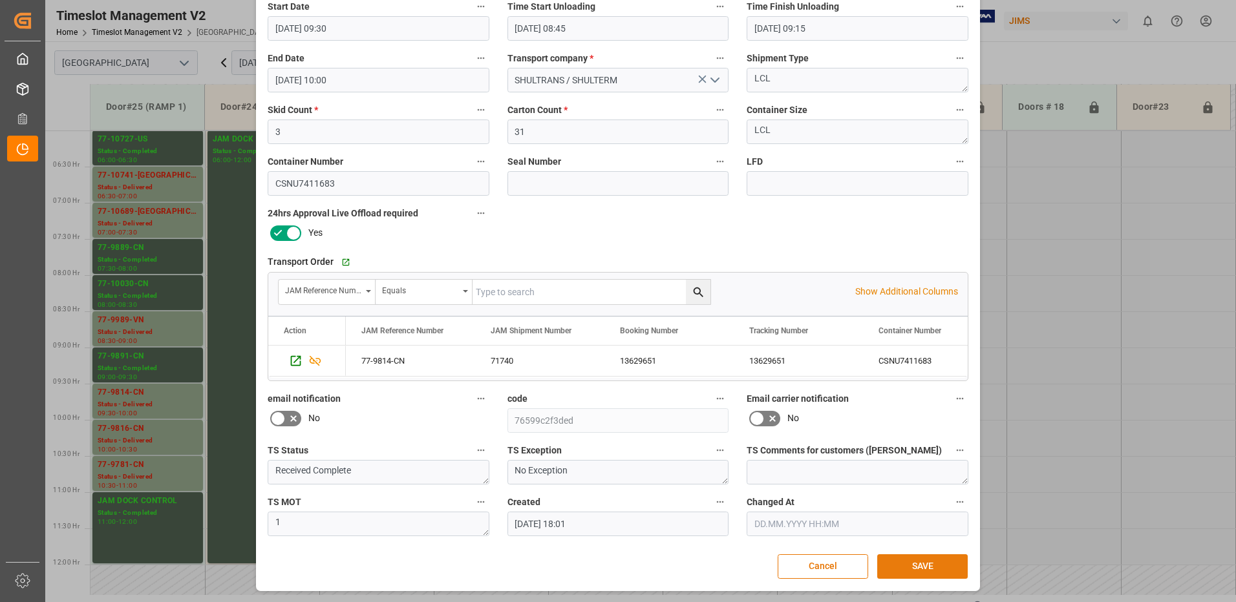
click at [922, 567] on button "SAVE" at bounding box center [922, 567] width 90 height 25
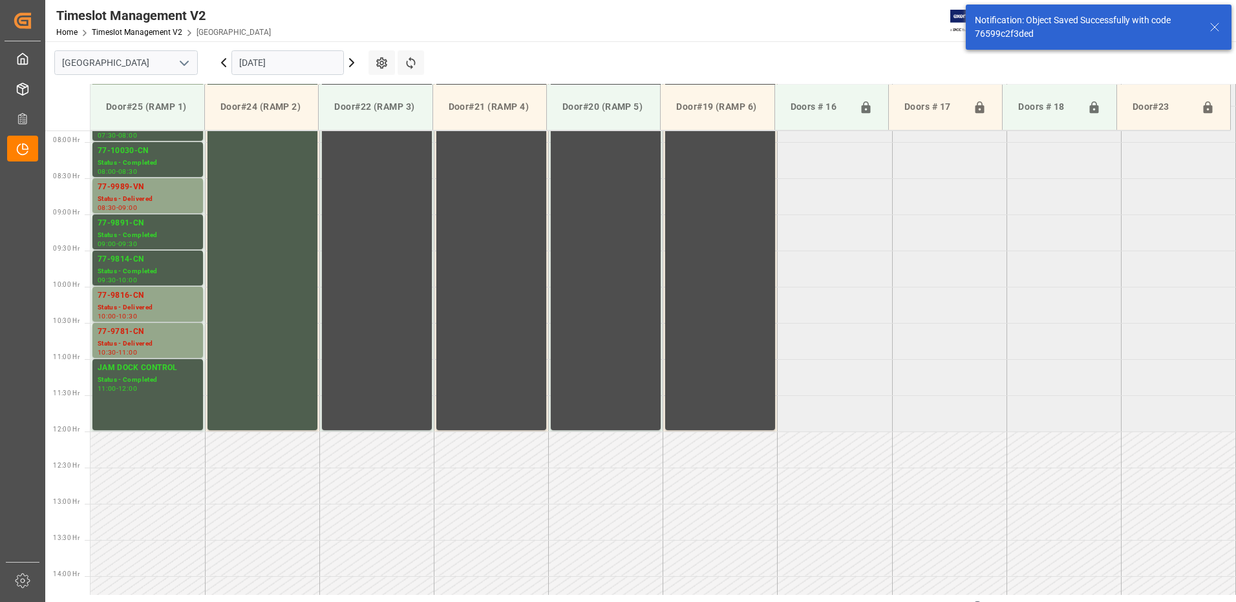
scroll to position [571, 0]
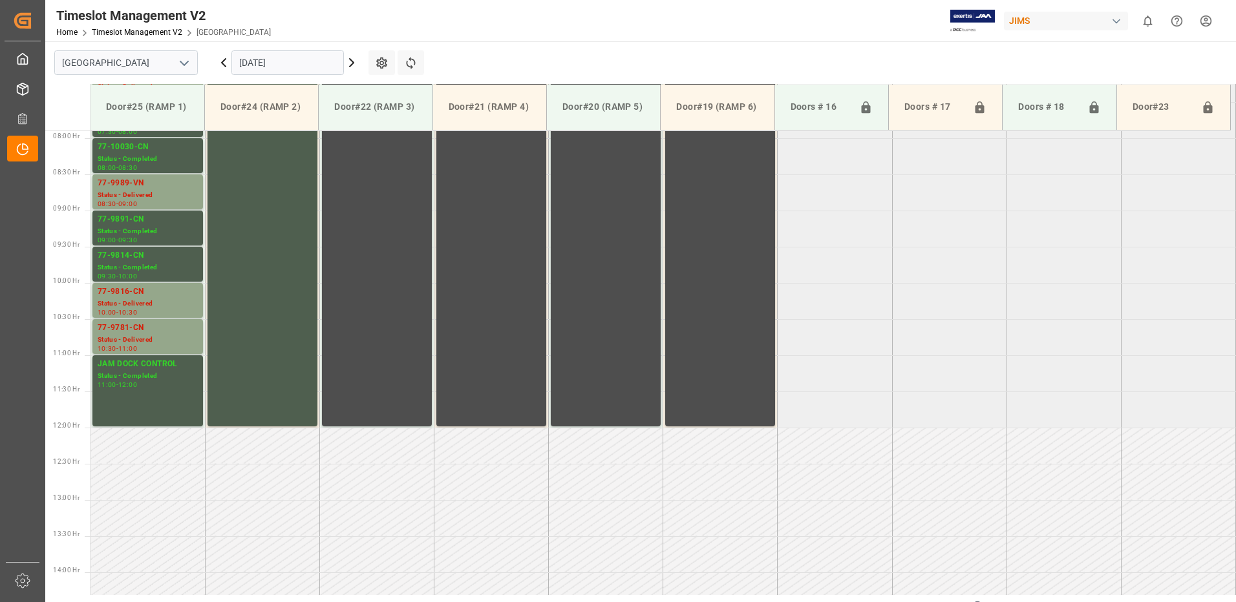
click at [310, 61] on input "[DATE]" at bounding box center [287, 62] width 112 height 25
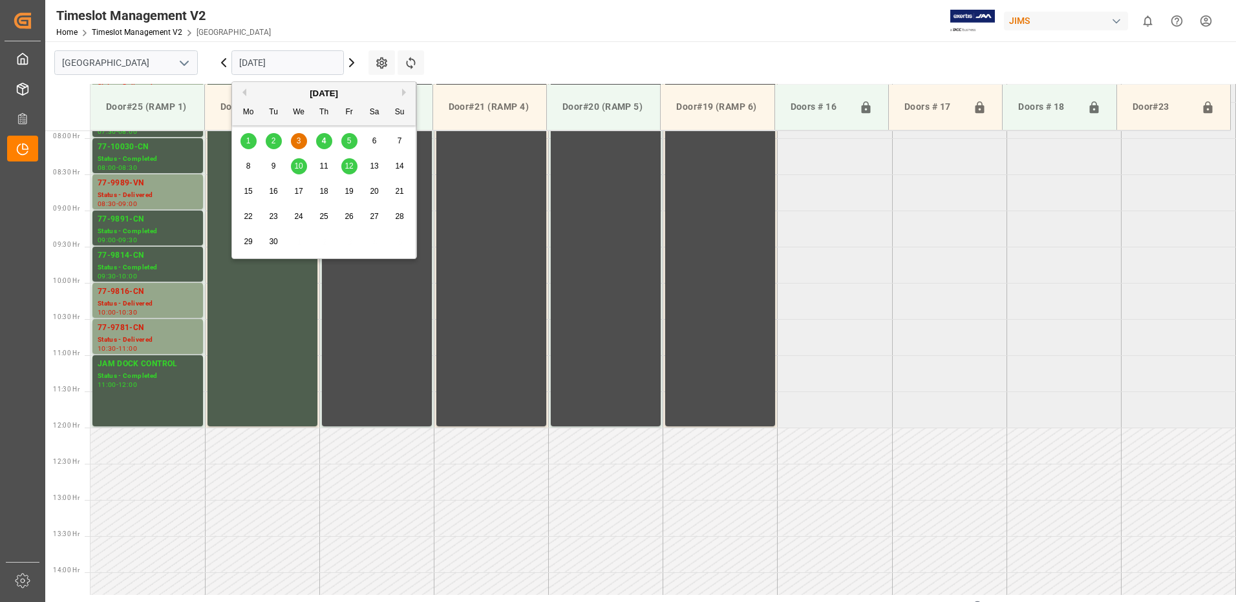
click at [273, 165] on span "9" at bounding box center [273, 166] width 5 height 9
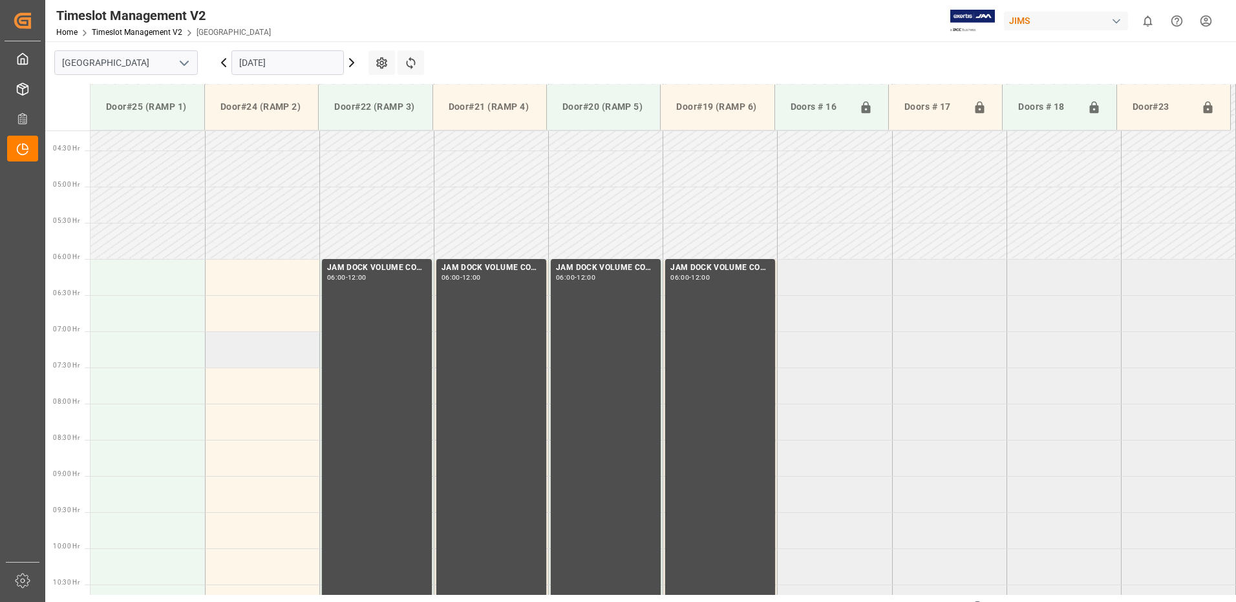
scroll to position [305, 0]
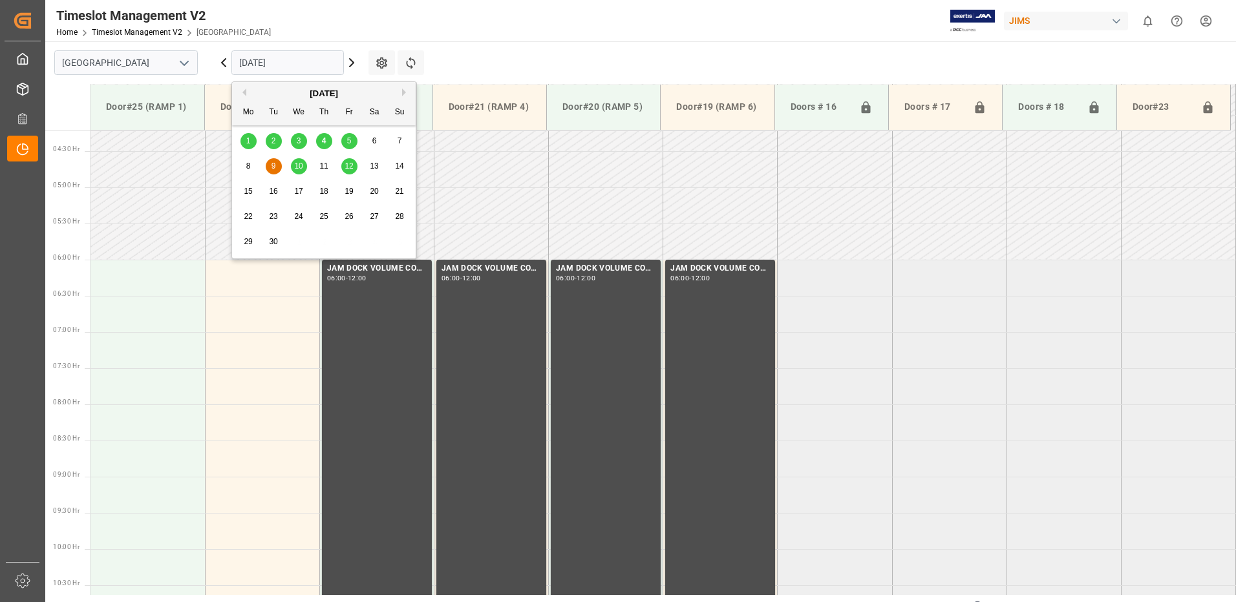
click at [319, 64] on input "[DATE]" at bounding box center [287, 62] width 112 height 25
click at [325, 138] on span "4" at bounding box center [324, 140] width 5 height 9
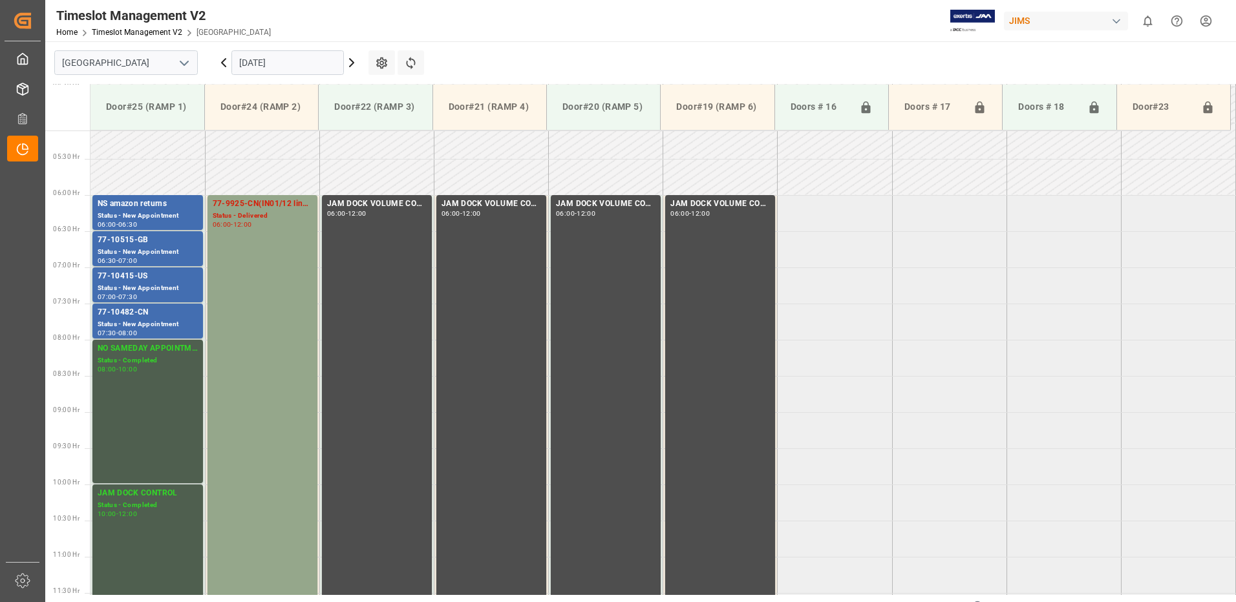
scroll to position [434, 0]
